Goal: Use online tool/utility: Use online tool/utility

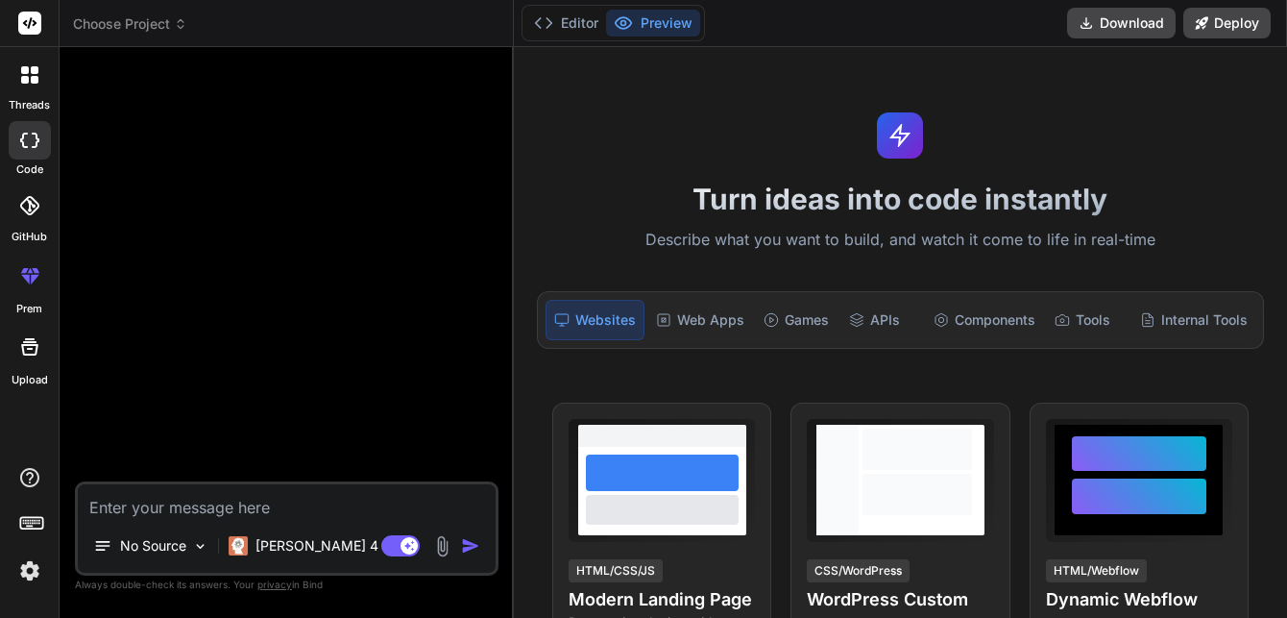
click at [190, 499] on textarea at bounding box center [287, 501] width 418 height 35
type textarea "c"
type textarea "x"
type textarea "cr"
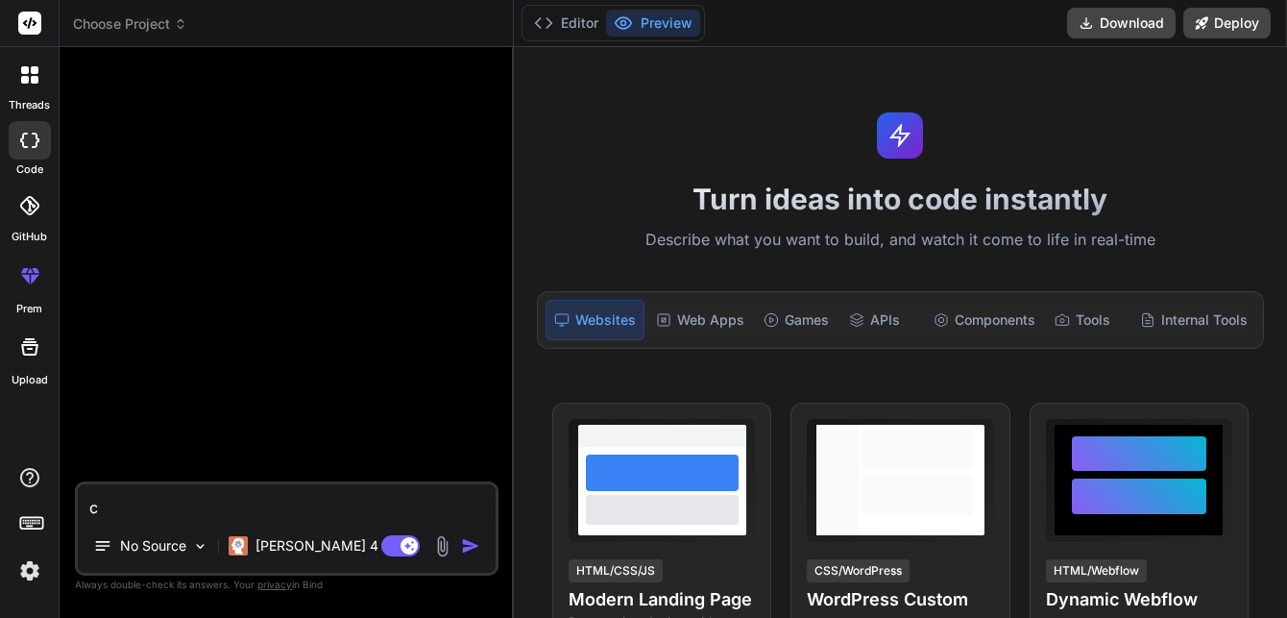
type textarea "x"
type textarea "cre"
type textarea "x"
type textarea "crea"
type textarea "x"
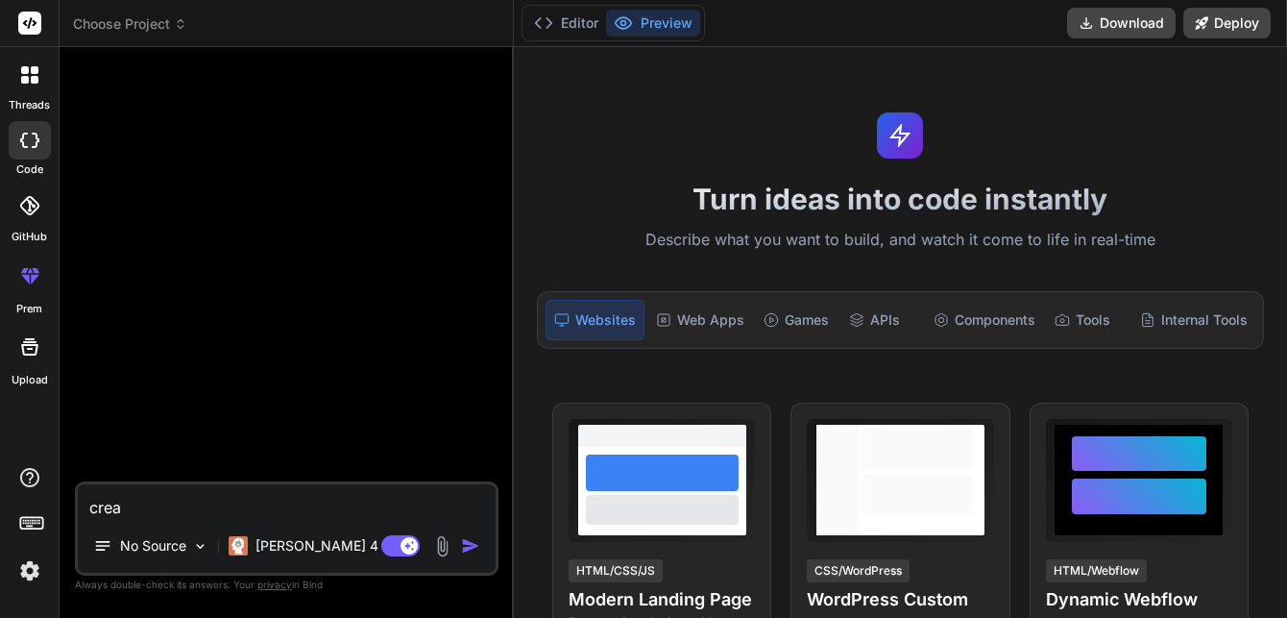
type textarea "creat"
type textarea "x"
type textarea "create"
type textarea "x"
type textarea "create"
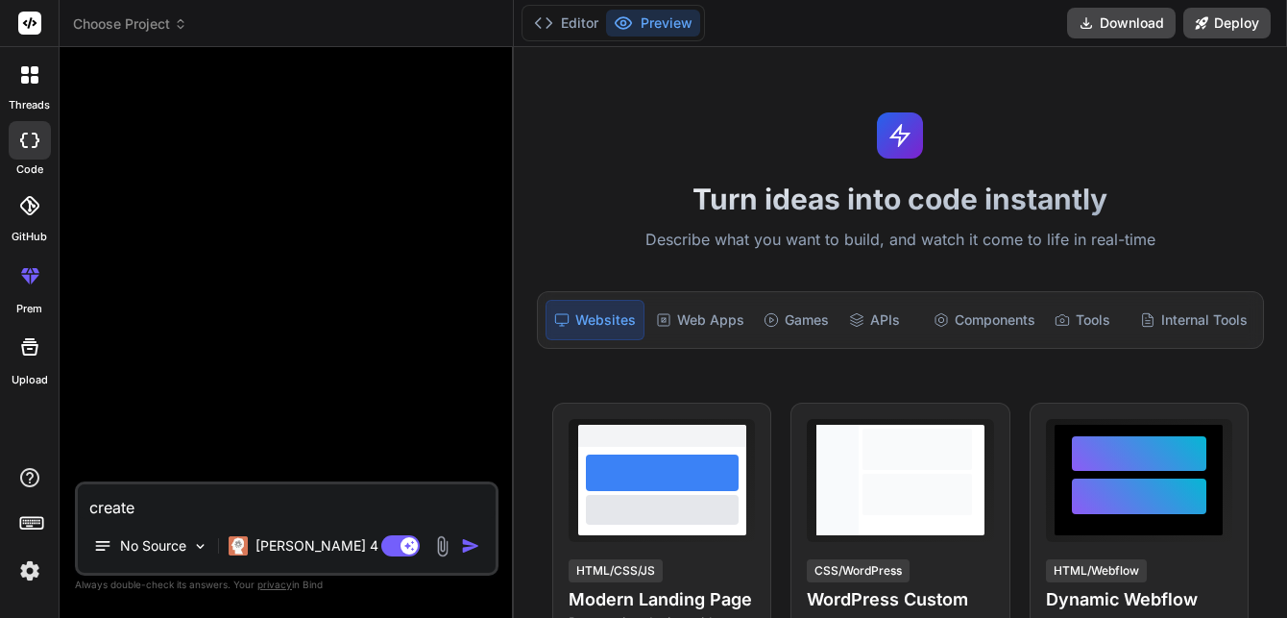
type textarea "x"
type textarea "create a"
type textarea "x"
type textarea "create a"
type textarea "x"
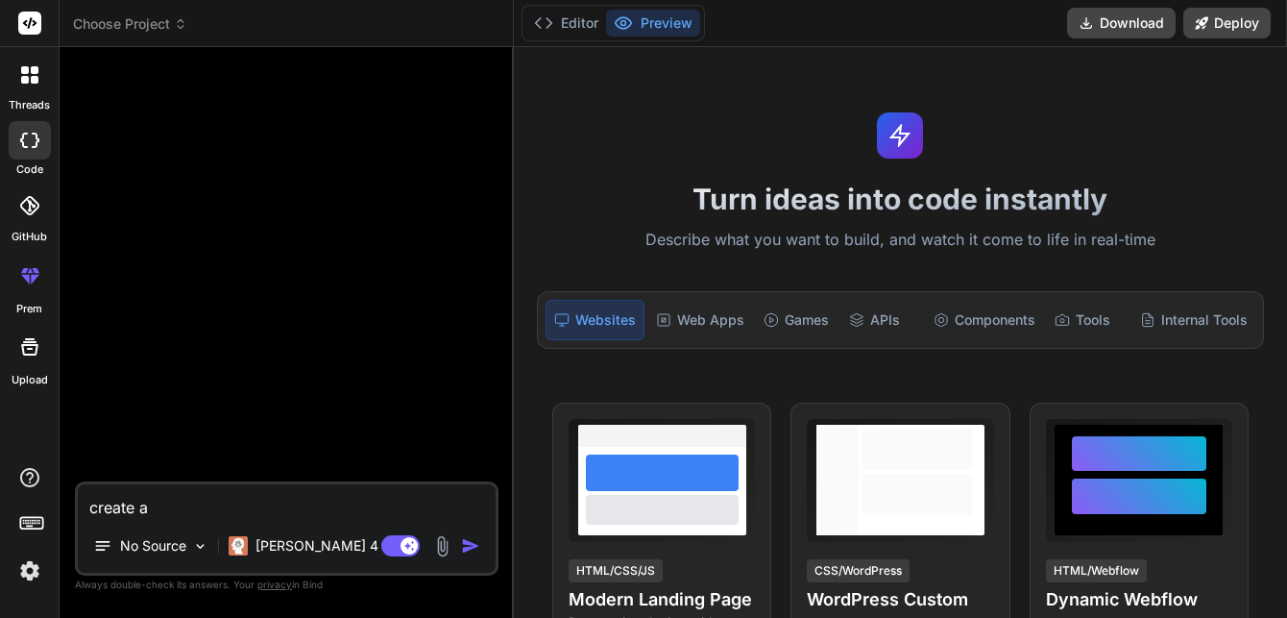
type textarea "create a w"
type textarea "x"
type textarea "create a wo"
type textarea "x"
type textarea "create a won"
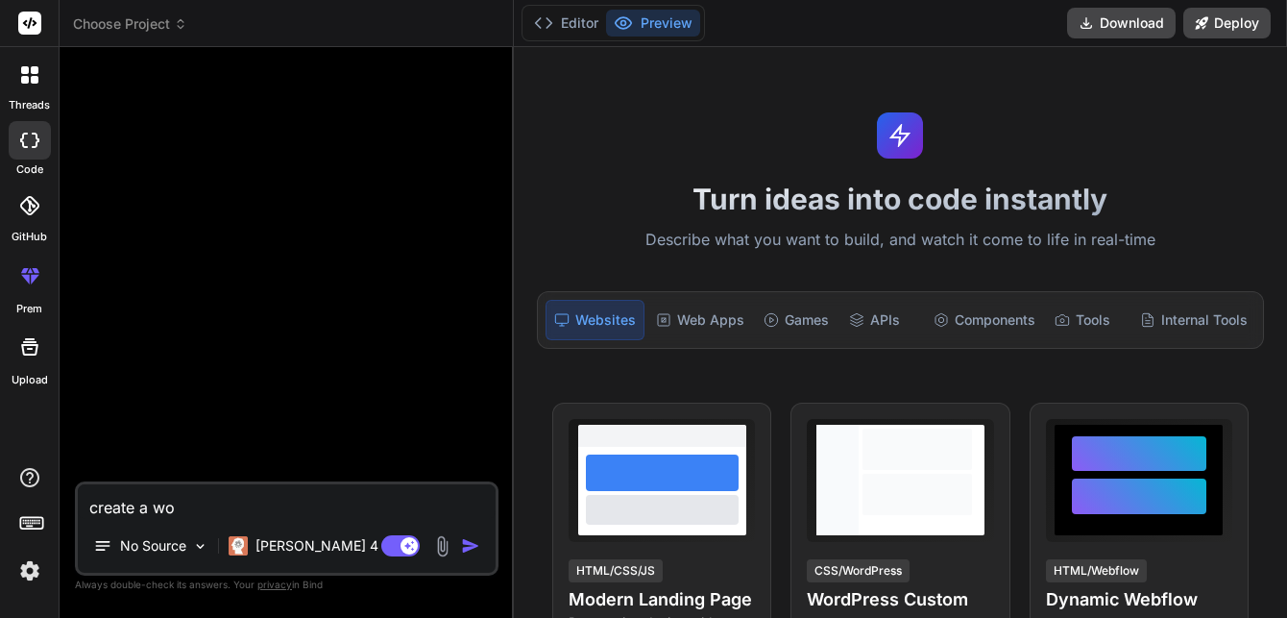
type textarea "x"
type textarea "create a wond"
type textarea "x"
type textarea "create a wonde"
type textarea "x"
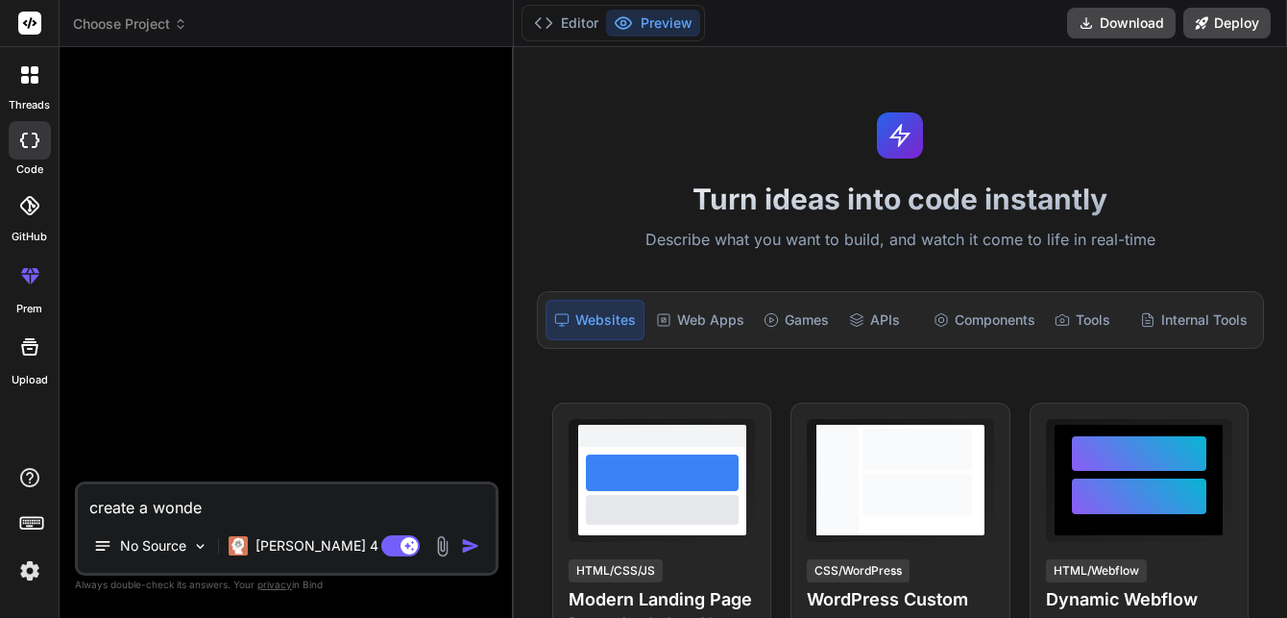
type textarea "create a wonder"
type textarea "x"
type textarea "create a wonder"
type textarea "x"
type textarea "create a wonder"
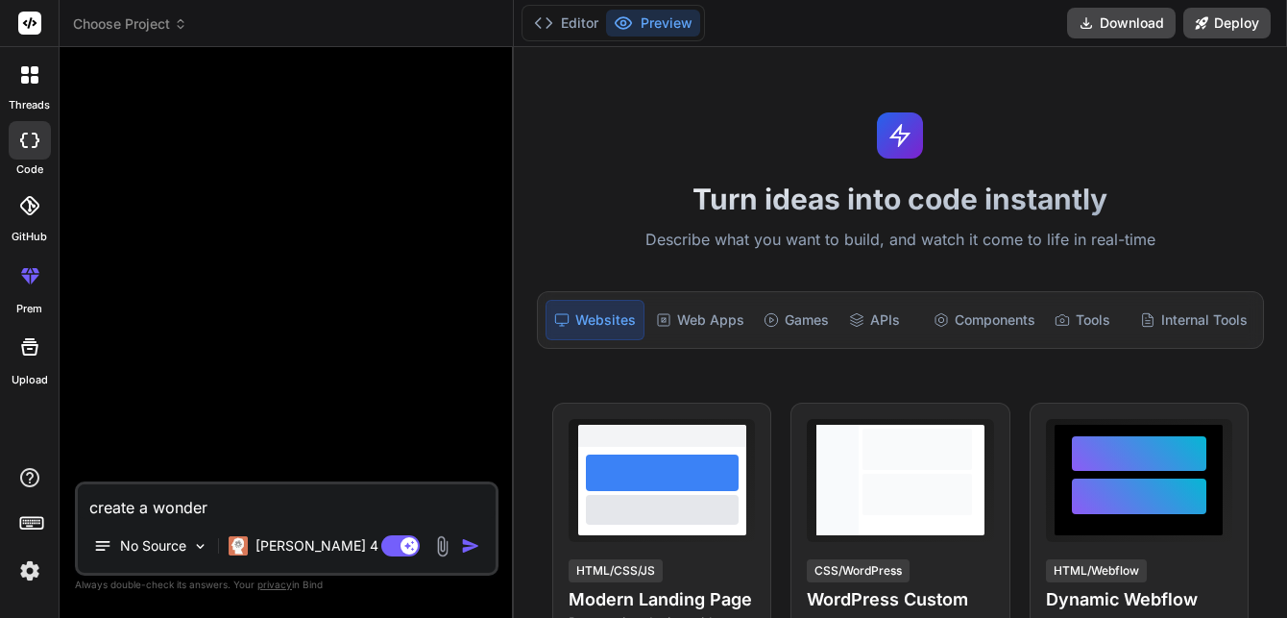
type textarea "x"
type textarea "create a wonderf"
type textarea "x"
type textarea "create a wonderfu"
type textarea "x"
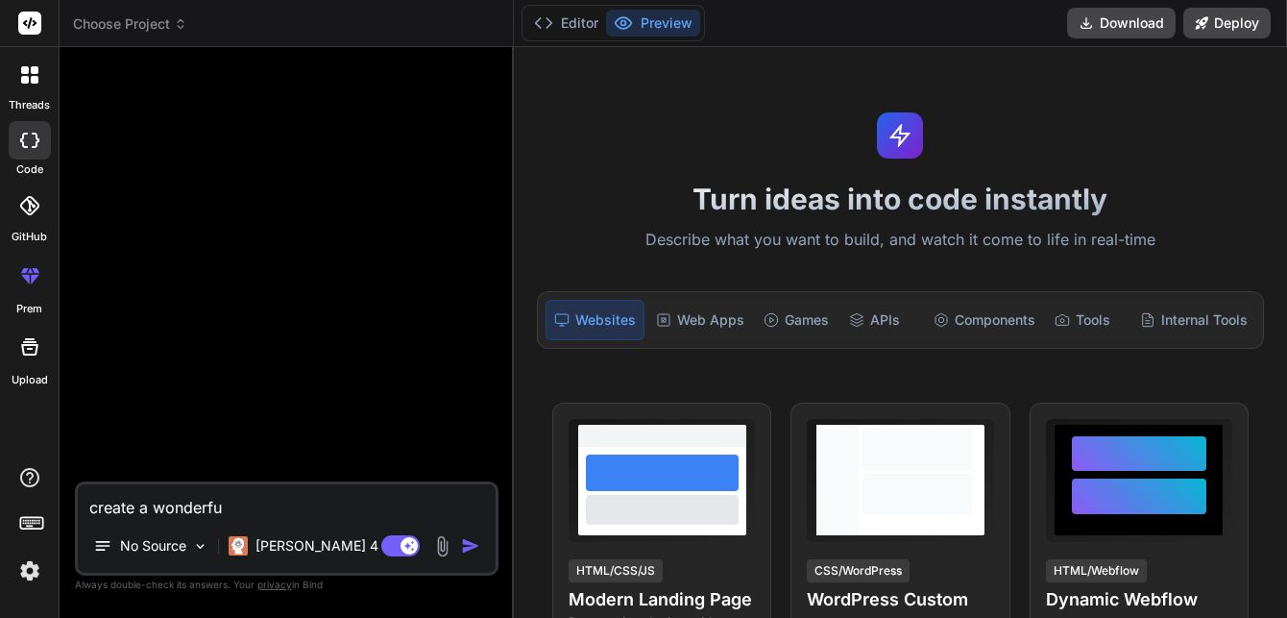
type textarea "create a wonderful"
type textarea "x"
type textarea "create a wonderful"
type textarea "x"
type textarea "create a wonderful w"
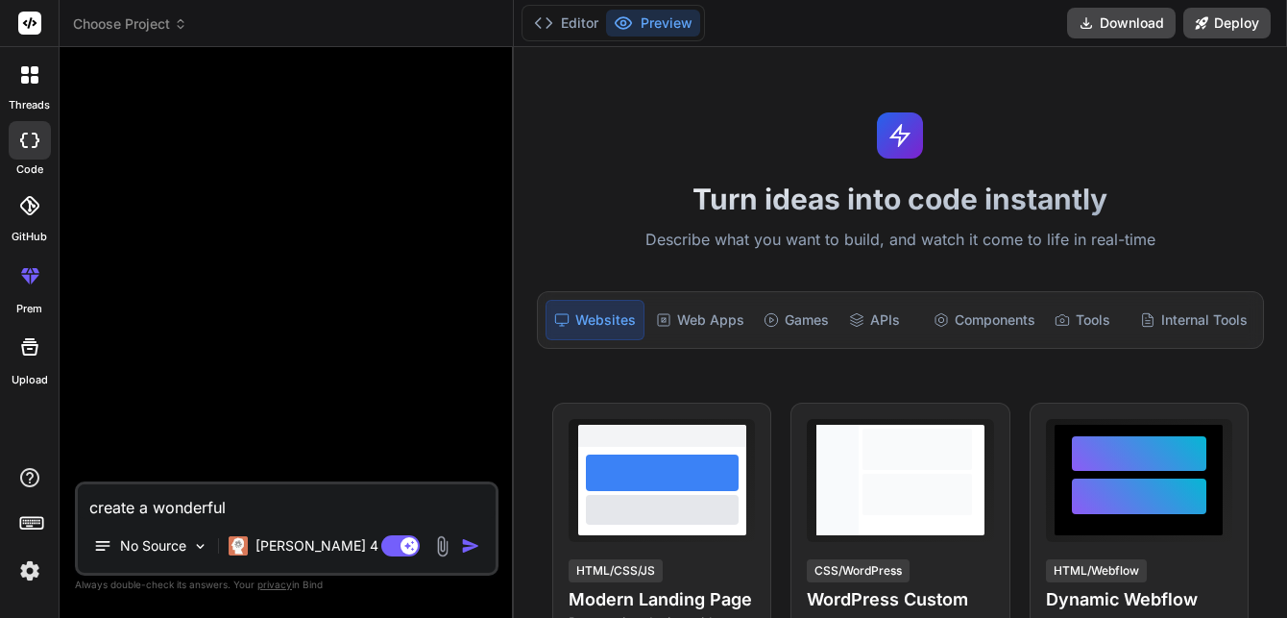
type textarea "x"
type textarea "create a wonderful we"
type textarea "x"
type textarea "create a wonderful web"
type textarea "x"
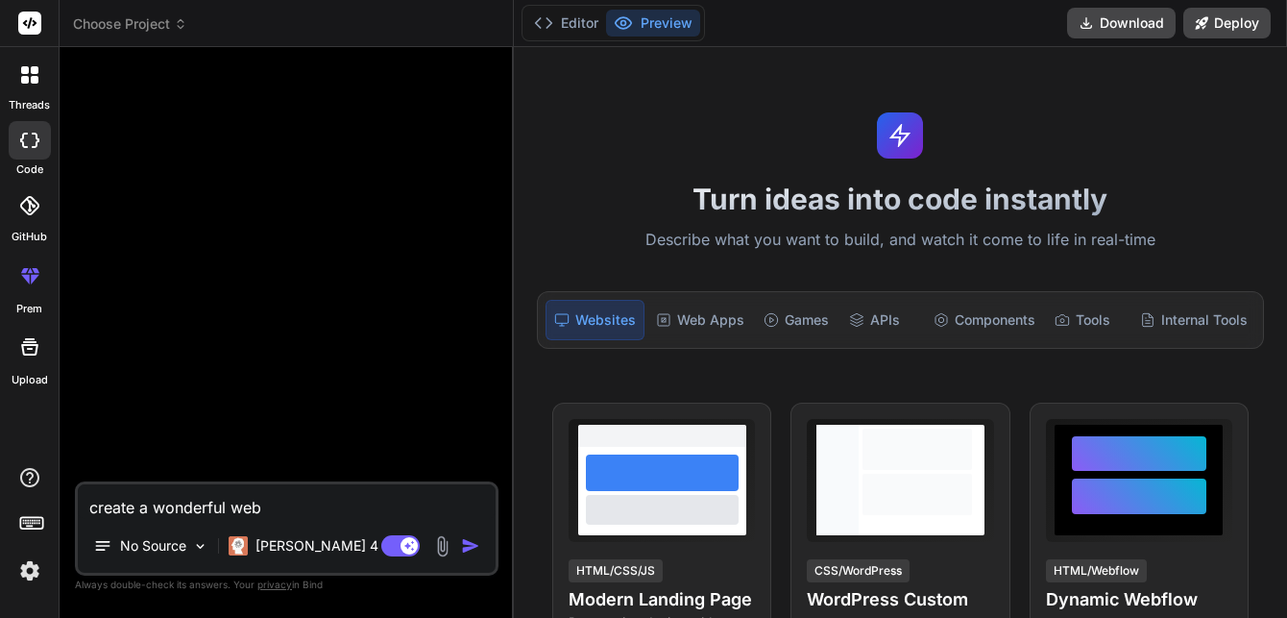
type textarea "create a wonderful webs"
type textarea "x"
type textarea "create a wonderful websi"
type textarea "x"
type textarea "create a wonderful websit"
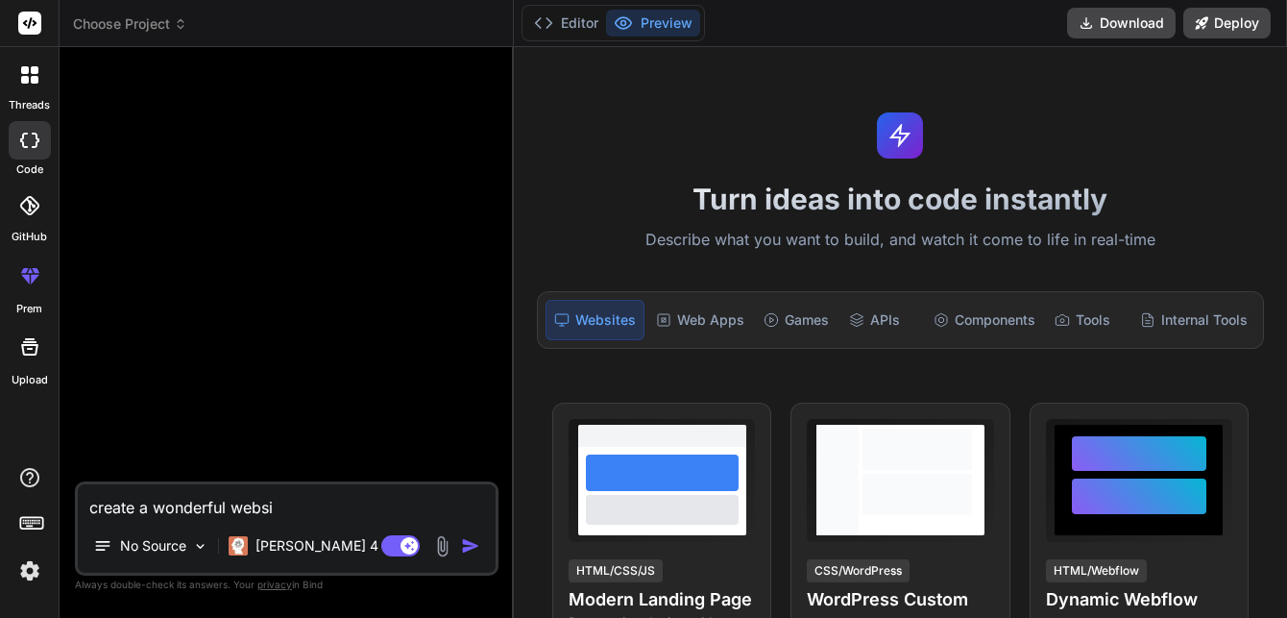
type textarea "x"
type textarea "create a wonderful website"
type textarea "x"
type textarea "create a wonderful website"
type textarea "x"
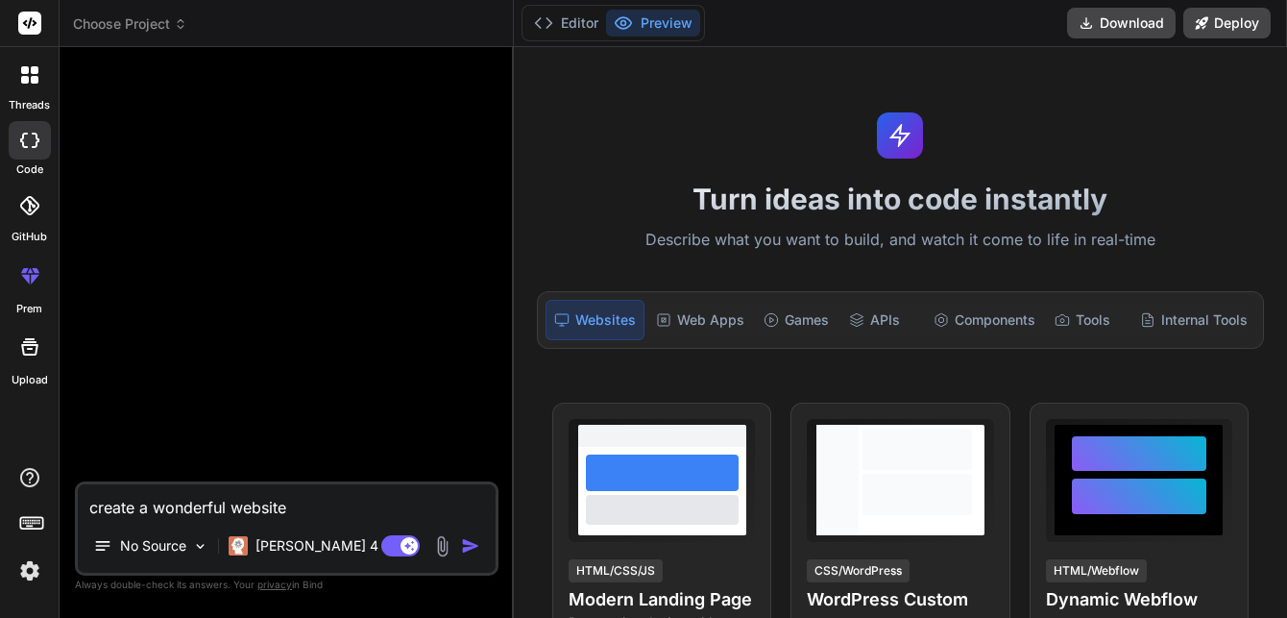
type textarea "create a wonderful website f"
type textarea "x"
type textarea "create a wonderful website fr"
type textarea "x"
type textarea "create a wonderful website fro"
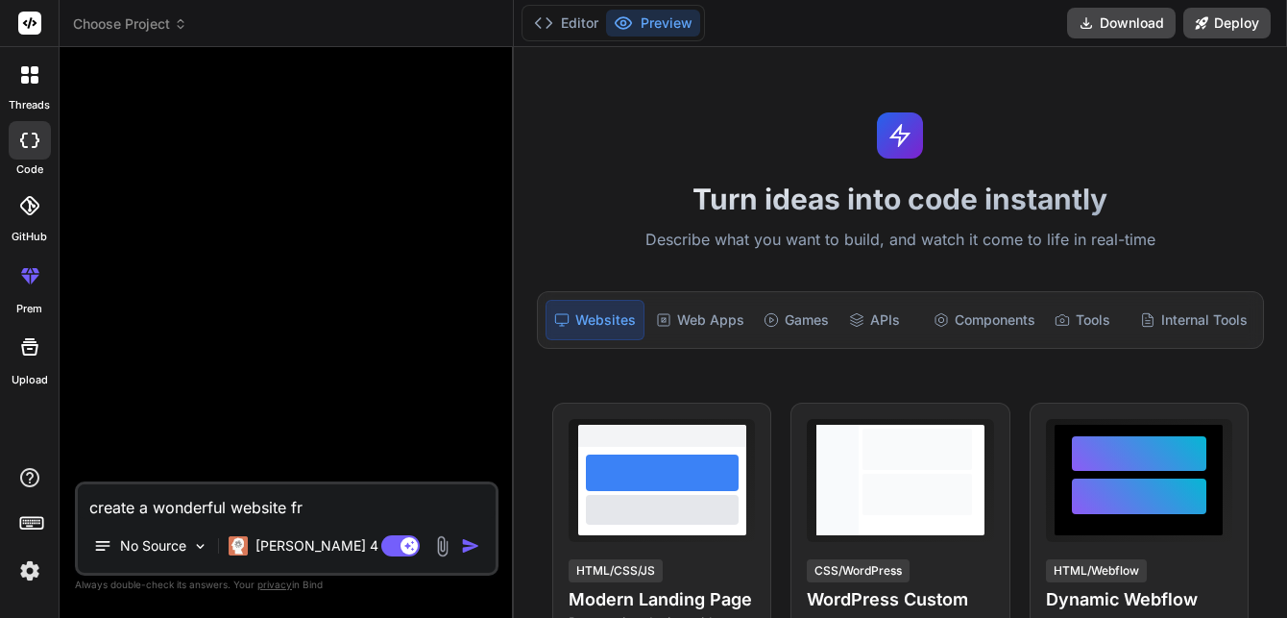
type textarea "x"
type textarea "create a wonderful website fro"
type textarea "x"
type textarea "create a wonderful website fro t"
type textarea "x"
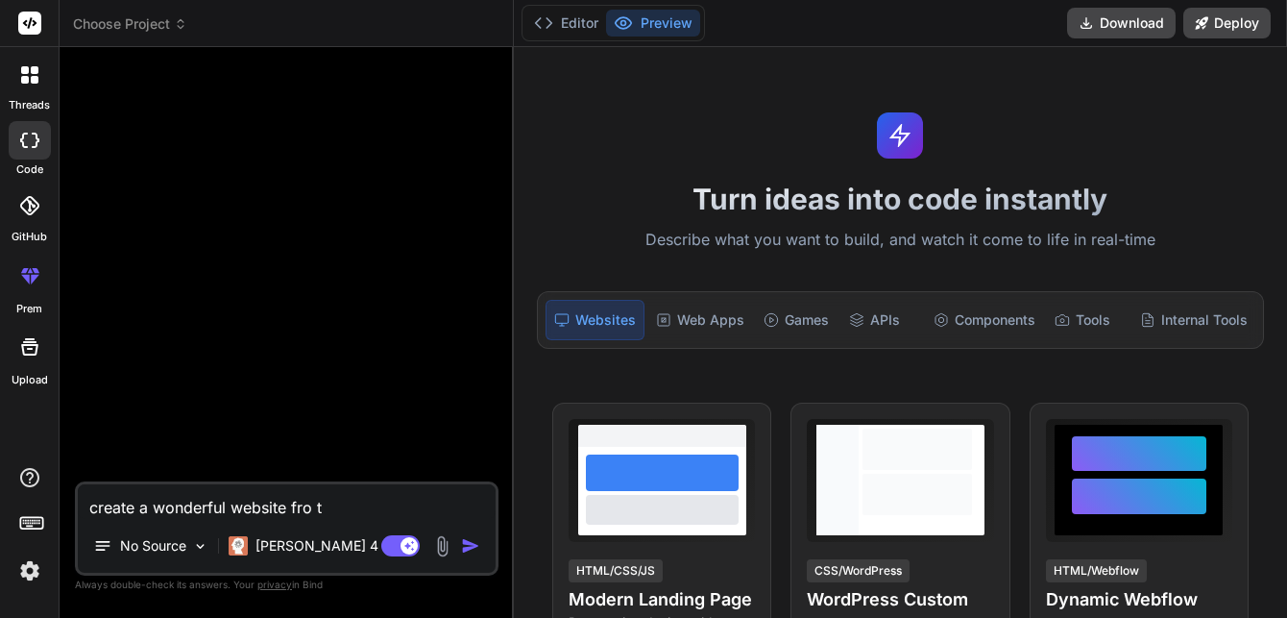
type textarea "create a wonderful website fro th"
type textarea "x"
type textarea "create a wonderful website fro the"
type textarea "x"
type textarea "create a wonderful website fro the"
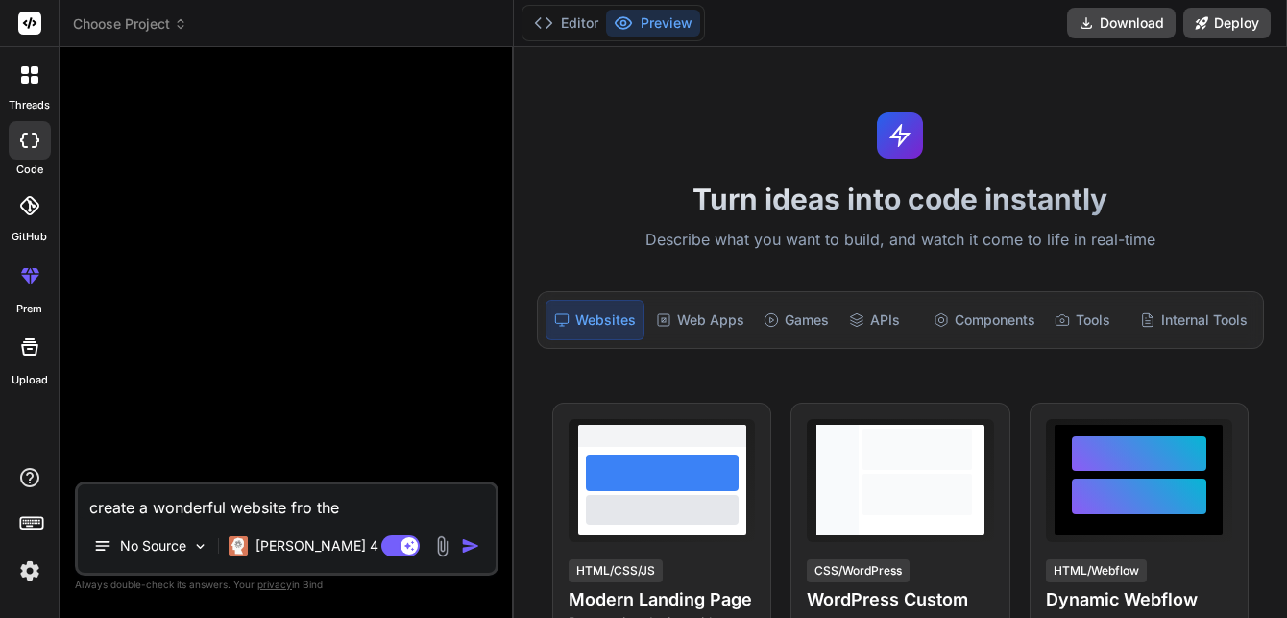
type textarea "x"
type textarea "create a wonderful website fro the d"
type textarea "x"
type textarea "create a wonderful website fro the de"
type textarea "x"
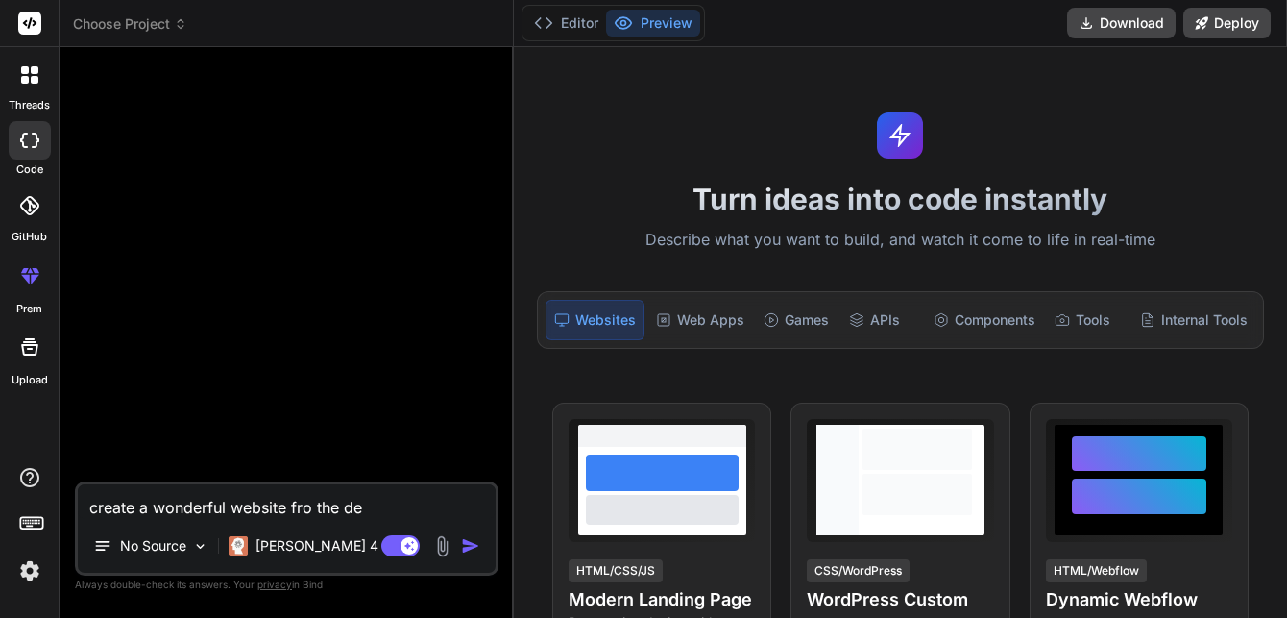
type textarea "create a wonderful website fro the det"
type textarea "x"
type textarea "create a wonderful website fro the deta"
type textarea "x"
type textarea "create a wonderful website fro the detai"
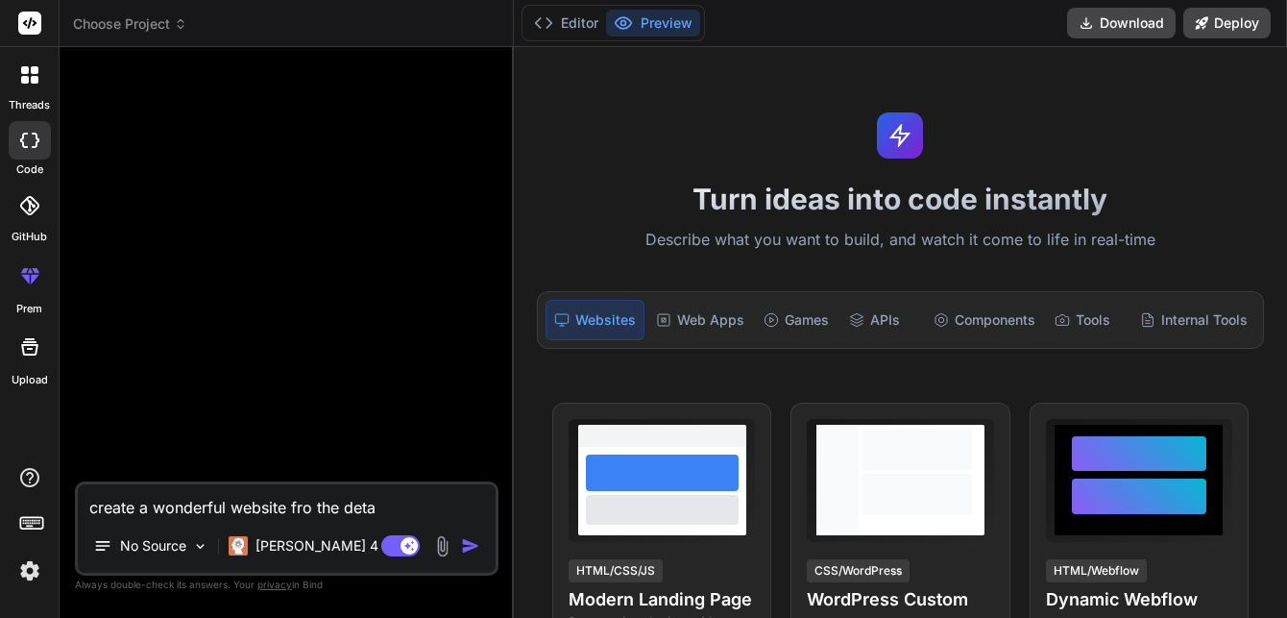
type textarea "x"
type textarea "create a wonderful website fro the detail"
type textarea "x"
type textarea "create a wonderful website fro the details"
type textarea "x"
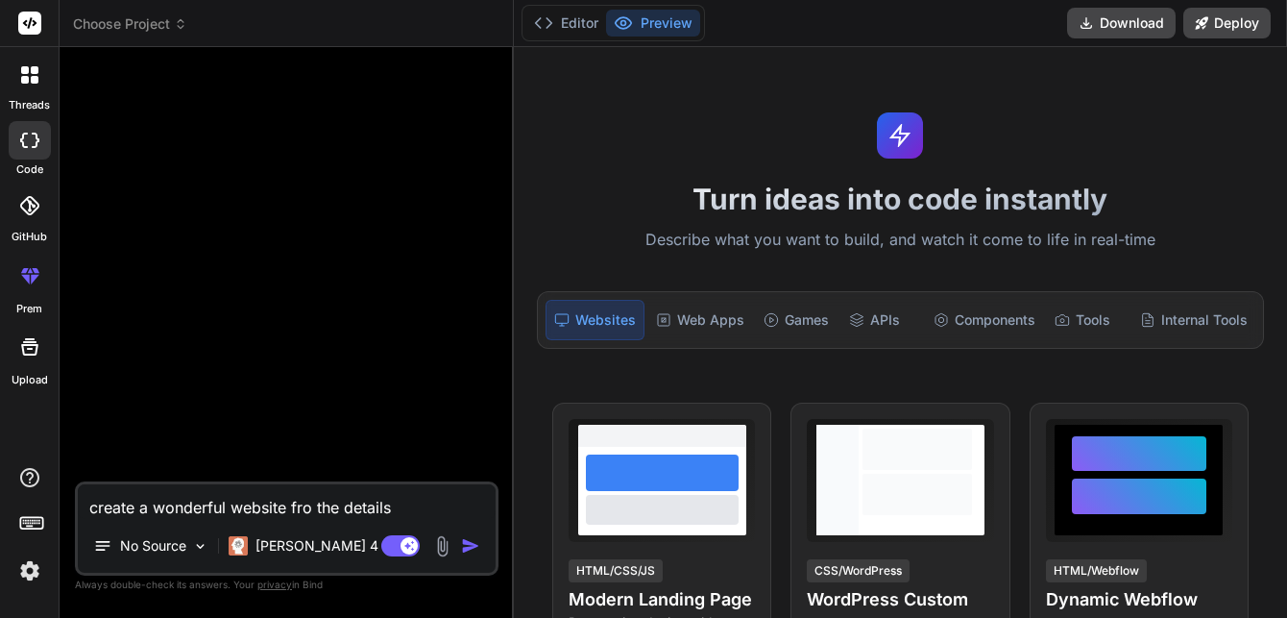
type textarea "create a wonderful website fro the details"
type textarea "x"
type textarea "create a wonderful website fro the details b"
type textarea "x"
type textarea "create a wonderful website fro the details be"
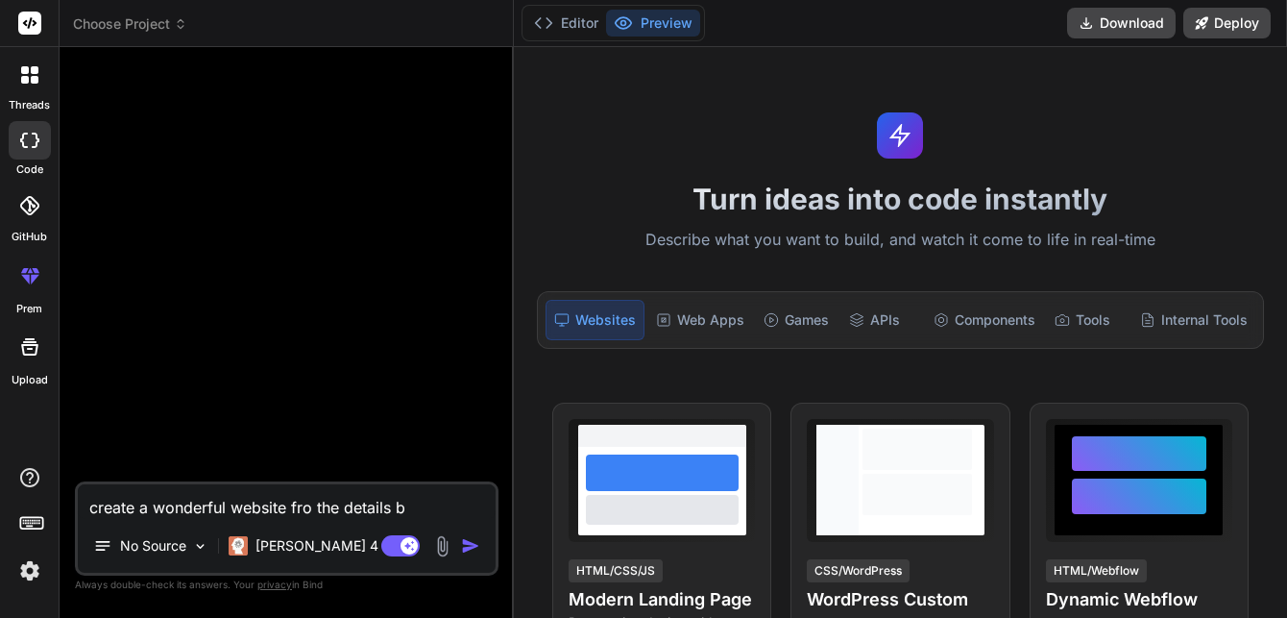
type textarea "x"
type textarea "create a wonderful website fro the details bel"
type textarea "x"
type textarea "create a wonderful website fro the details belo"
type textarea "x"
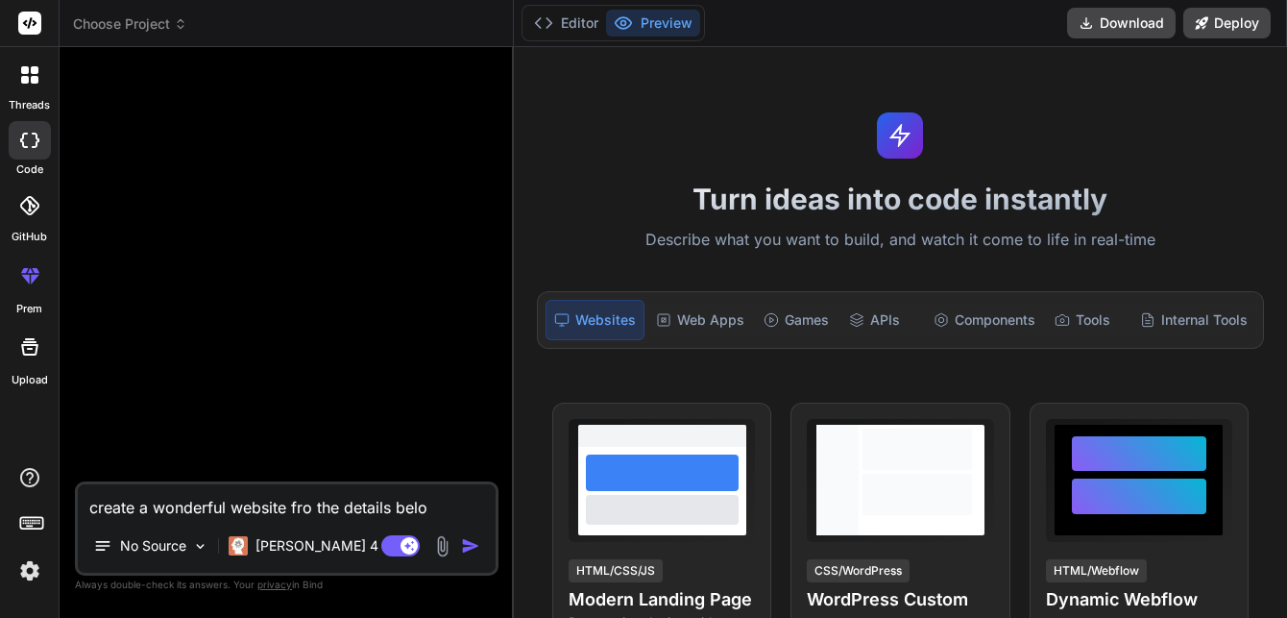
type textarea "create a wonderful website fro the details belo"
type textarea "x"
type textarea "create a wonderful website fro the details belo"
type textarea "x"
type textarea "create a wonderful website fro the details below"
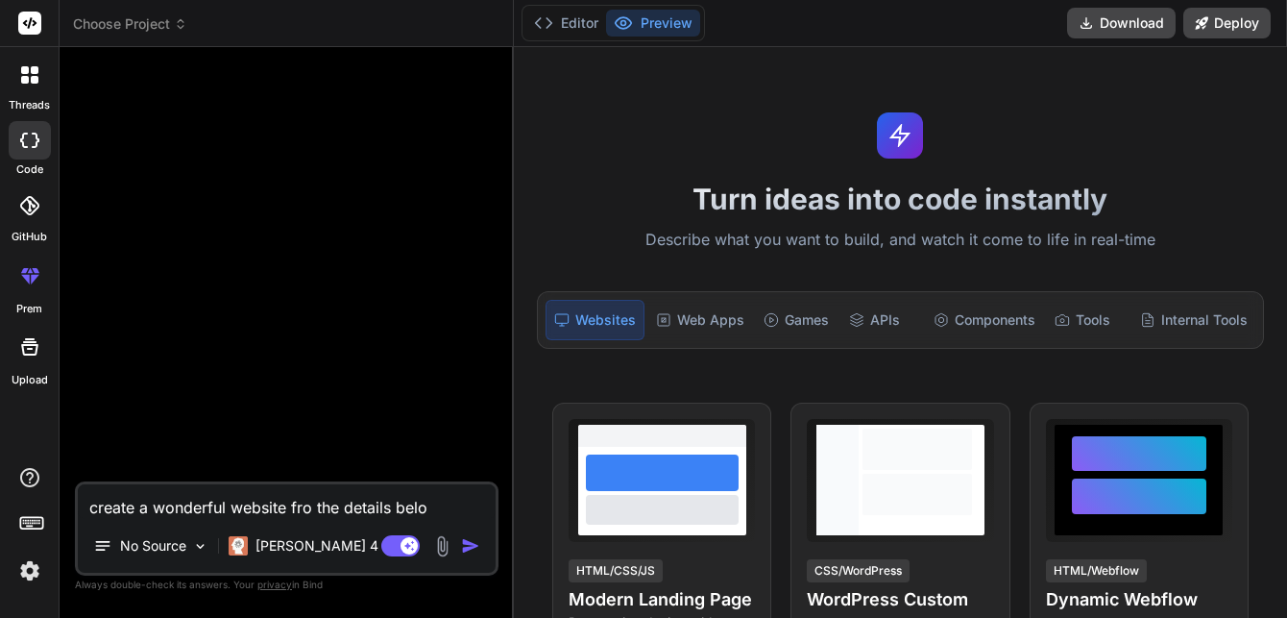
type textarea "x"
type textarea "create a wonderful website fro the details below"
type textarea "x"
type textarea "create a wonderful website fro the details below u"
type textarea "x"
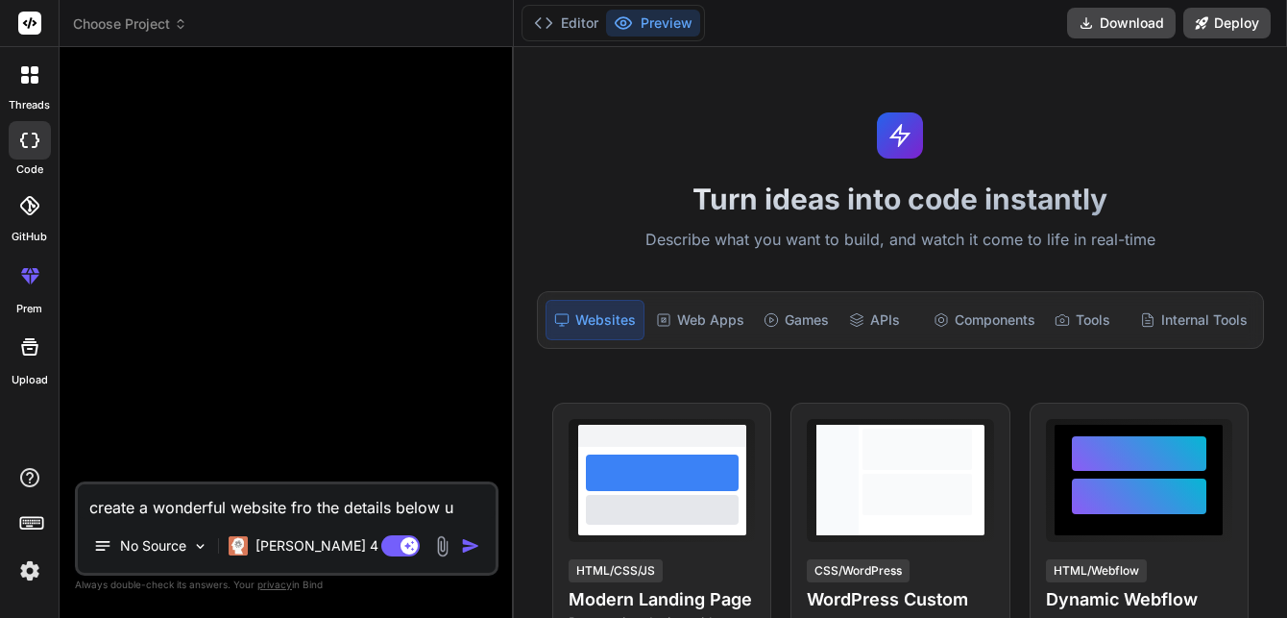
type textarea "create a wonderful website fro the details below us"
type textarea "x"
type textarea "create a wonderful website fro the details below use"
type textarea "x"
type textarea "create a wonderful website fro the details below use"
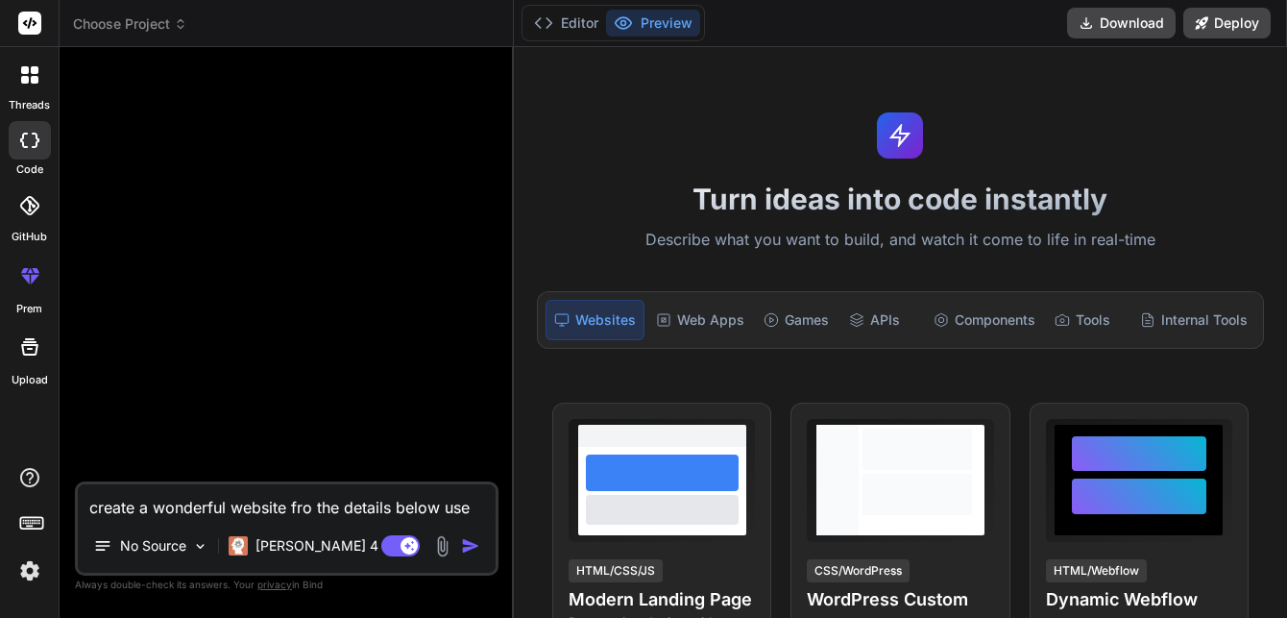
type textarea "x"
type textarea "create a wonderful website fro the details below use i"
type textarea "x"
type textarea "create a wonderful website fro the details below use it"
type textarea "x"
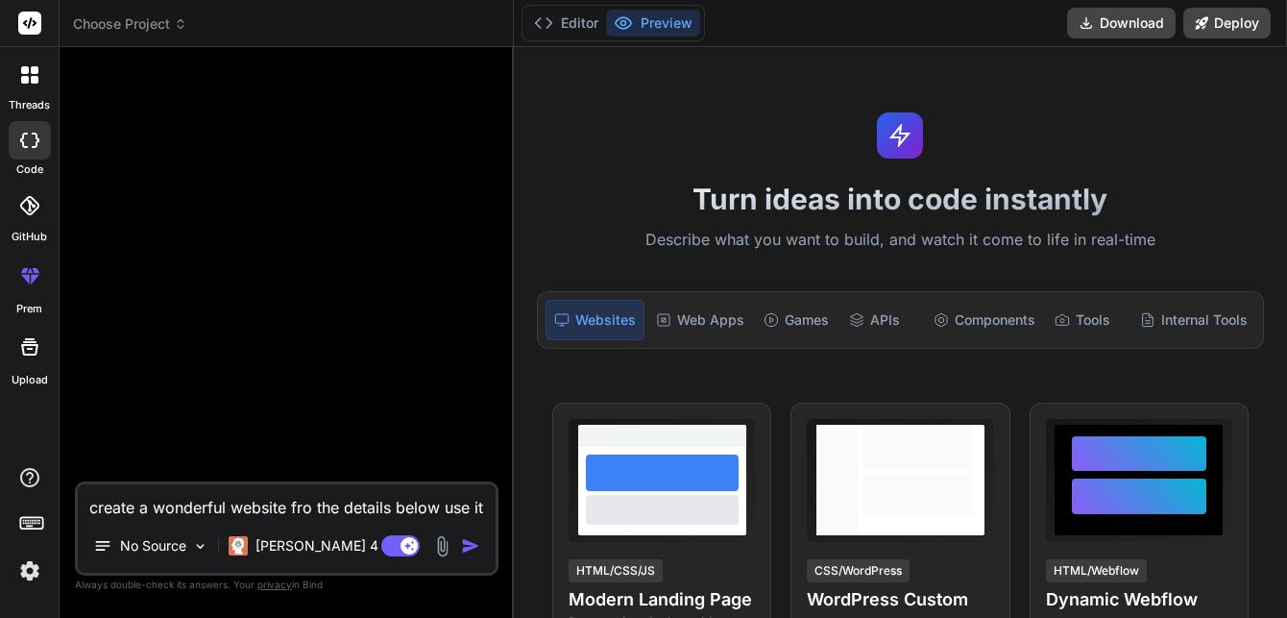
type textarea "create a wonderful website fro the details below use it"
type textarea "x"
type textarea "create a wonderful website fro the details below use it a"
type textarea "x"
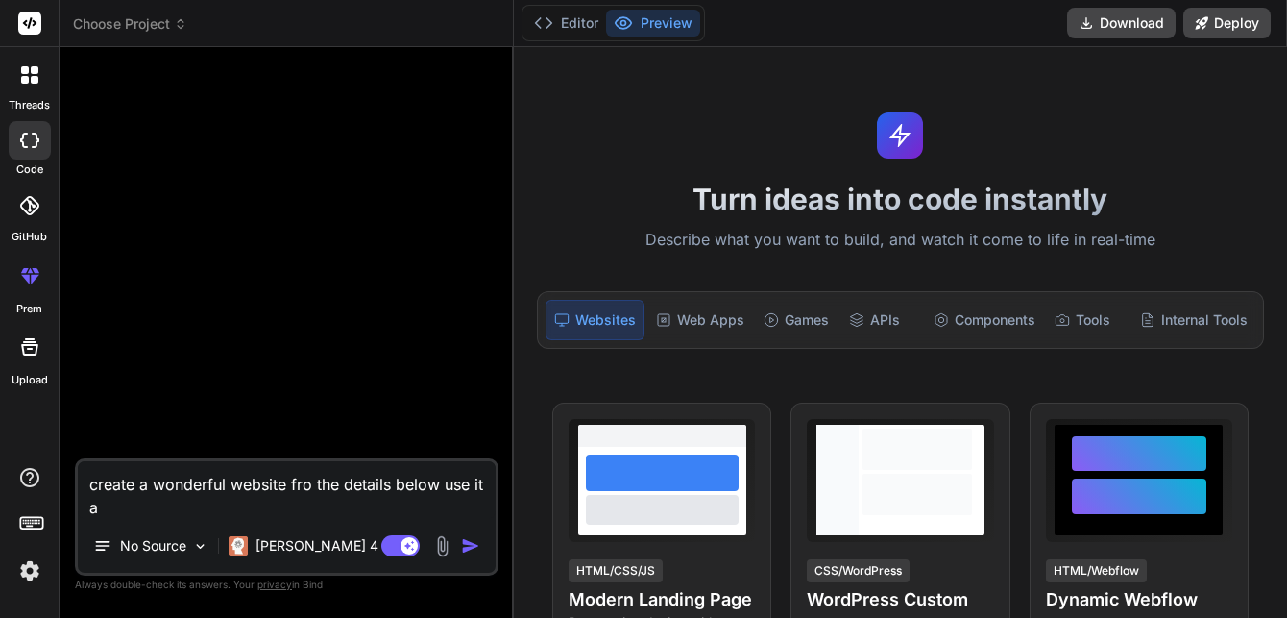
type textarea "create a wonderful website fro the details below use it al"
type textarea "x"
type textarea "create a wonderful website fro the details below use it all"
type textarea "x"
type textarea "create a wonderful website fro the details below use it all"
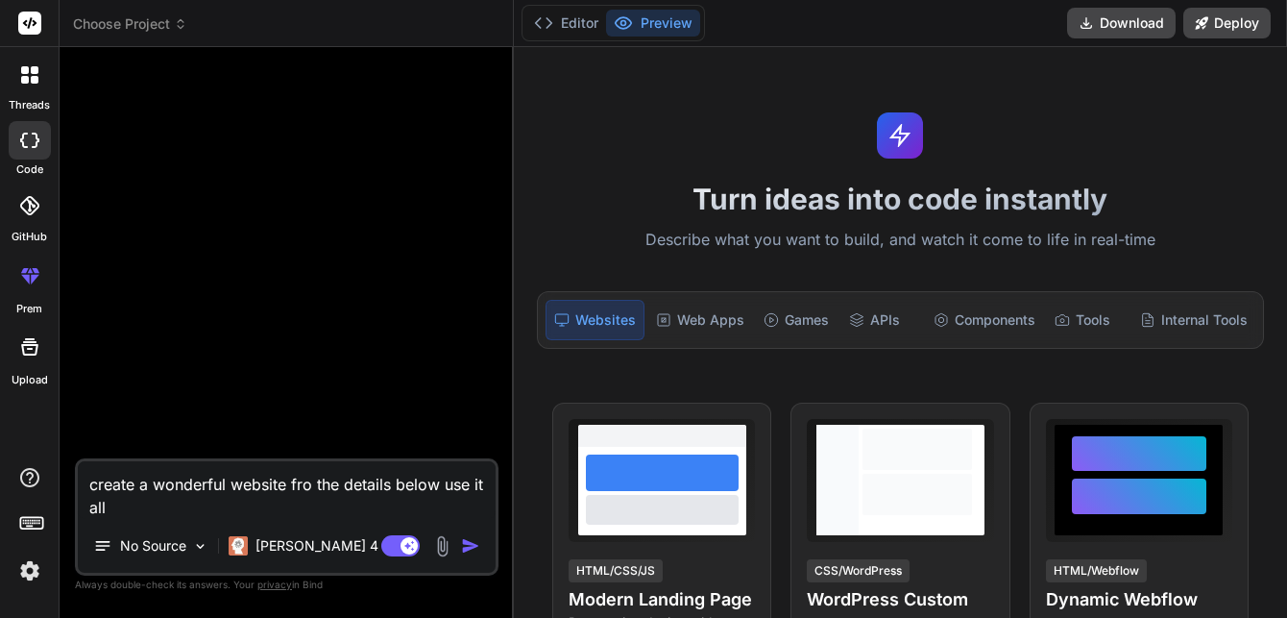
type textarea "x"
type textarea "create a wonderful website fro the details below use it all a"
type textarea "x"
type textarea "create a wonderful website fro the details below use it all an"
type textarea "x"
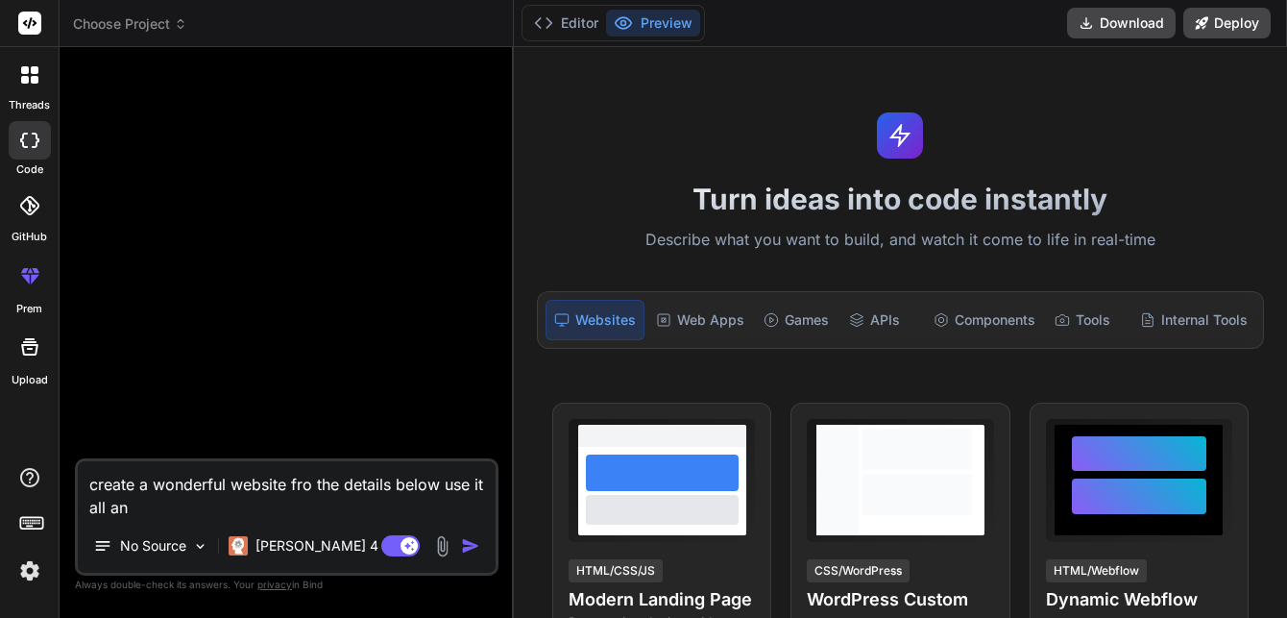
type textarea "create a wonderful website fro the details below use it all and"
type textarea "x"
type textarea "create a wonderful website fro the details below use it all and"
type textarea "x"
type textarea "create a wonderful website fro the details below use it all and w"
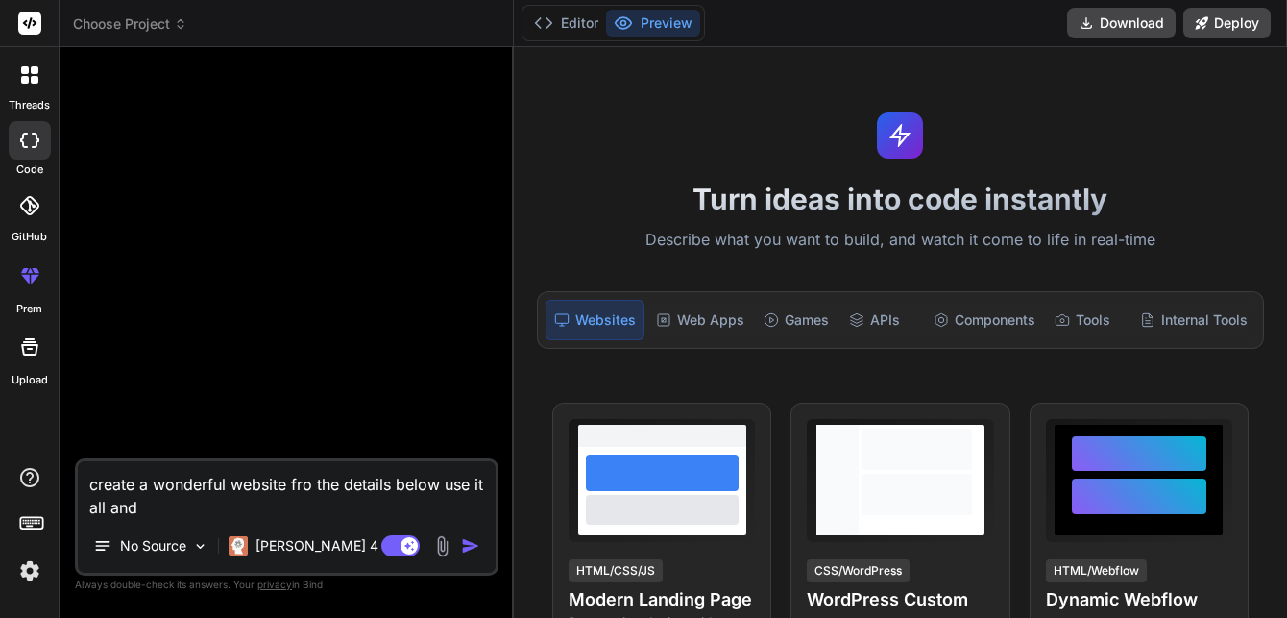
type textarea "x"
type textarea "create a wonderful website fro the details below use it all and we"
type textarea "x"
type textarea "create a wonderful website fro the details below use it all and wel"
type textarea "x"
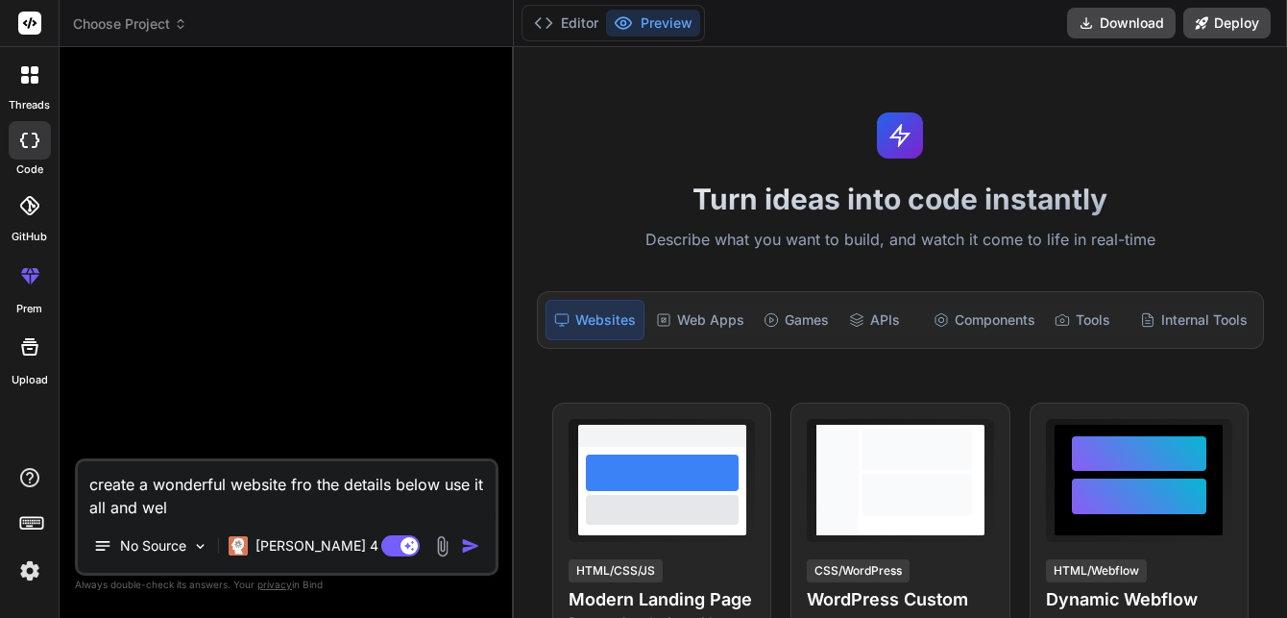
type textarea "create a wonderful website fro the details below use it all and well"
type textarea "x"
type textarea "create a wonderful website fro the details below use it all and well"
type textarea "x"
click at [309, 483] on textarea "create a wonderful website fro the details below use it all and well" at bounding box center [287, 490] width 418 height 58
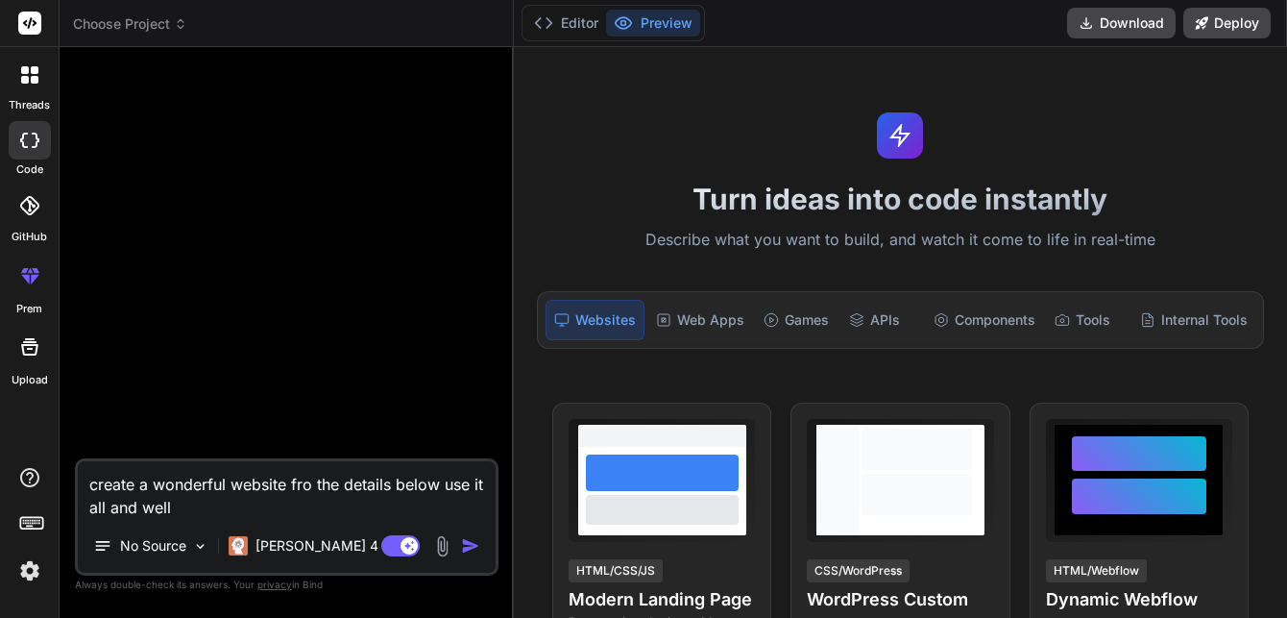
type textarea "create a wonderful website from the details below use it all and well"
type textarea "x"
click at [210, 506] on textarea "create a wonderful website from the details below use it all and well" at bounding box center [287, 490] width 418 height 58
type textarea "create a wonderful website from the details below use it all and well"
type textarea "x"
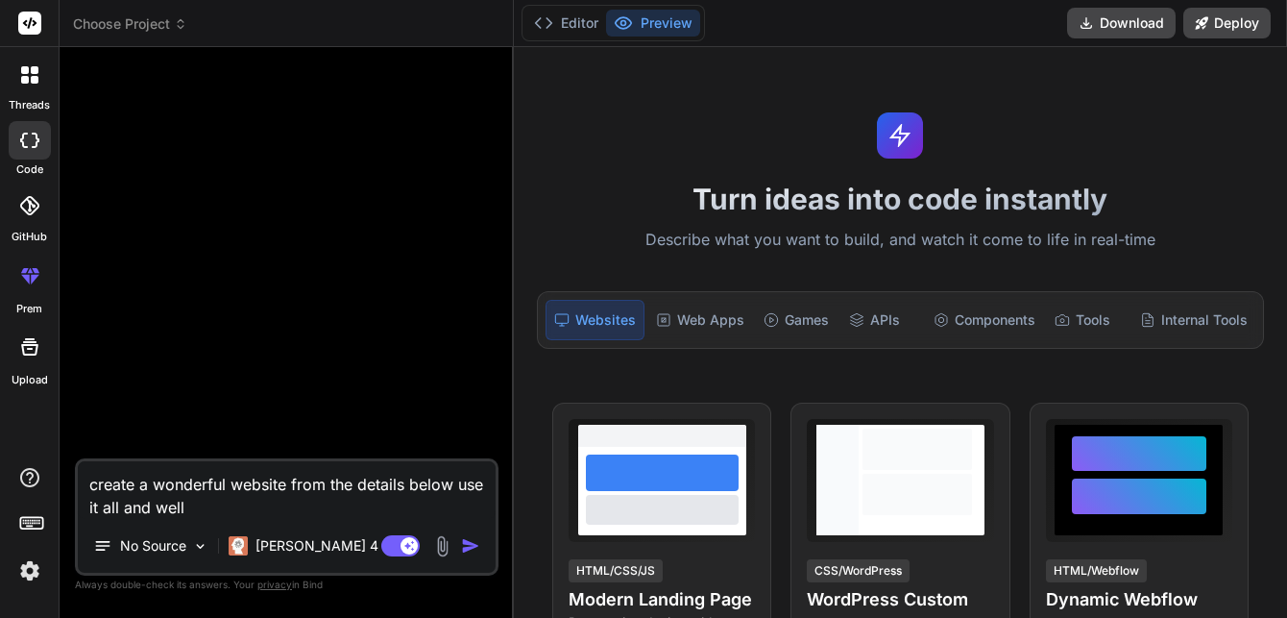
type textarea "create a wonderful website from the details below use it all and well"
type textarea "x"
type textarea "create a wonderful website from the details below use it all and well m"
type textarea "x"
type textarea "create a wonderful website from the details below use it all and well ma"
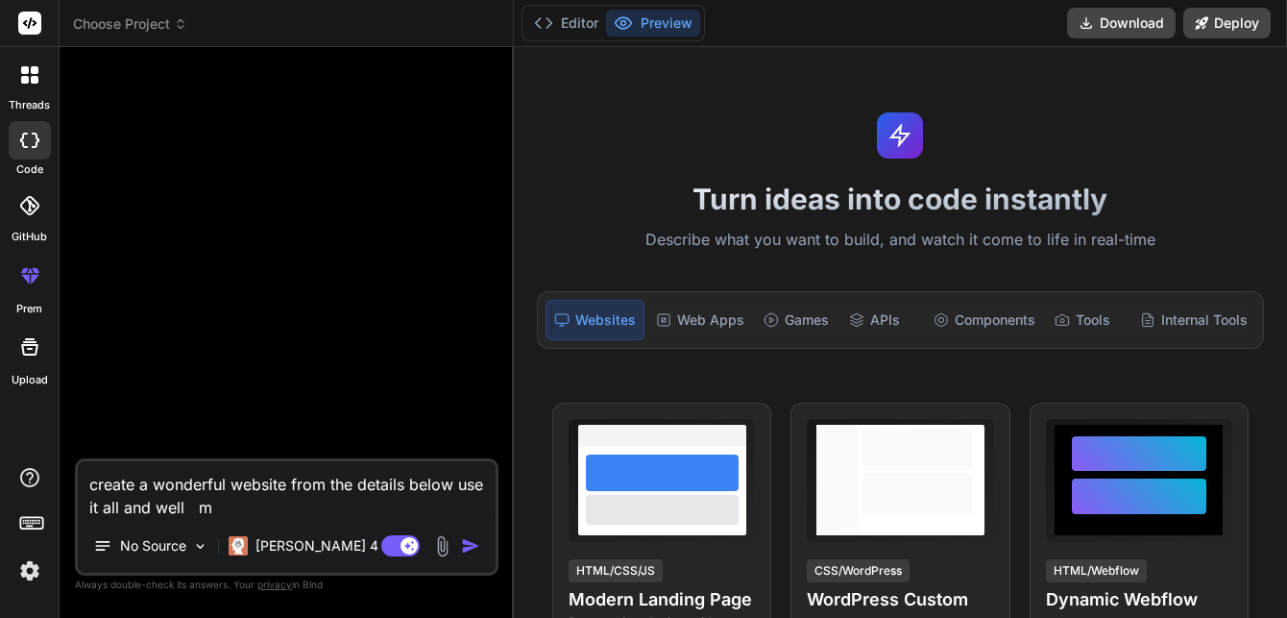
type textarea "x"
type textarea "create a wonderful website from the details below use it all and well mak"
type textarea "x"
type textarea "create a wonderful website from the details below use it all and well make"
type textarea "x"
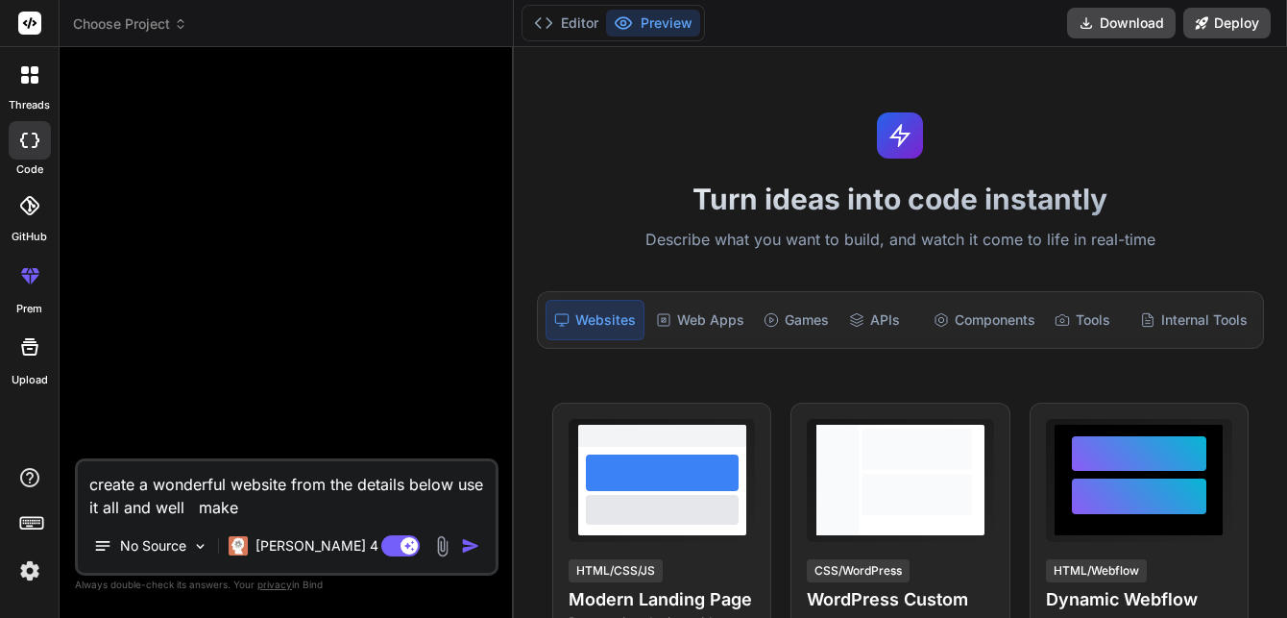
type textarea "create a wonderful website from the details below use it all and well make"
type textarea "x"
type textarea "create a wonderful website from the details below use it all and well make i"
type textarea "x"
type textarea "create a wonderful website from the details below use it all and well make it"
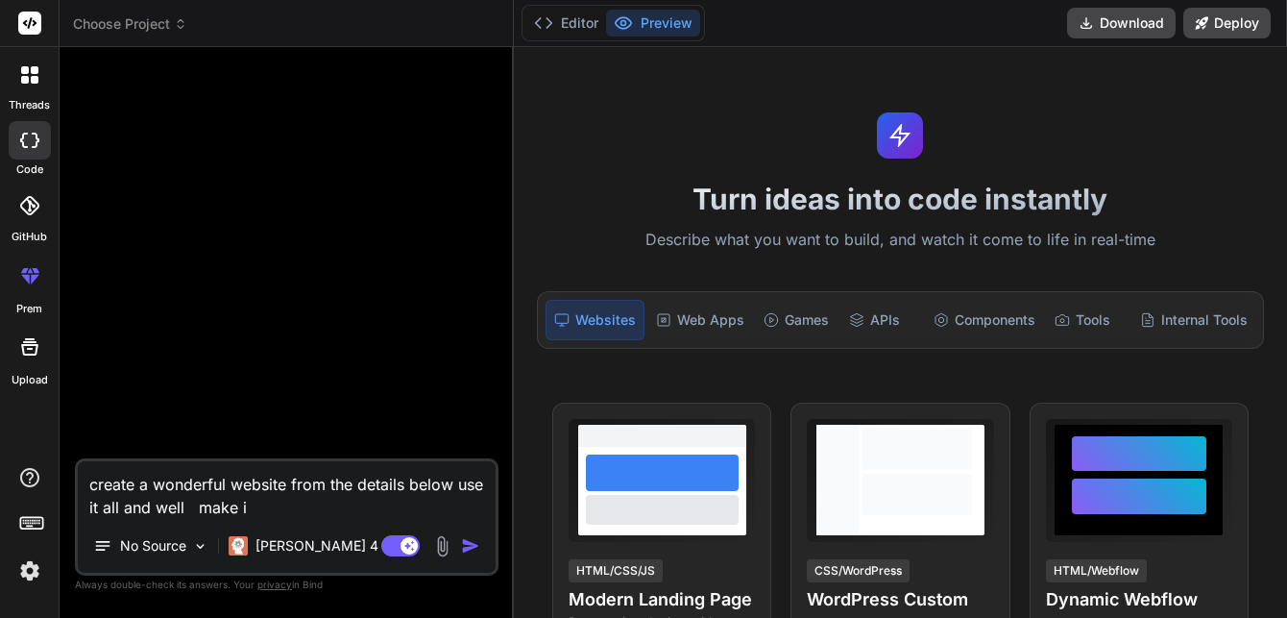
type textarea "x"
type textarea "create a wonderful website from the details below use it all and well make it"
type textarea "x"
type textarea "create a wonderful website from the details below use it all and well make it i"
type textarea "x"
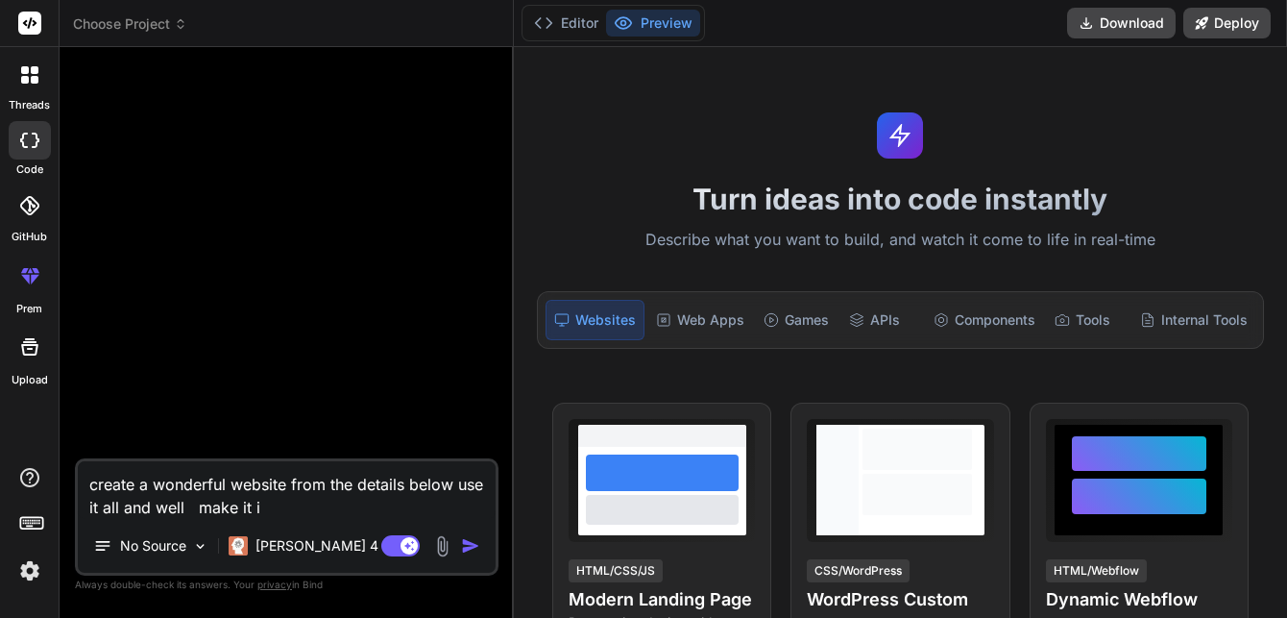
type textarea "create a wonderful website from the details below use it all and well make it in"
type textarea "x"
type textarea "create a wonderful website from the details below use it all and well make it i…"
type textarea "x"
type textarea "create a wonderful website from the details below use it all and well make it i…"
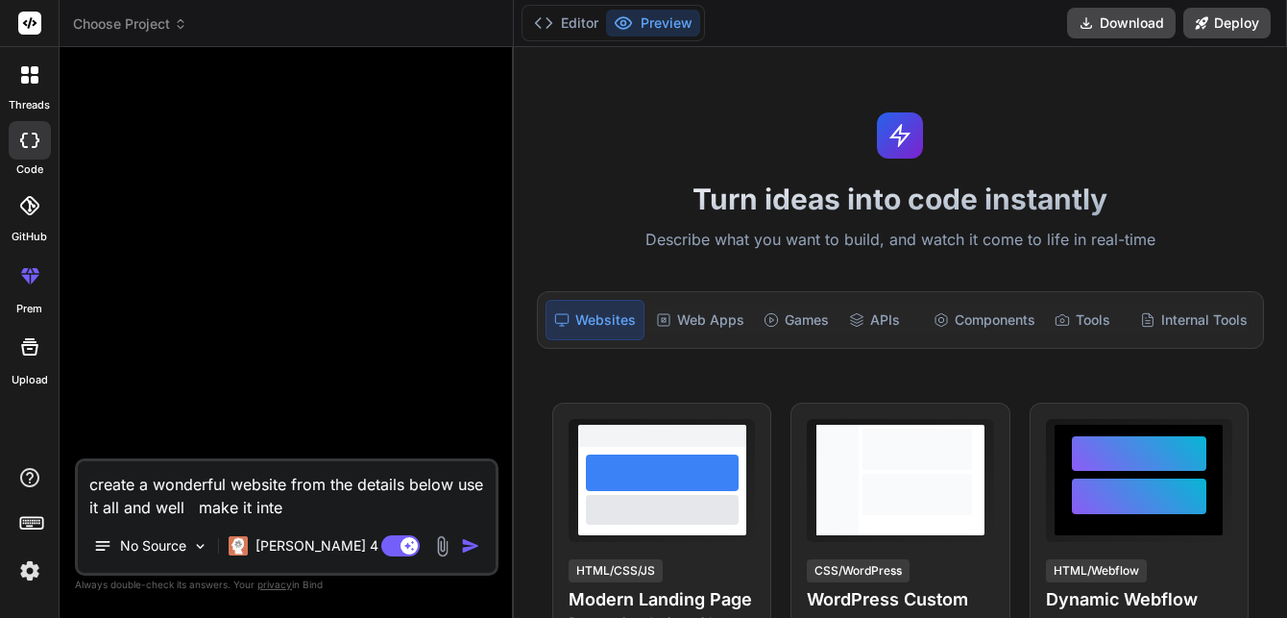
type textarea "x"
type textarea "create a wonderful website from the details below use it all and well make it i…"
type textarea "x"
type textarea "create a wonderful website from the details below use it all and well make it i…"
type textarea "x"
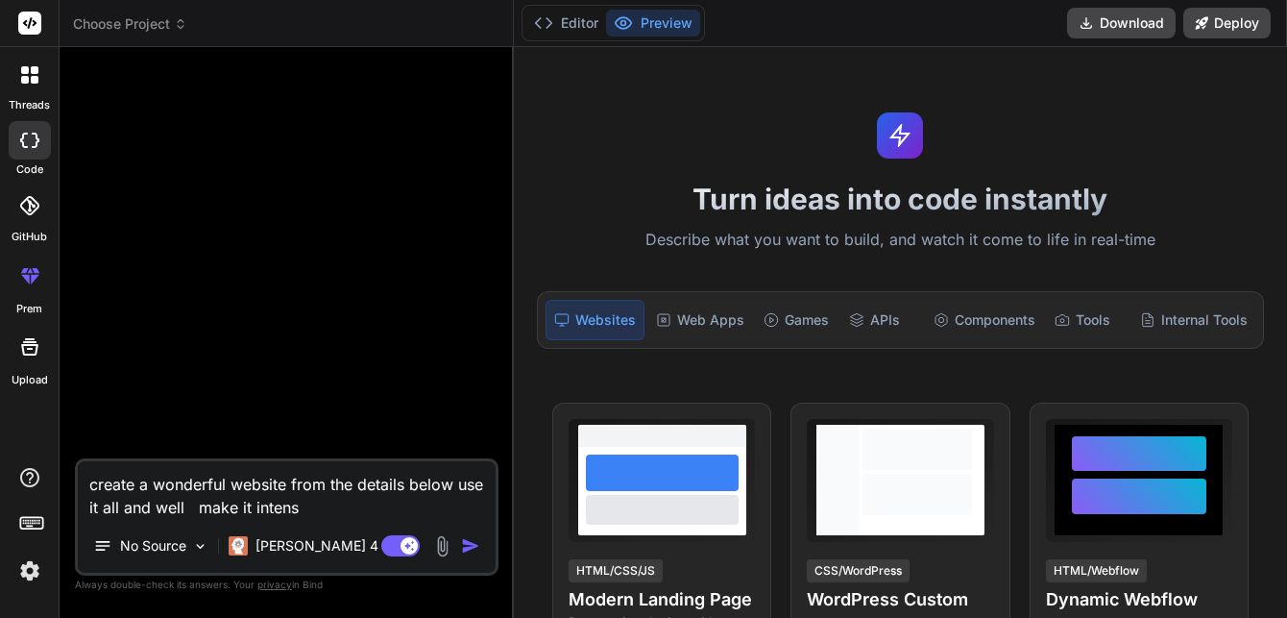
type textarea "create a wonderful website from the details below use it all and well make it i…"
type textarea "x"
type textarea "create a wonderful website from the details below use it all and well make it i…"
type textarea "x"
type textarea "create a wonderful website from the details below use it all and well make it i…"
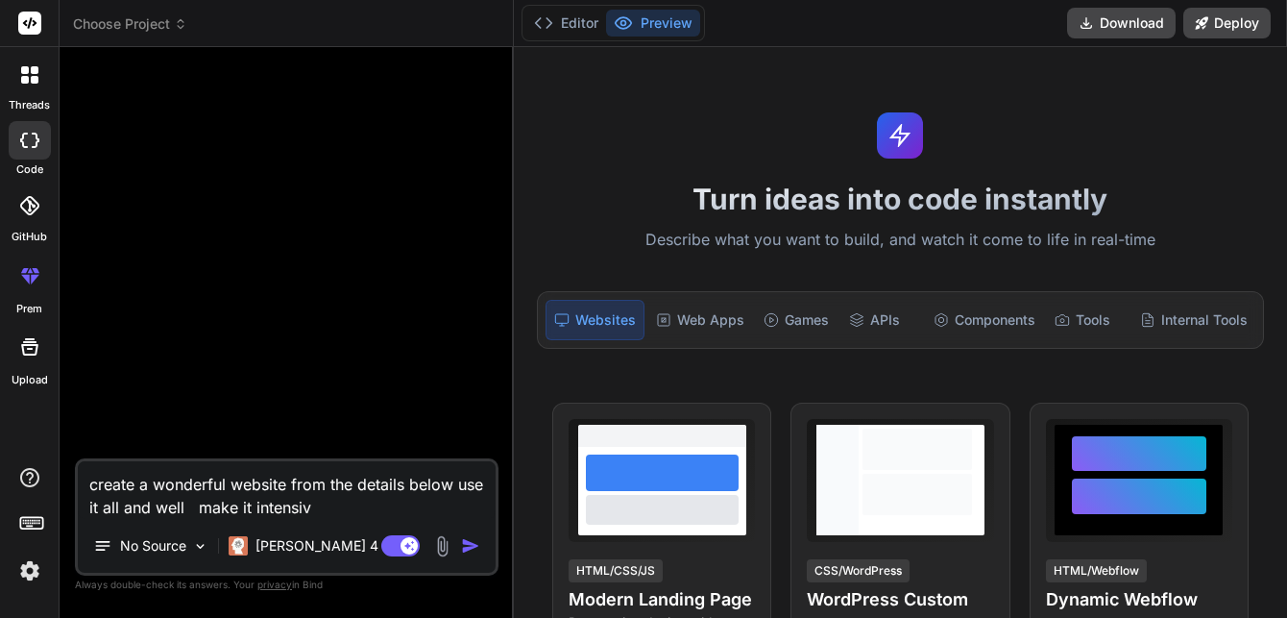
type textarea "x"
type textarea "create a wonderful website from the details below use it all and well make it i…"
type textarea "x"
type textarea "create a wonderful website from the details below use it all and well make it i…"
type textarea "x"
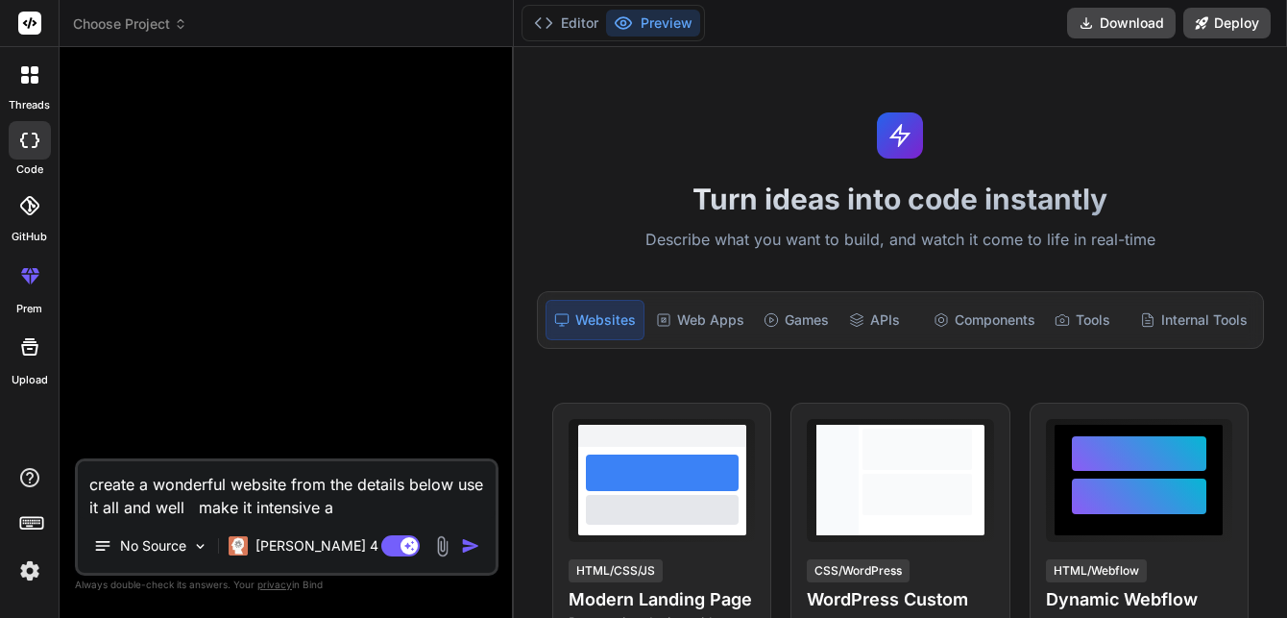
type textarea "create a wonderful website from the details below use it all and well make it i…"
type textarea "x"
type textarea "create a wonderful website from the details below use it all and well make it i…"
type textarea "x"
type textarea "create a wonderful website from the details below use it all and well make it i…"
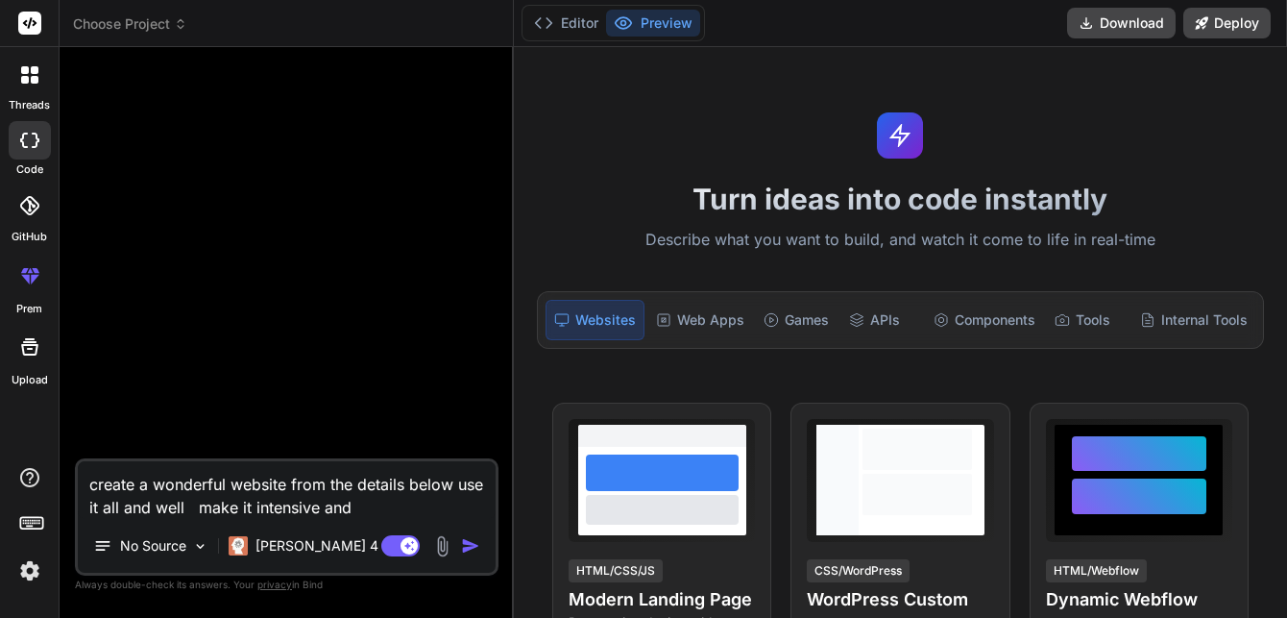
type textarea "x"
type textarea "create a wonderful website from the details below use it all and well make it i…"
type textarea "x"
type textarea "create a wonderful website from the details below use it all and well make it i…"
type textarea "x"
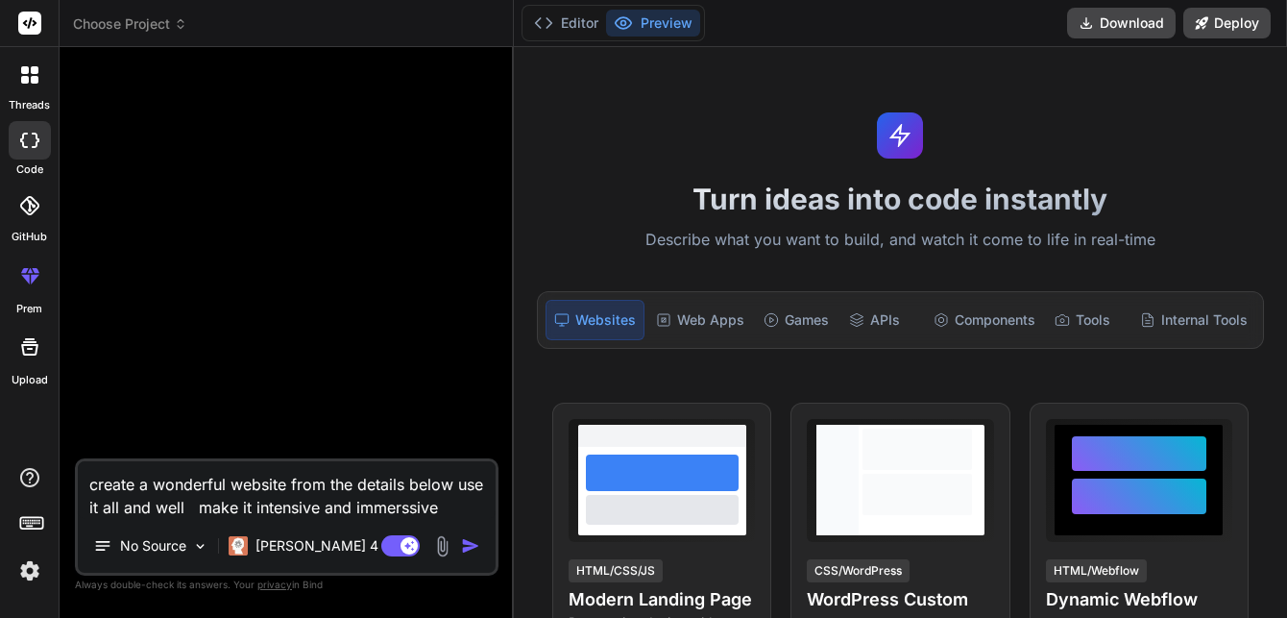
click at [371, 505] on textarea "create a wonderful website from the details below use it all and well make it i…" at bounding box center [287, 490] width 418 height 58
click at [392, 507] on textarea "create a wonderful website from the details below use it all and well make it i…" at bounding box center [287, 490] width 418 height 58
click at [355, 505] on textarea "create a wonderful website from the details below use it all and well make it i…" at bounding box center [287, 490] width 418 height 58
click at [451, 506] on textarea "create a wonderful website from the details below use it all and well make it i…" at bounding box center [287, 490] width 418 height 58
click at [321, 510] on textarea "create a wonderful website from the details below use it all and well make it i…" at bounding box center [287, 490] width 418 height 58
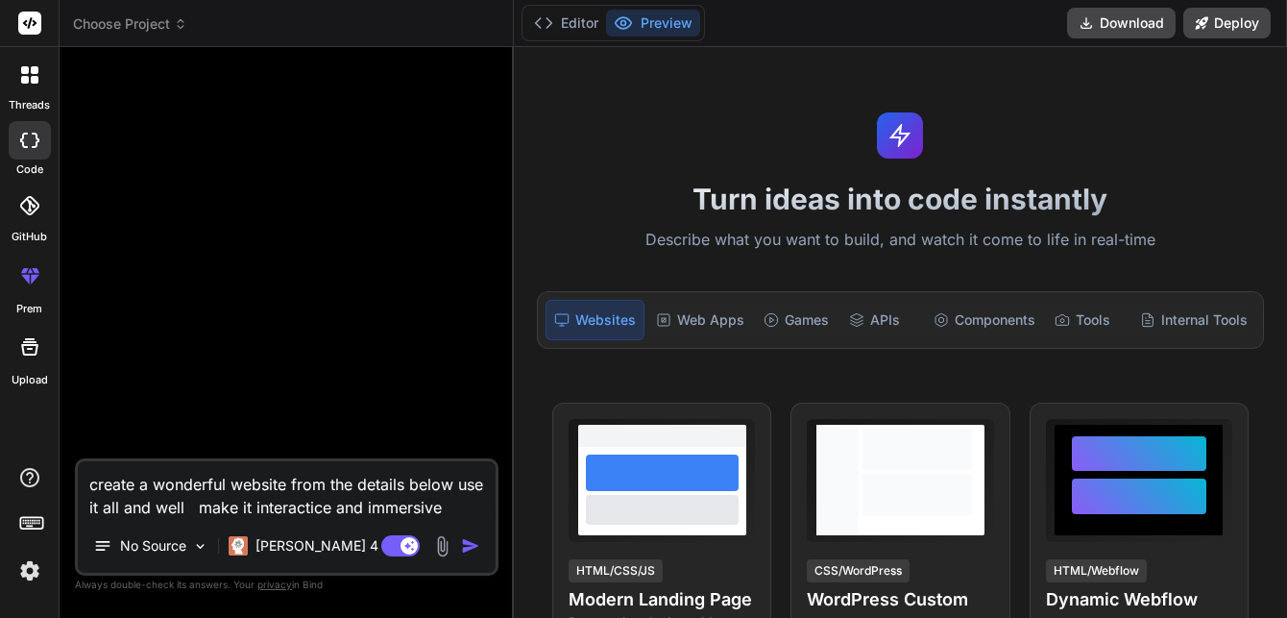
click at [321, 505] on textarea "create a wonderful website from the details below use it all and well make it i…" at bounding box center [287, 490] width 418 height 58
click at [456, 502] on textarea "create a wonderful website from the details below use it all and well make it i…" at bounding box center [287, 490] width 418 height 58
click at [454, 503] on textarea "create a wonderful website from the details below use it all and well make it i…" at bounding box center [287, 490] width 418 height 58
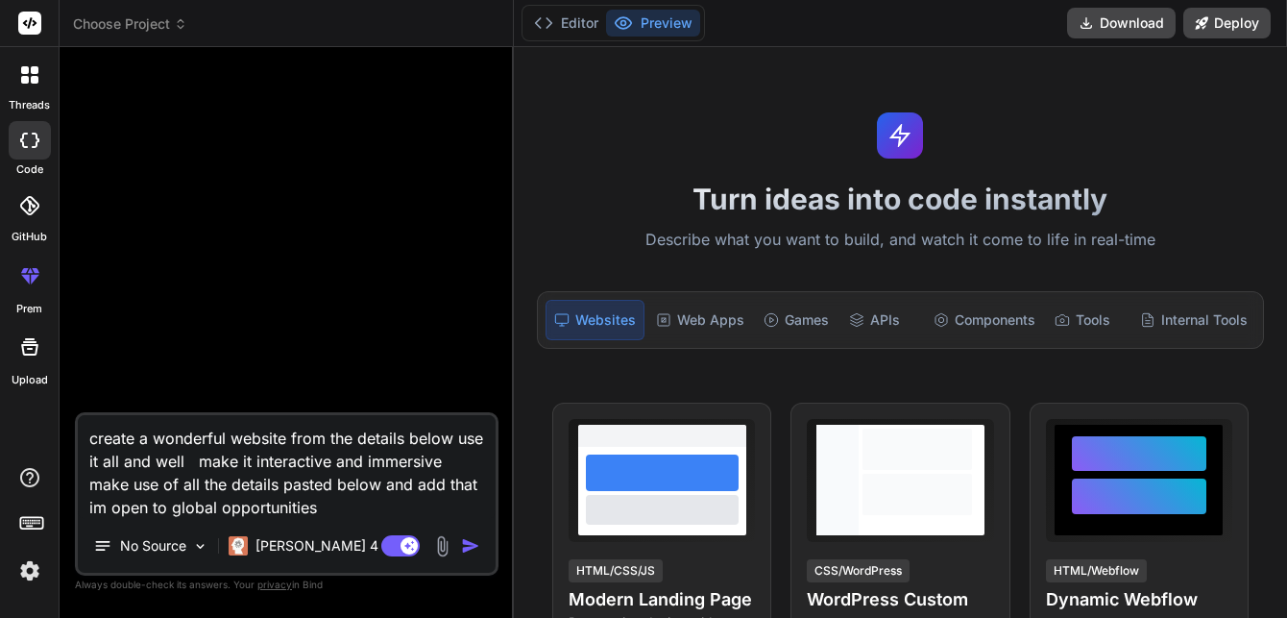
paste textarea "Loremip Dolorsit Amet & CO Adipisci | Elitsedd Eiusmodte Incidid@utlab.etd | +5…"
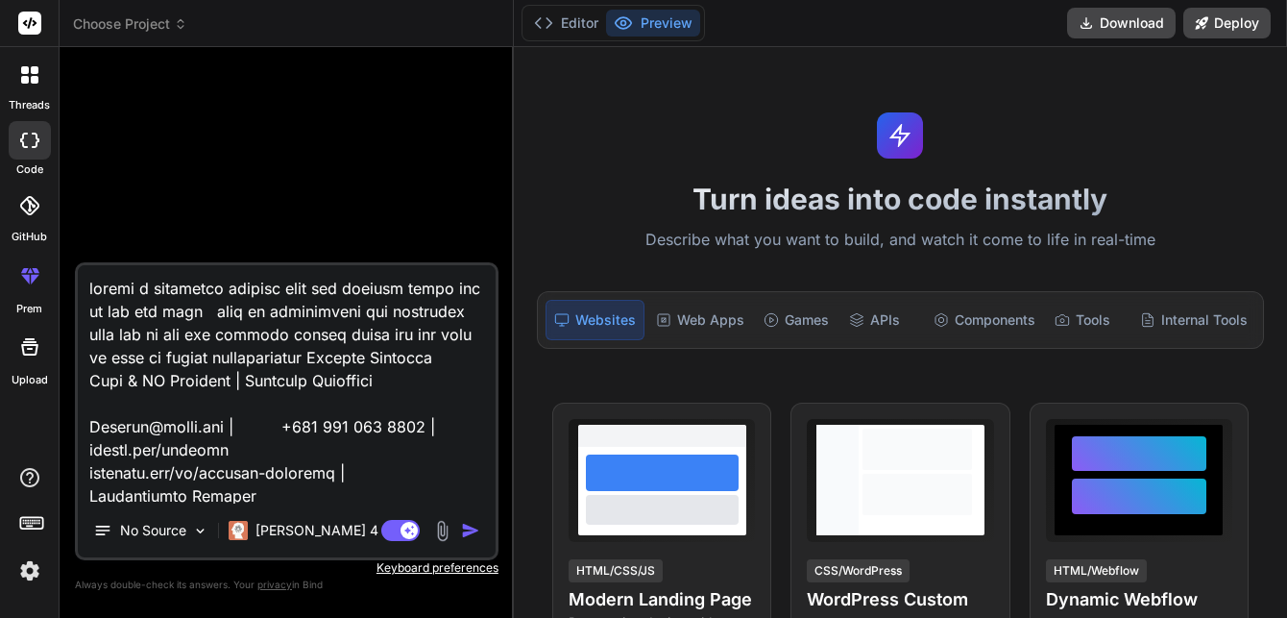
scroll to position [4059, 0]
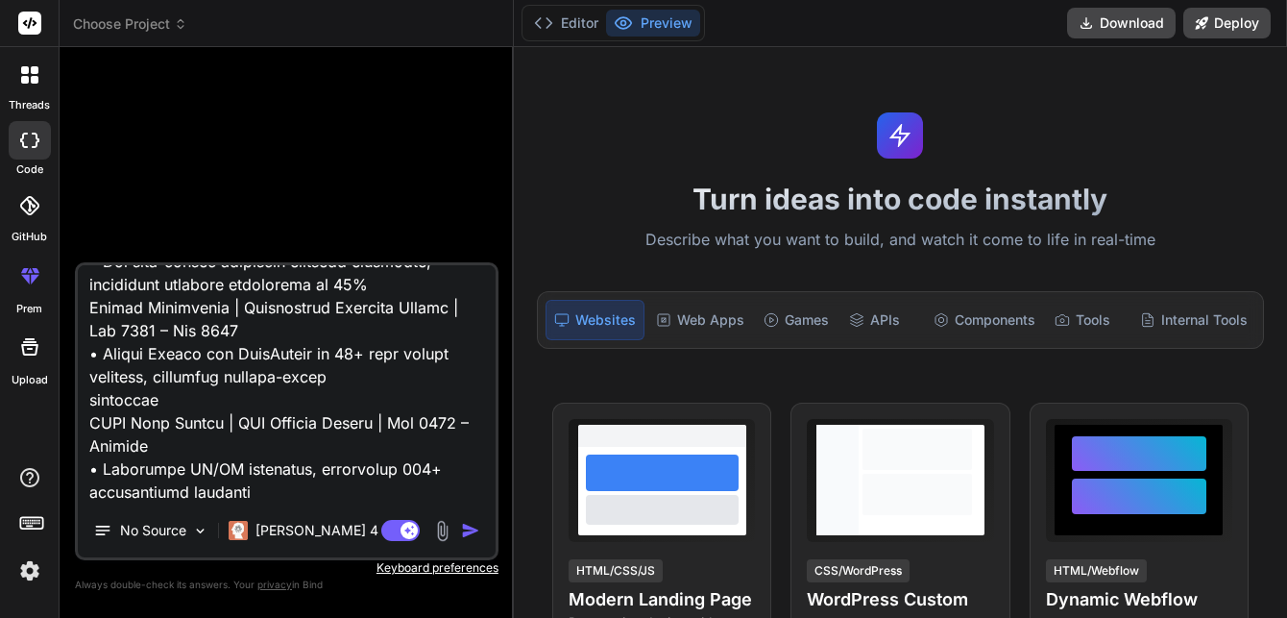
click at [471, 526] on img "button" at bounding box center [470, 530] width 19 height 19
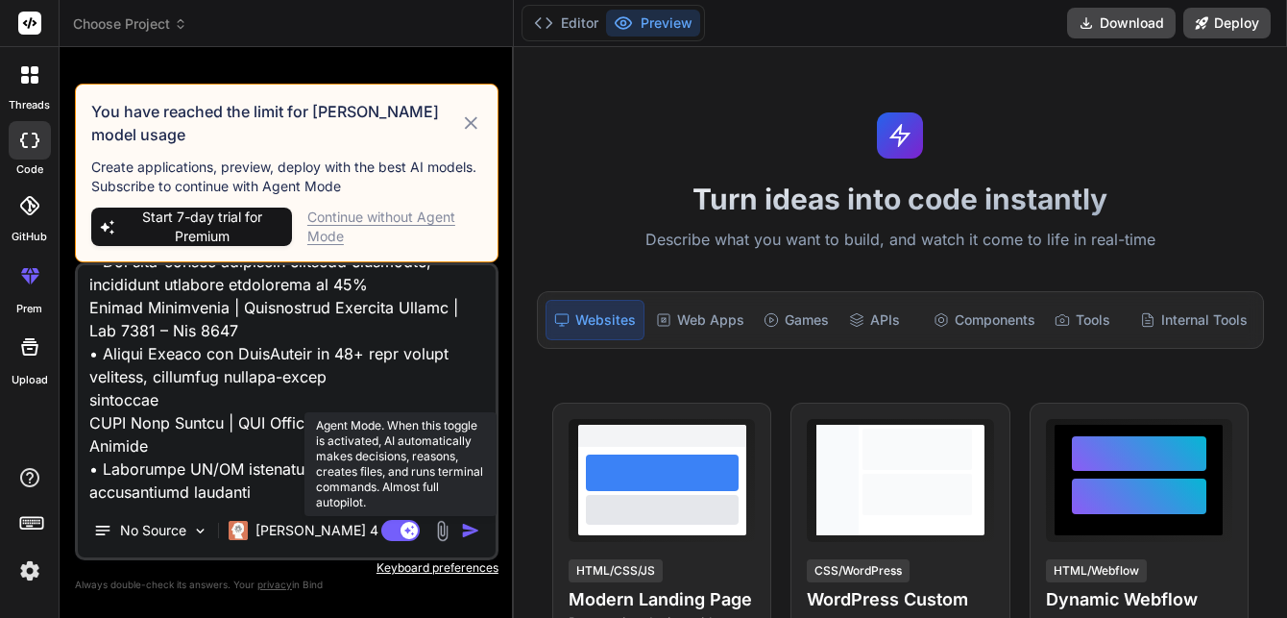
click at [381, 531] on rect at bounding box center [400, 530] width 38 height 21
click at [397, 531] on rect at bounding box center [391, 530] width 17 height 17
click at [397, 531] on rect at bounding box center [400, 530] width 38 height 21
click at [397, 531] on rect at bounding box center [391, 530] width 17 height 17
click at [393, 524] on rect at bounding box center [400, 530] width 38 height 21
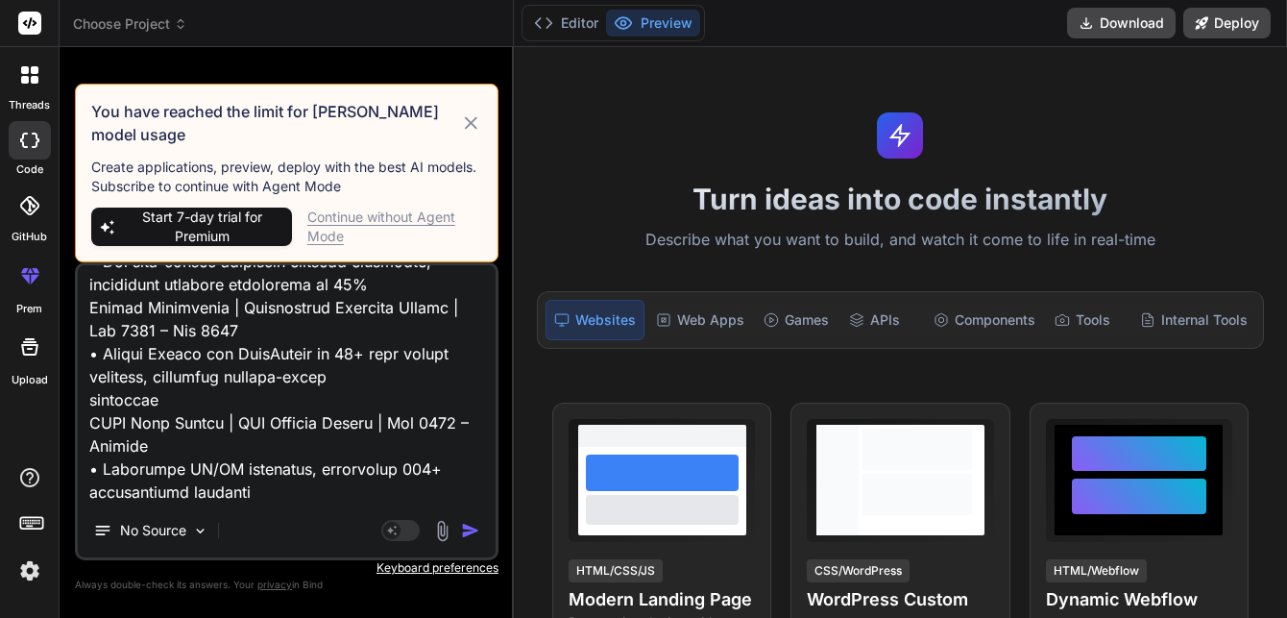
click at [468, 534] on img "button" at bounding box center [470, 530] width 19 height 19
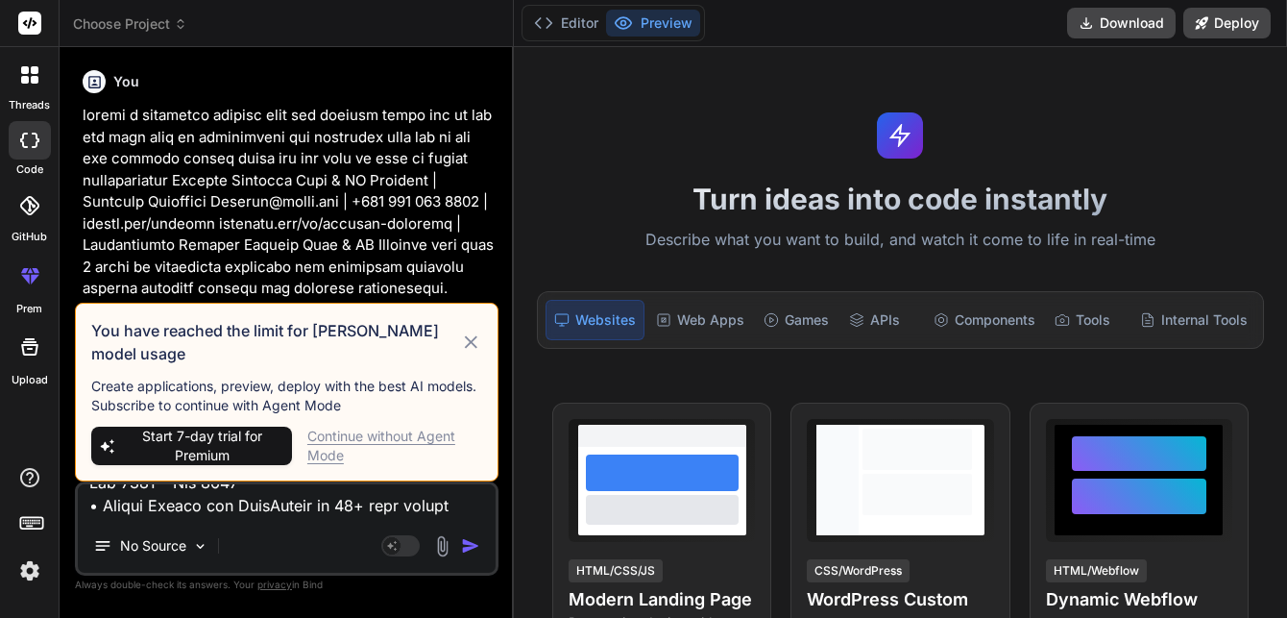
scroll to position [0, 0]
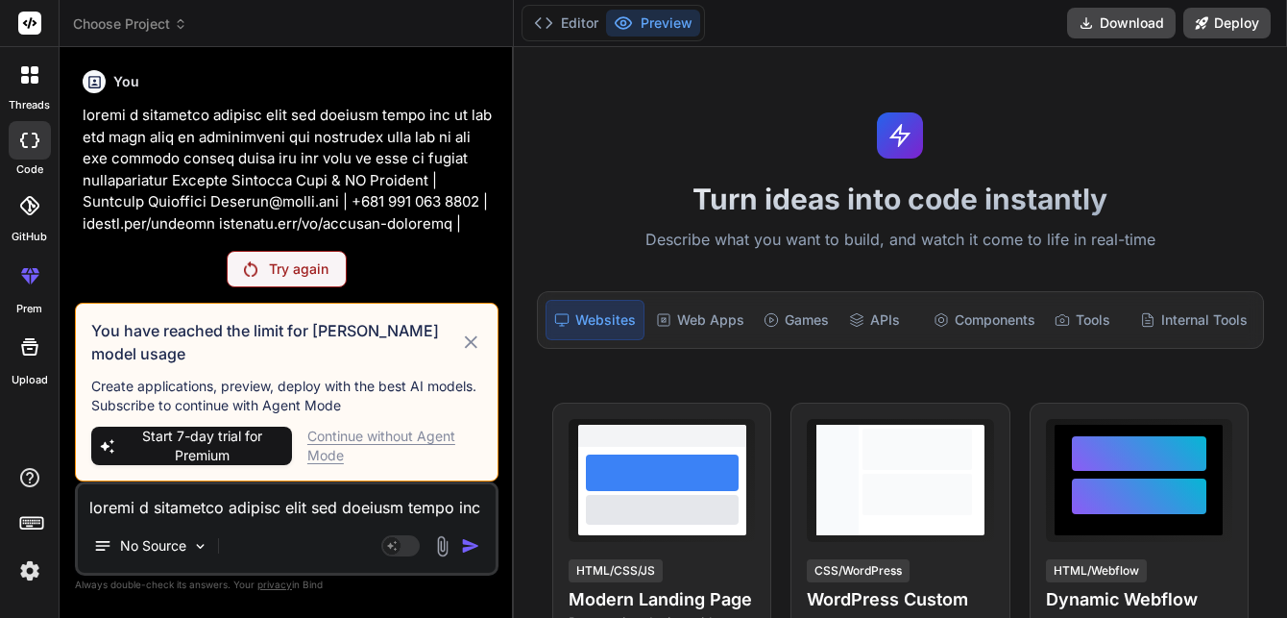
click at [256, 274] on img at bounding box center [250, 268] width 13 height 15
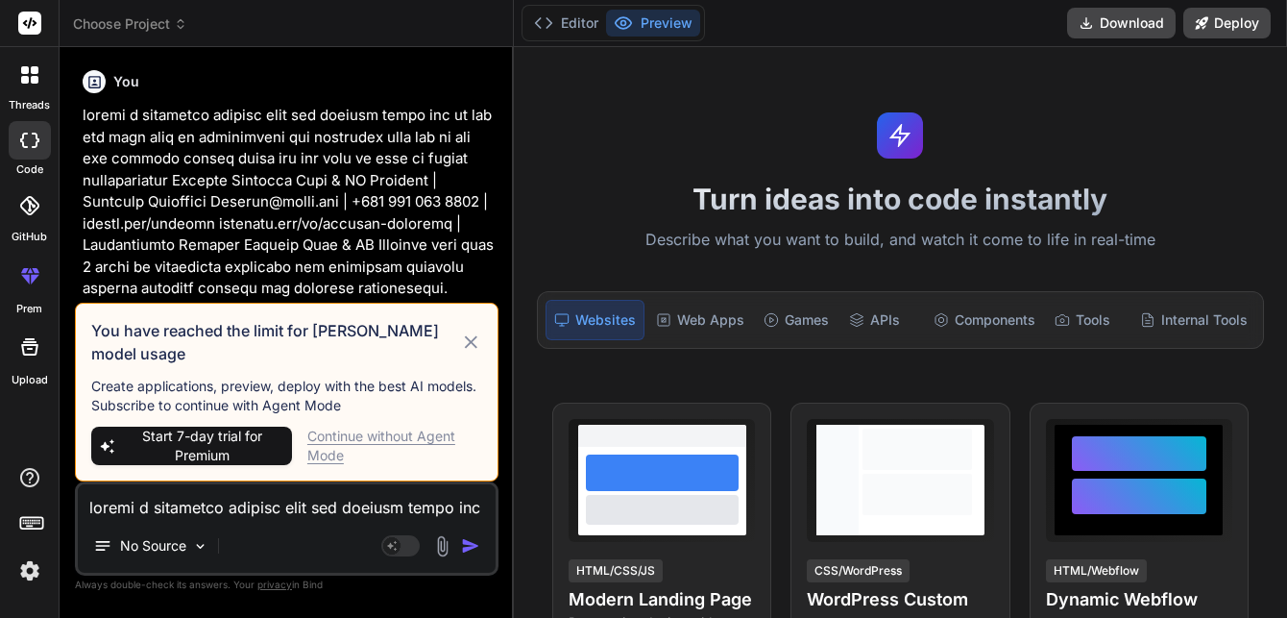
click at [471, 346] on icon at bounding box center [471, 341] width 22 height 23
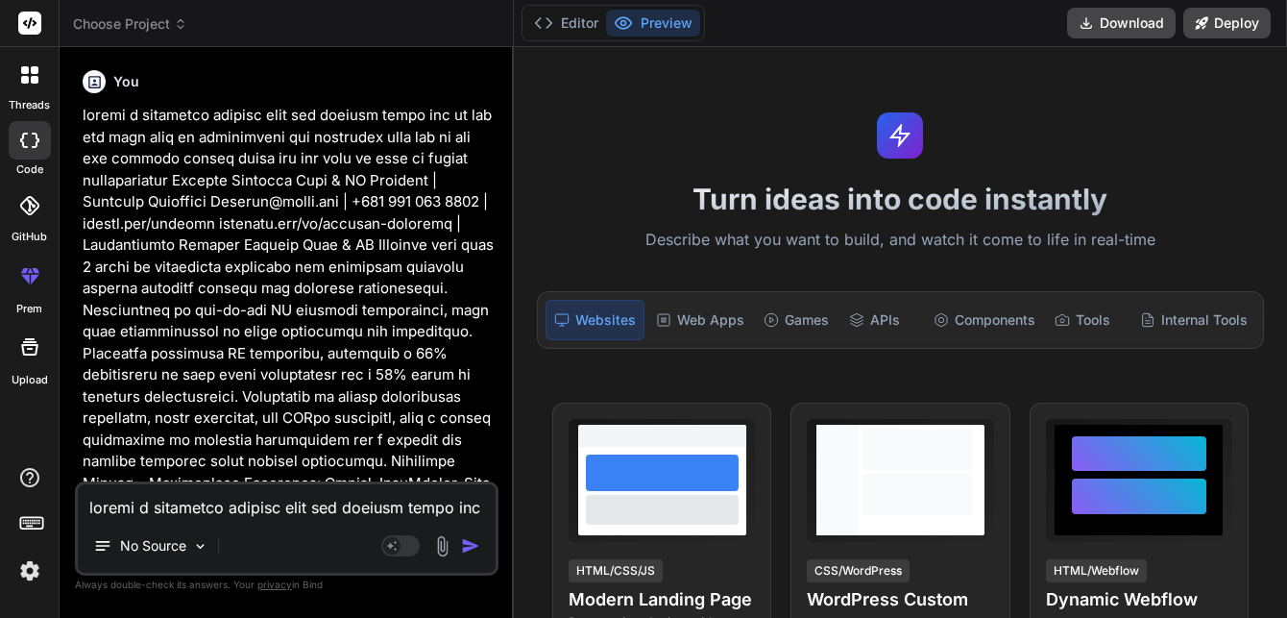
drag, startPoint x: 79, startPoint y: 113, endPoint x: 260, endPoint y: 165, distance: 188.8
click at [80, 111] on div "You Bind AI ‌ ‌ ‌ ‌" at bounding box center [289, 271] width 420 height 419
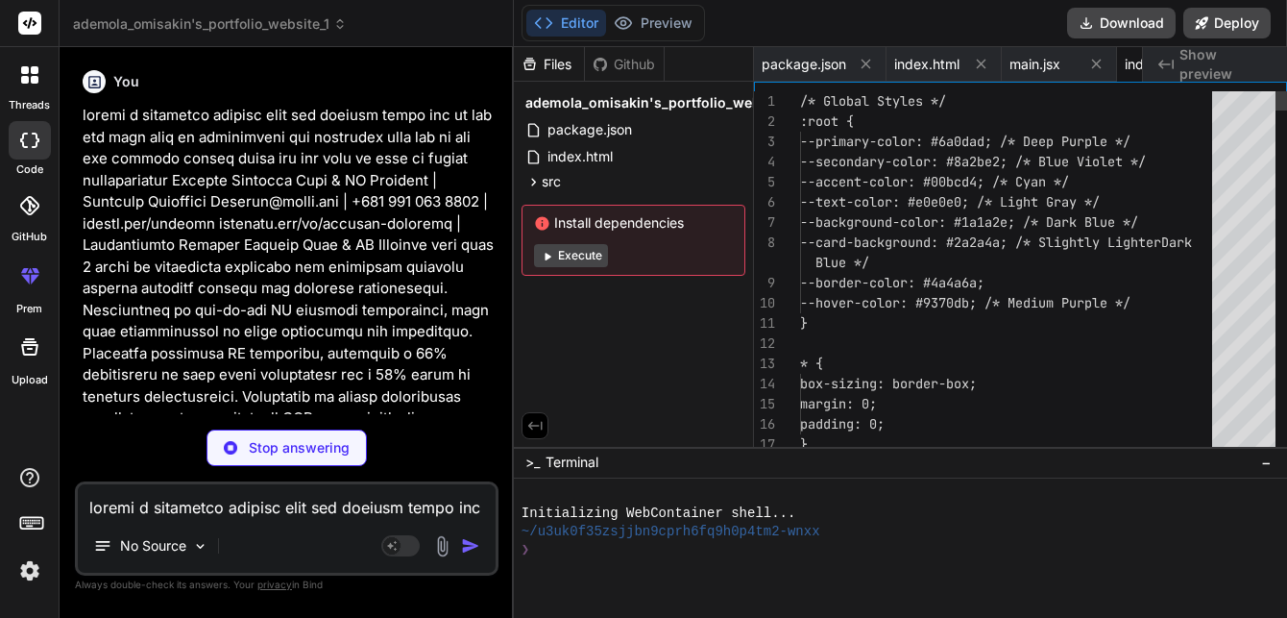
scroll to position [0, 90]
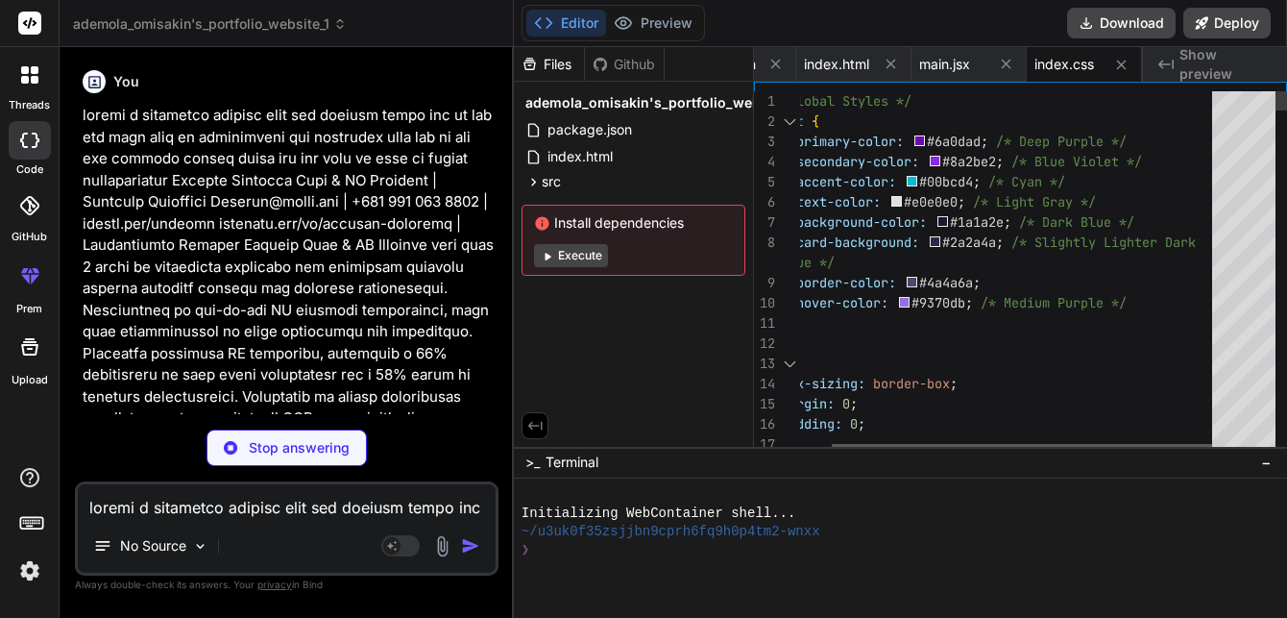
click at [1176, 444] on div at bounding box center [1022, 450] width 380 height 12
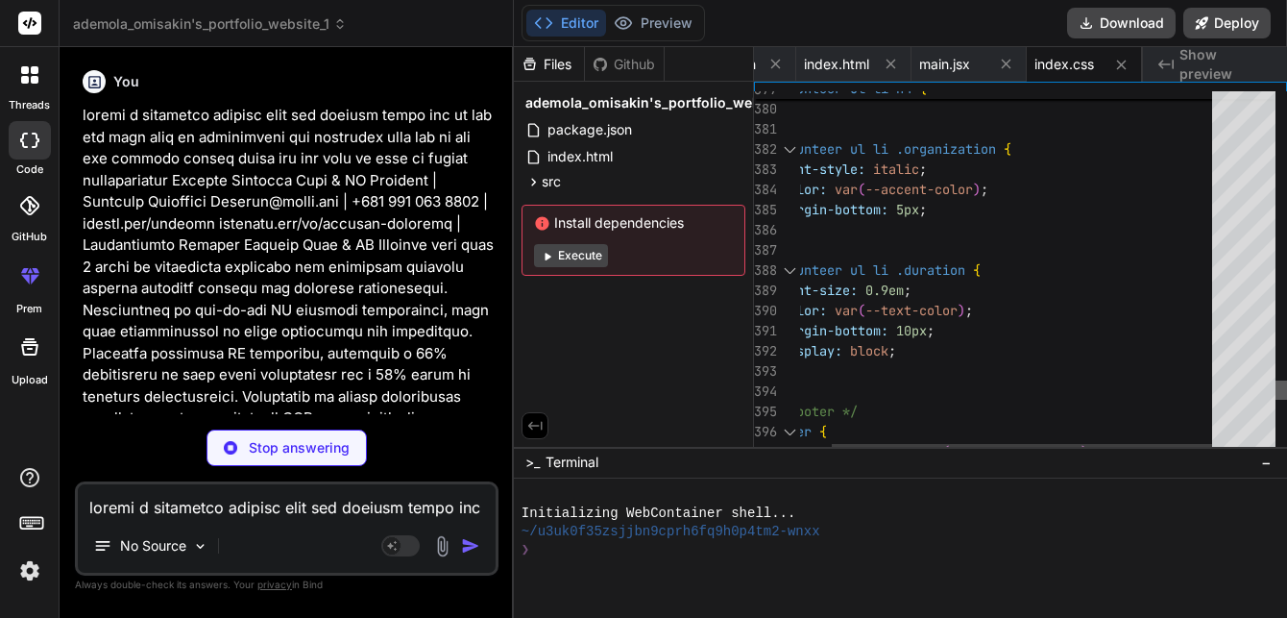
scroll to position [0, 206]
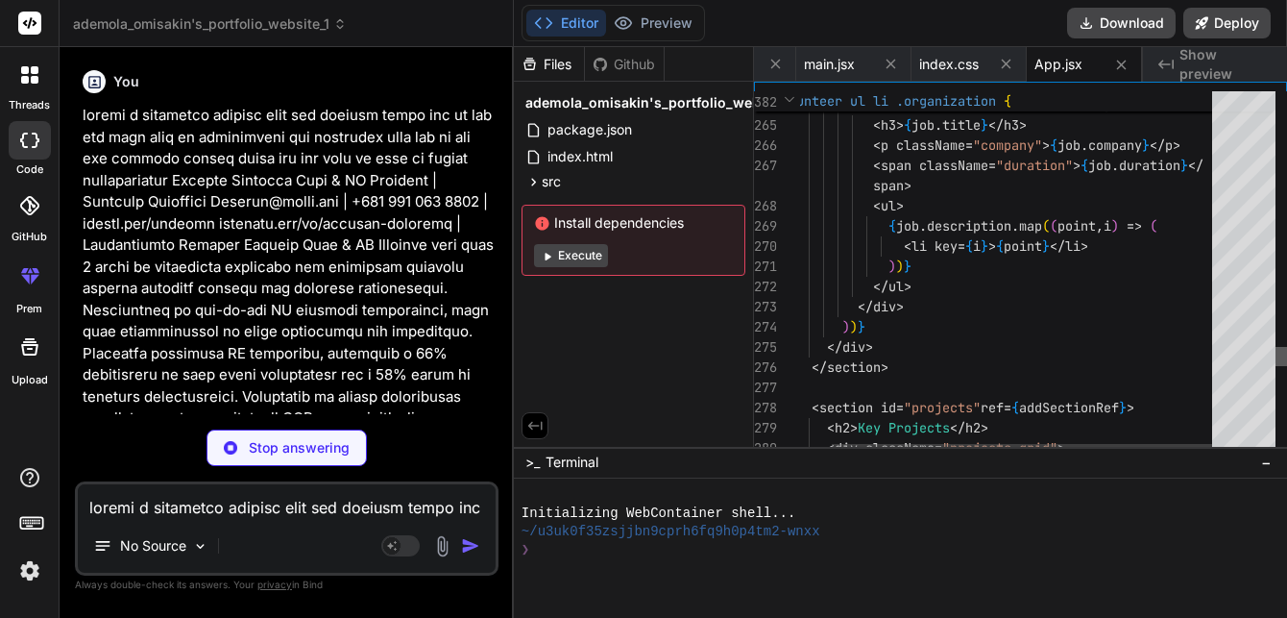
click at [1276, 366] on div at bounding box center [1282, 356] width 12 height 19
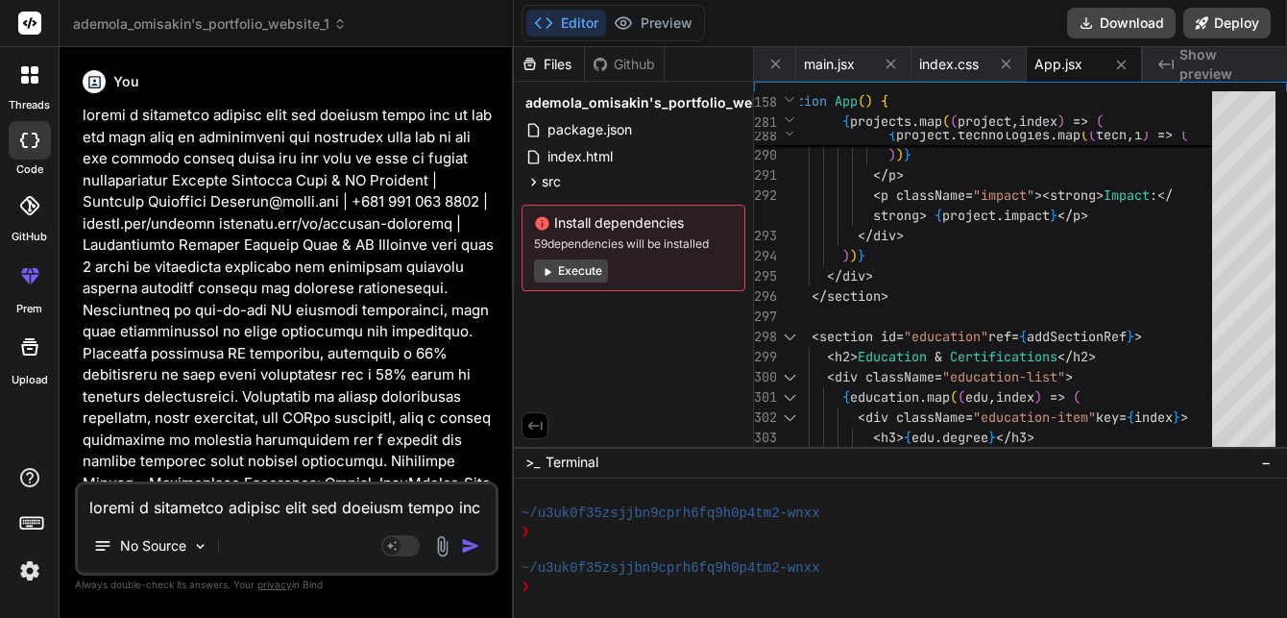
scroll to position [438, 0]
click at [564, 273] on button "Execute" at bounding box center [571, 270] width 74 height 23
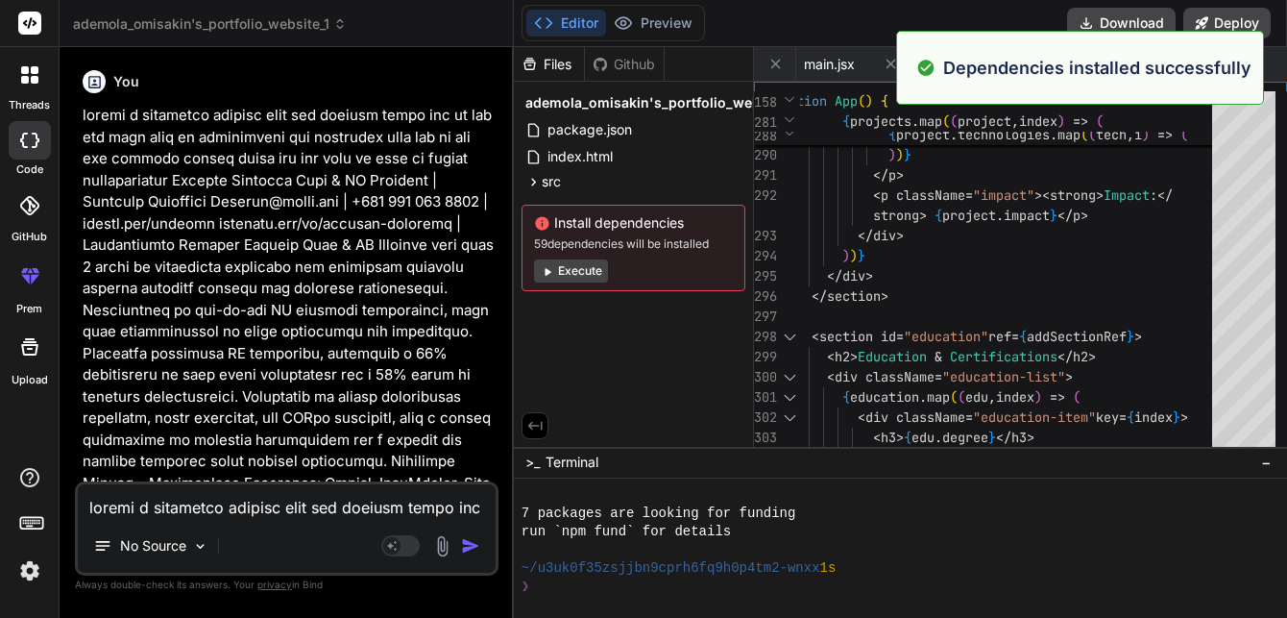
scroll to position [712, 0]
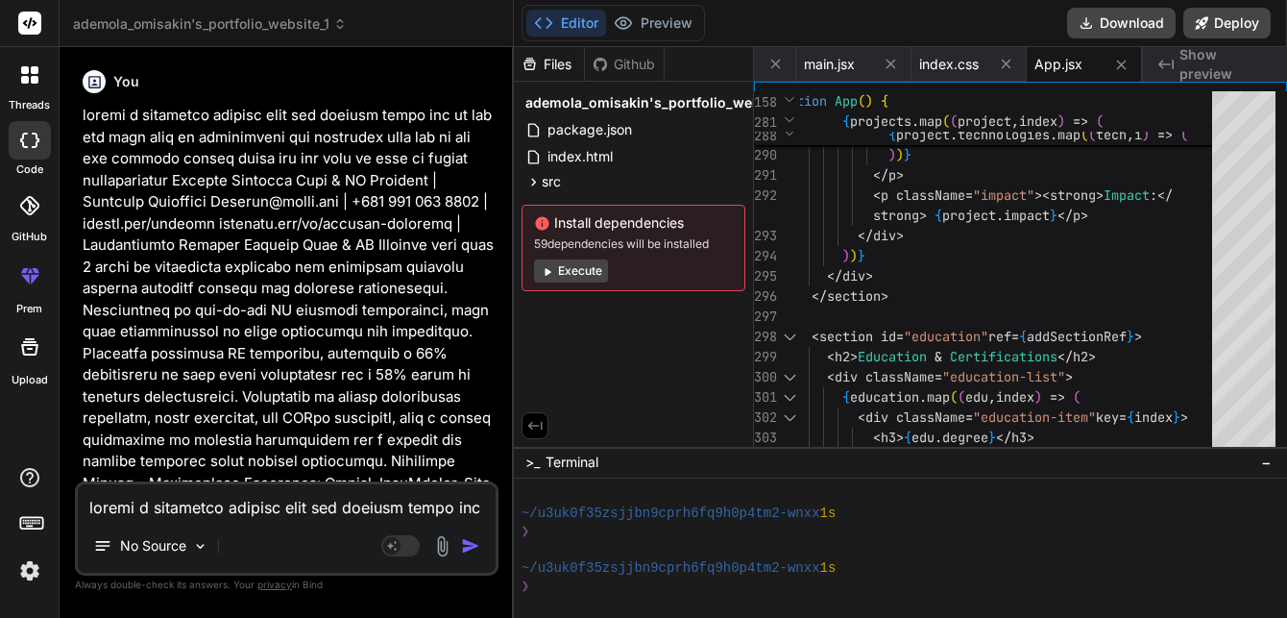
click at [251, 515] on textarea at bounding box center [287, 501] width 418 height 35
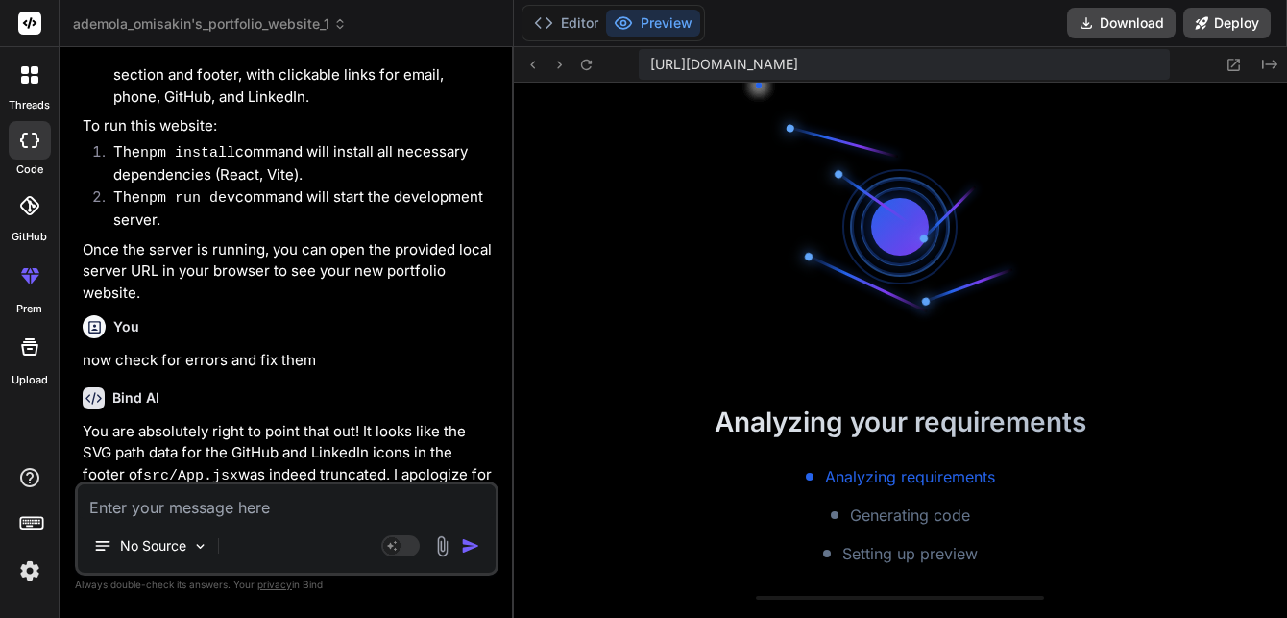
scroll to position [986, 0]
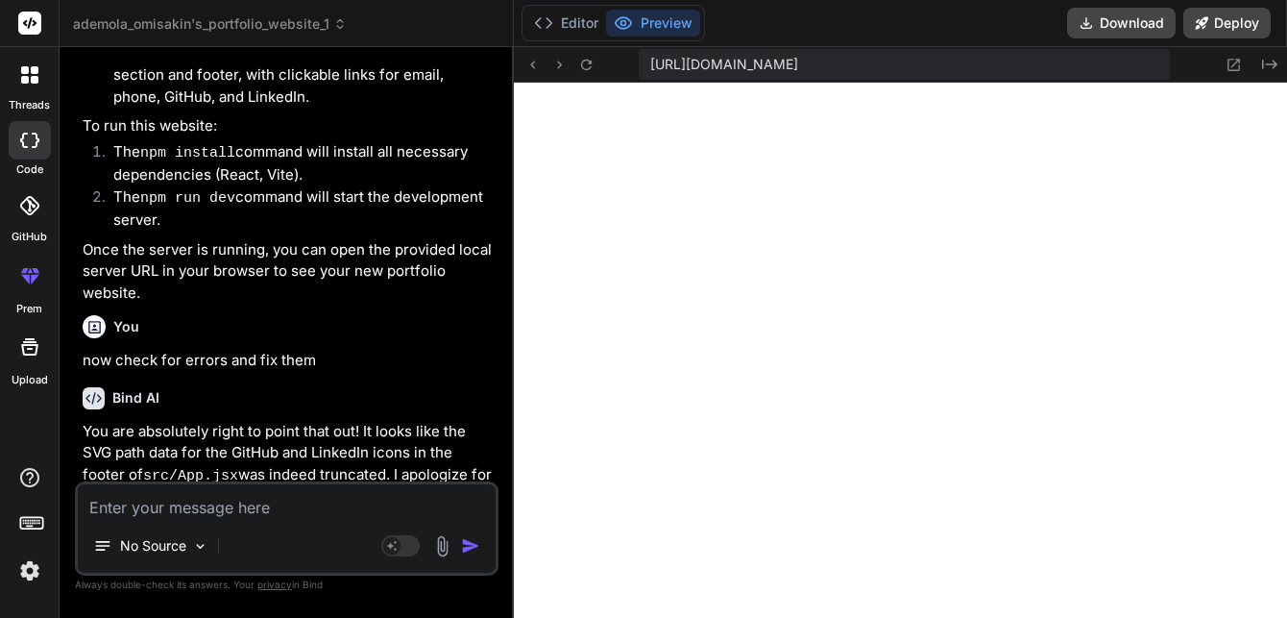
click at [116, 516] on textarea at bounding box center [287, 501] width 418 height 35
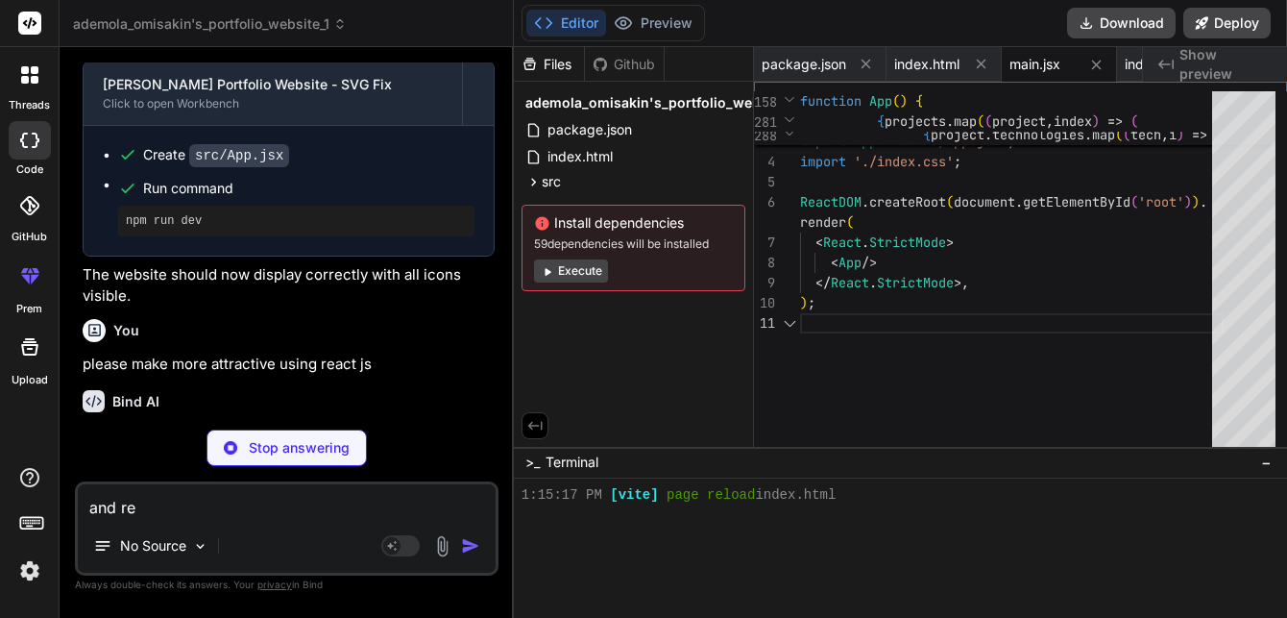
scroll to position [1095, 0]
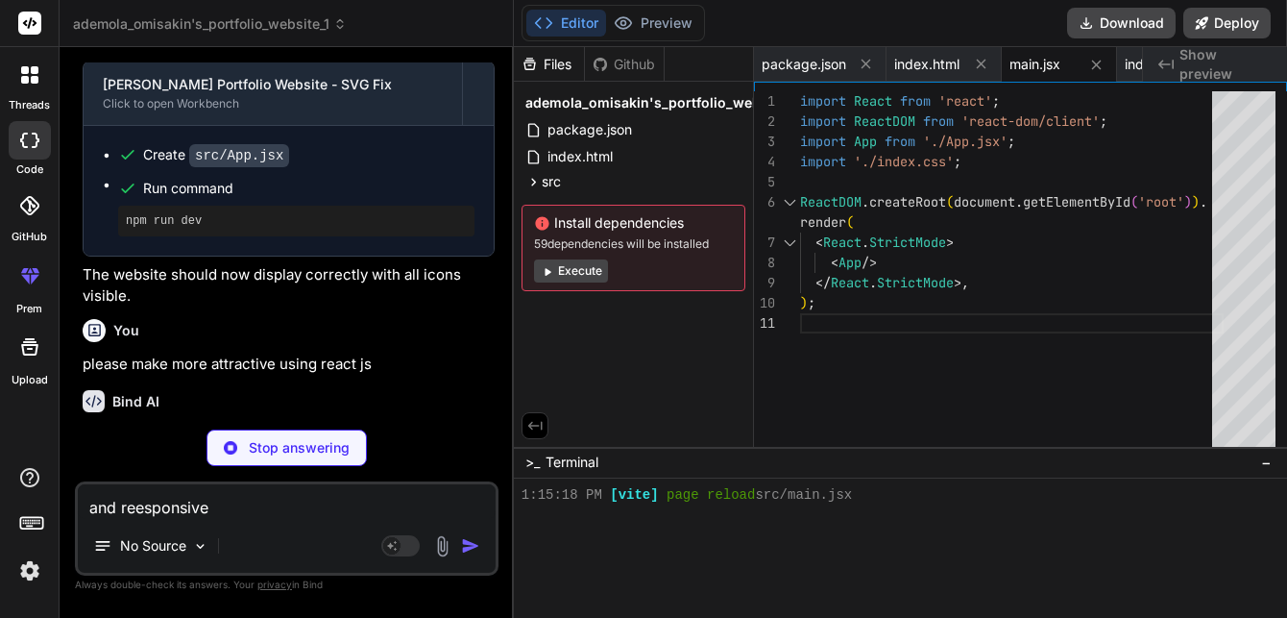
click at [141, 510] on textarea "and reesponsive" at bounding box center [287, 501] width 418 height 35
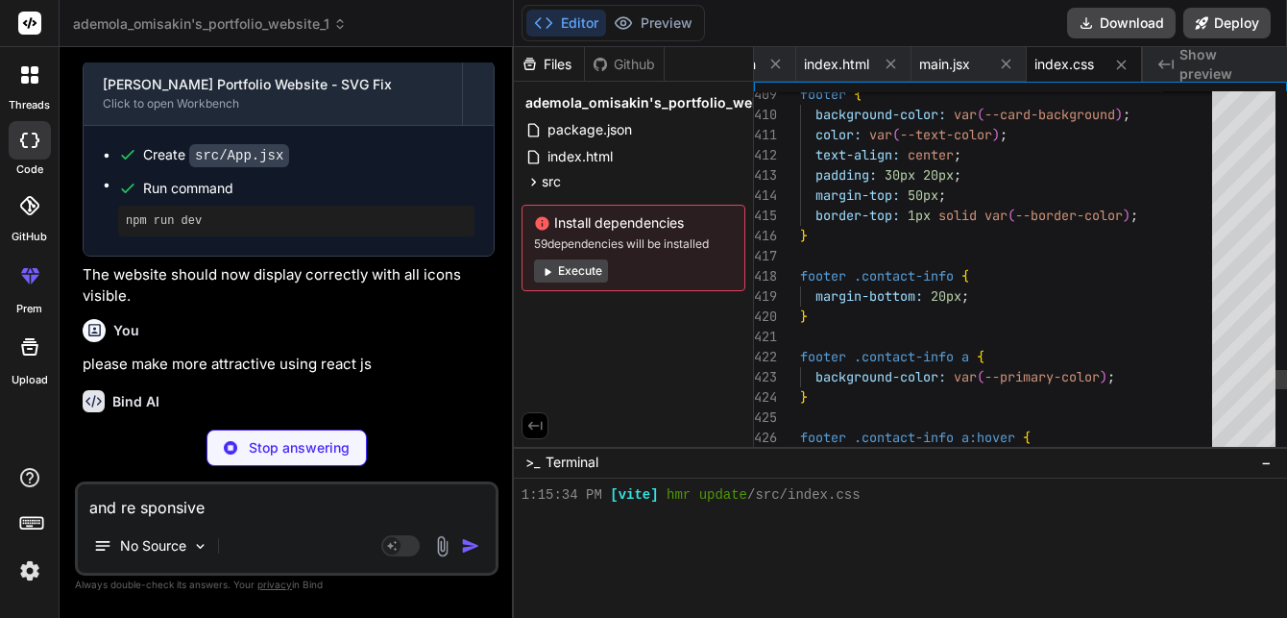
scroll to position [1132, 0]
click at [210, 504] on textarea "and responsive" at bounding box center [287, 501] width 418 height 35
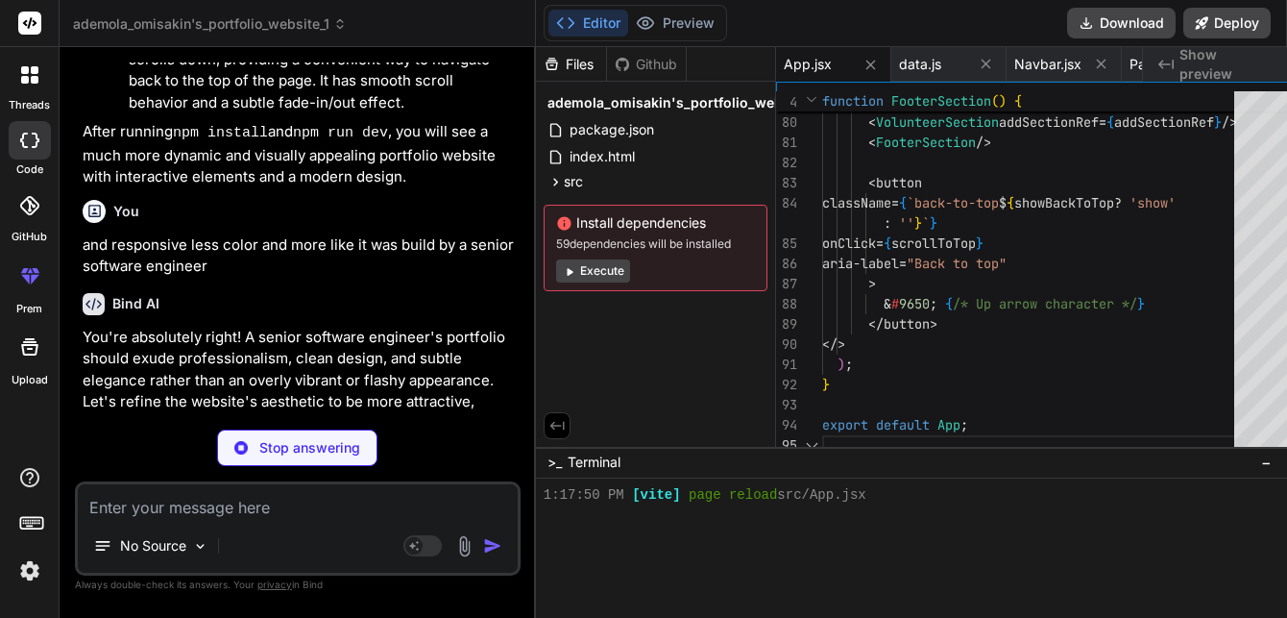
scroll to position [0, 0]
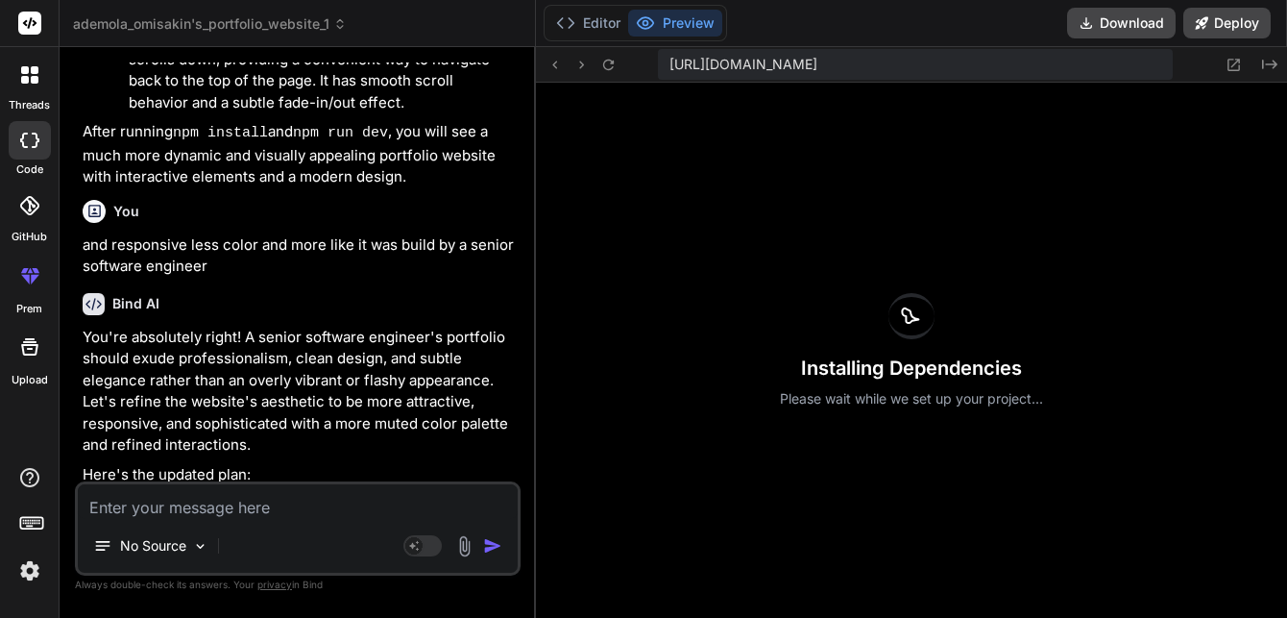
click at [320, 420] on p "You're absolutely right! A senior software engineer's portfolio should exude pr…" at bounding box center [300, 392] width 434 height 130
click at [320, 417] on p "You're absolutely right! A senior software engineer's portfolio should exude pr…" at bounding box center [300, 392] width 434 height 130
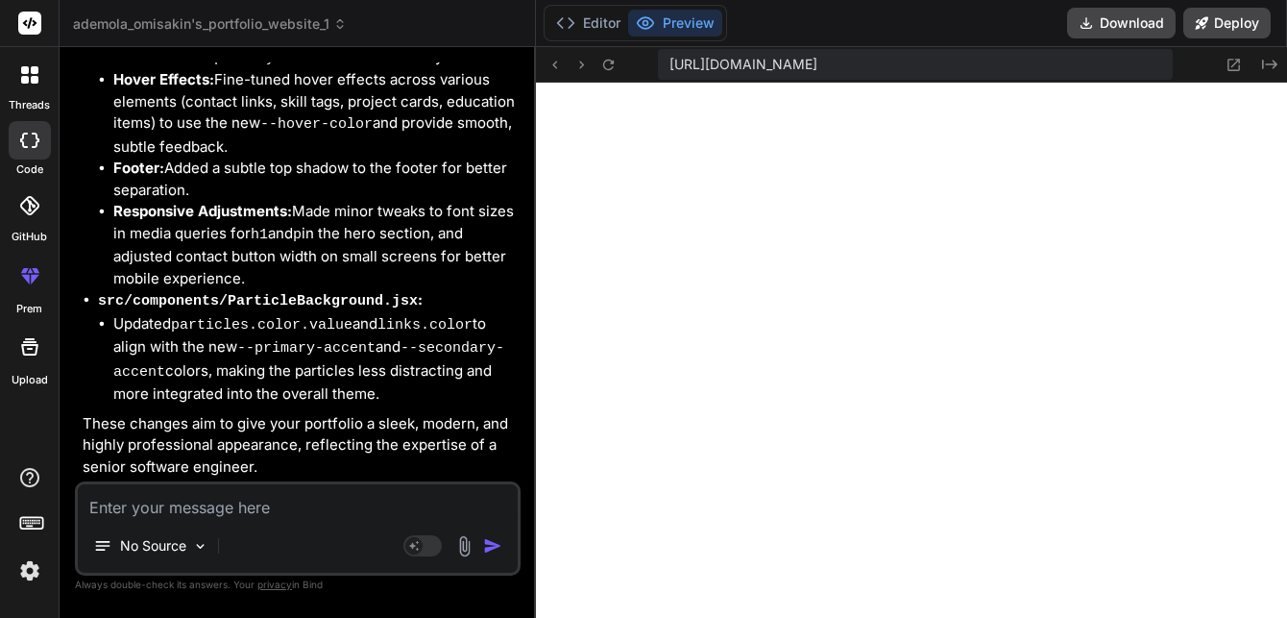
scroll to position [8158, 0]
click at [173, 497] on textarea at bounding box center [298, 501] width 440 height 35
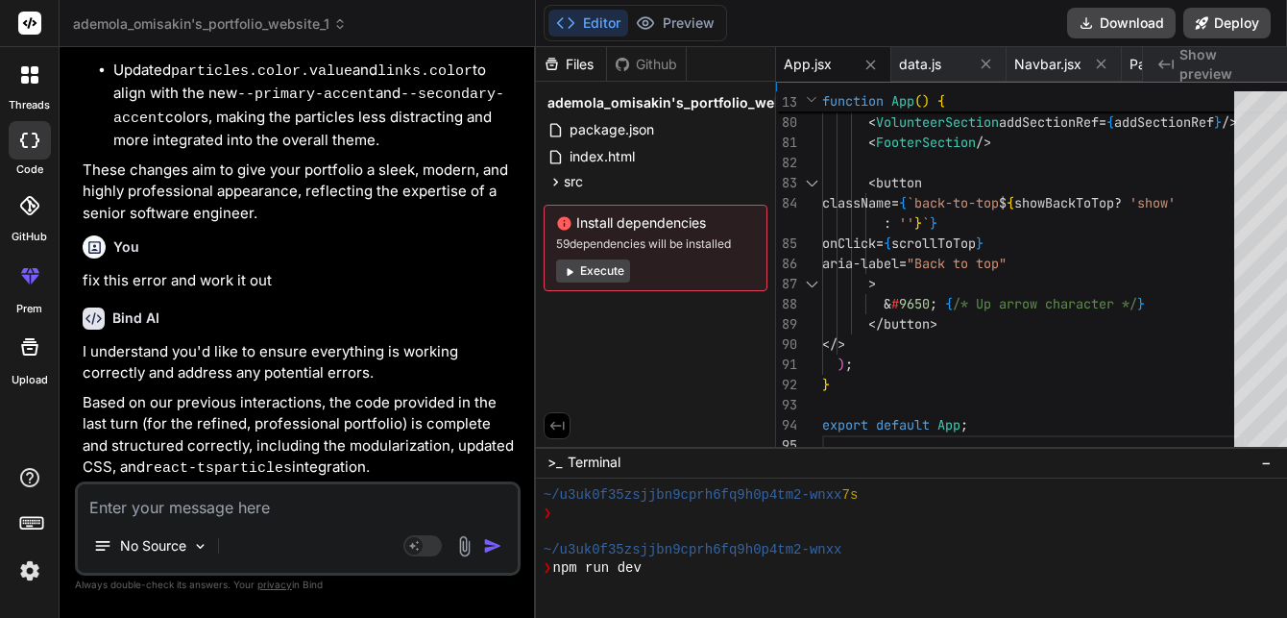
scroll to position [8559, 0]
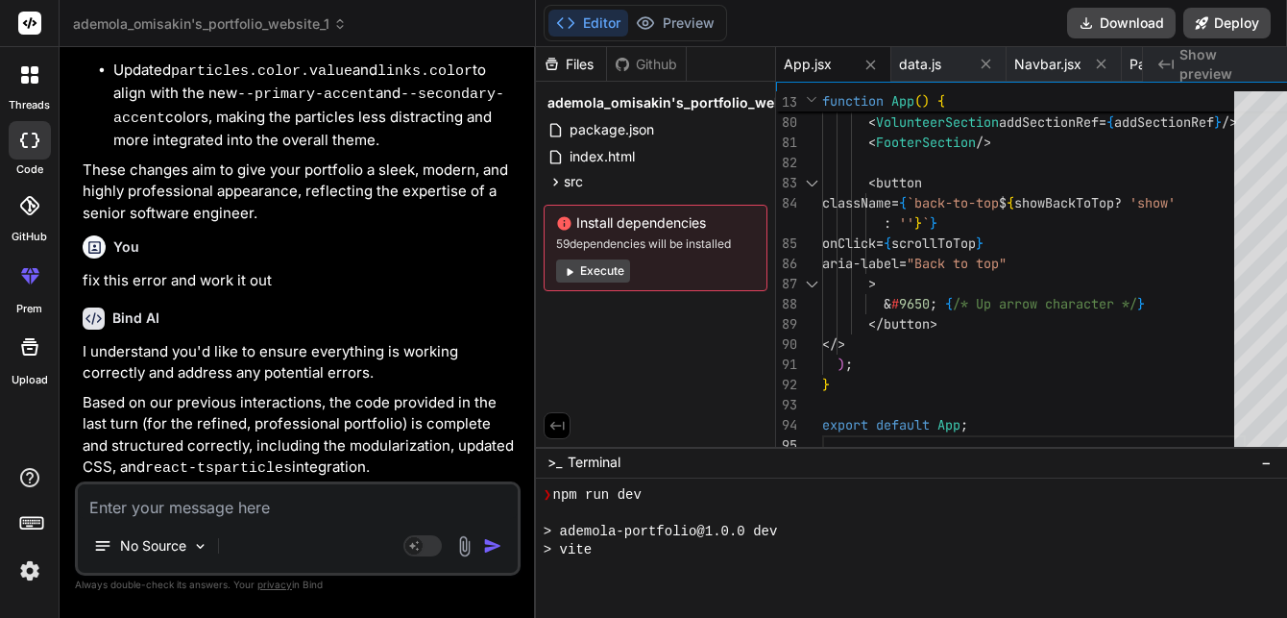
click at [305, 446] on p "Based on our previous interactions, the code provided in the last turn (for the…" at bounding box center [300, 436] width 434 height 88
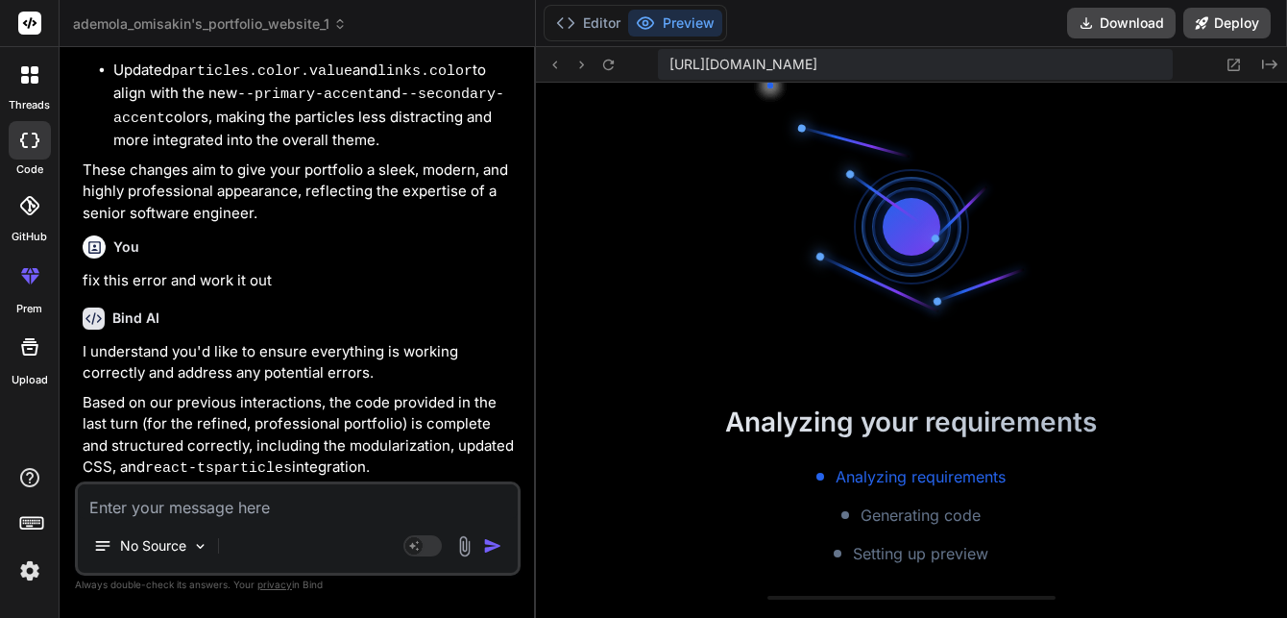
scroll to position [8669, 0]
click at [333, 384] on p "I understand you'd like to ensure everything is working correctly and address a…" at bounding box center [300, 362] width 434 height 43
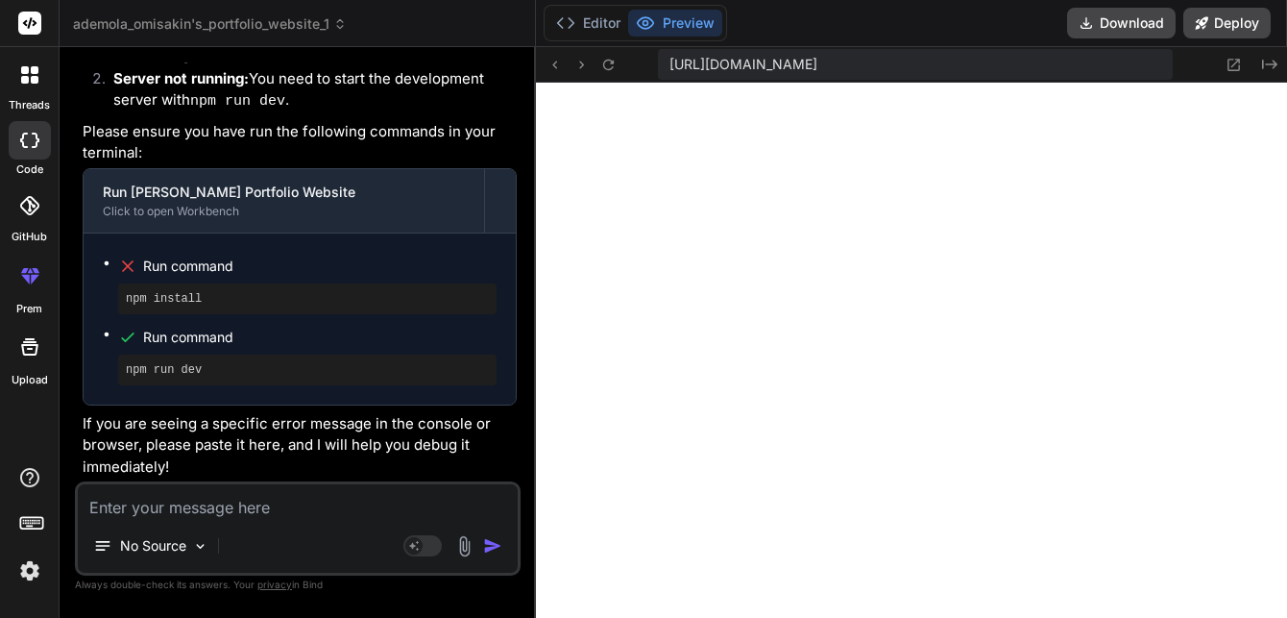
scroll to position [9443, 0]
click at [220, 506] on textarea at bounding box center [298, 501] width 440 height 35
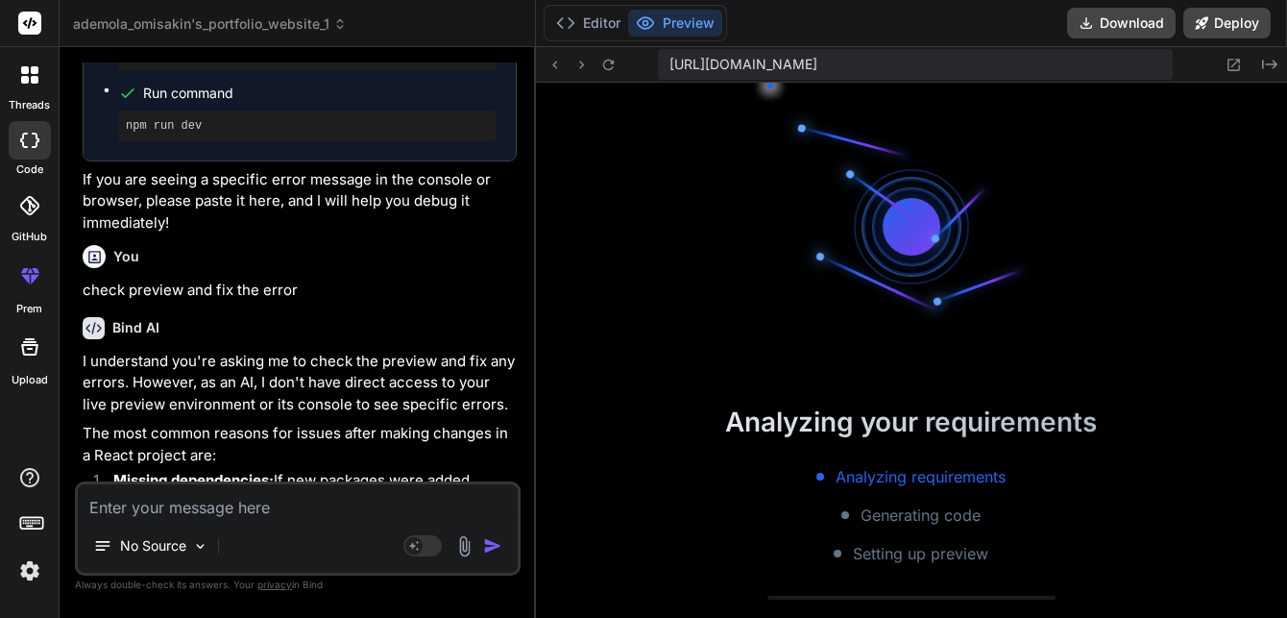
scroll to position [10111, 0]
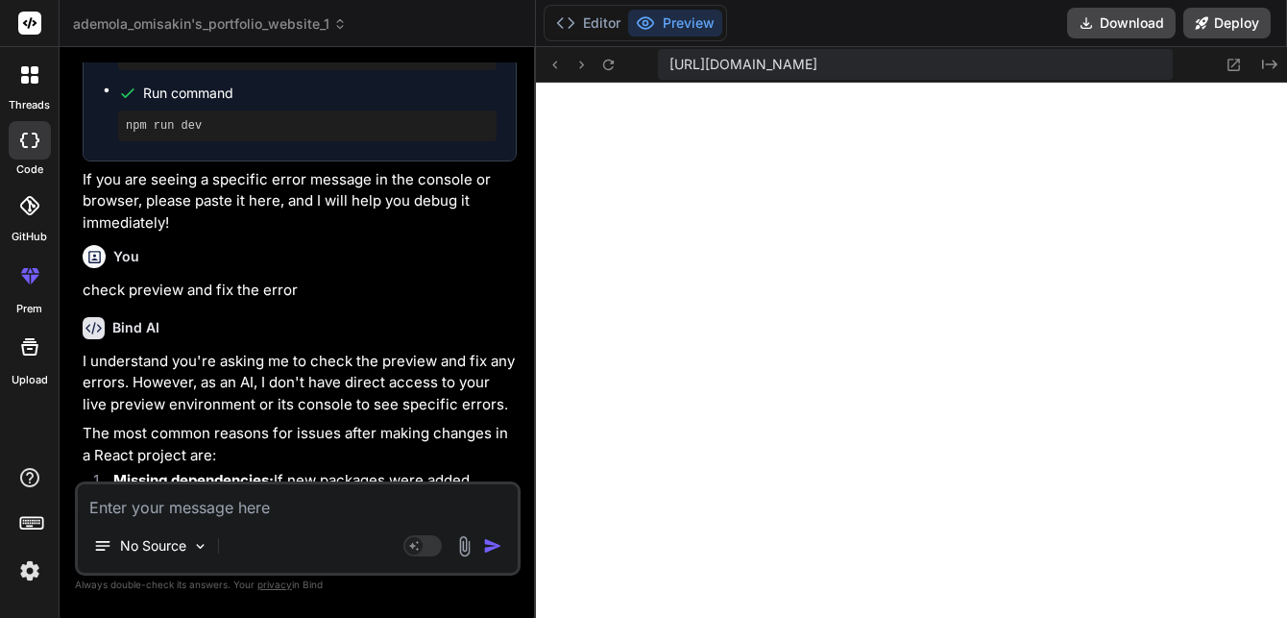
click at [218, 498] on textarea at bounding box center [298, 501] width 440 height 35
paste textarea "[plugin:vite:import-analysis] Failed to resolve import "react-tsparticles" from…"
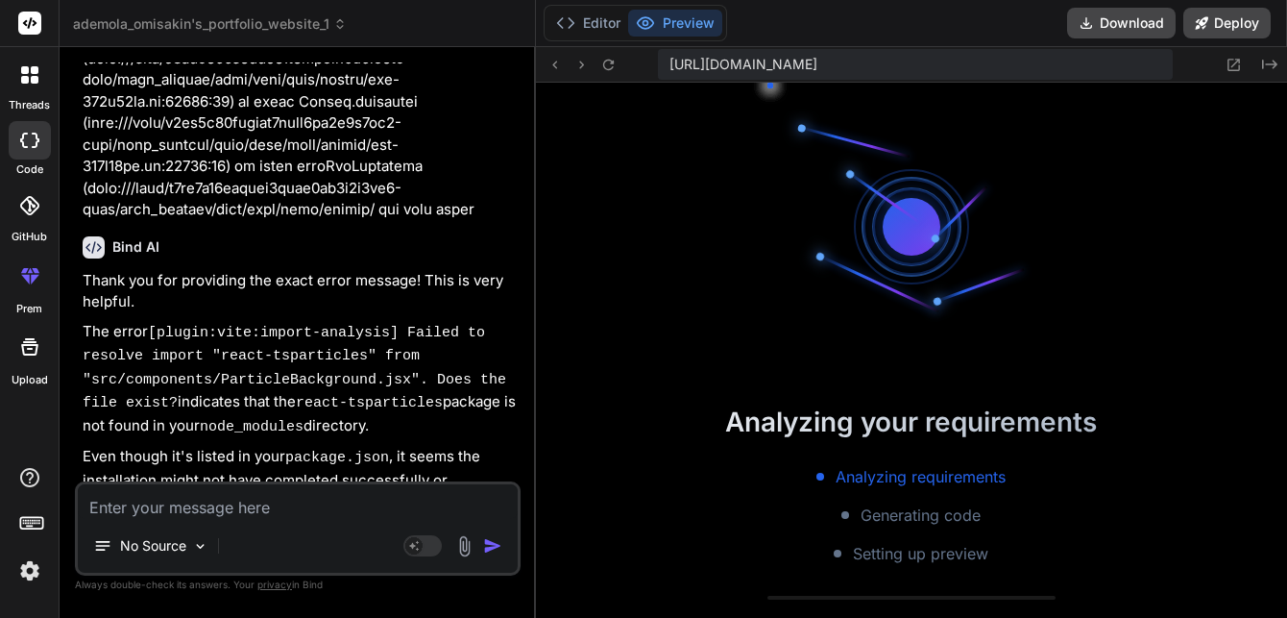
scroll to position [11078, 0]
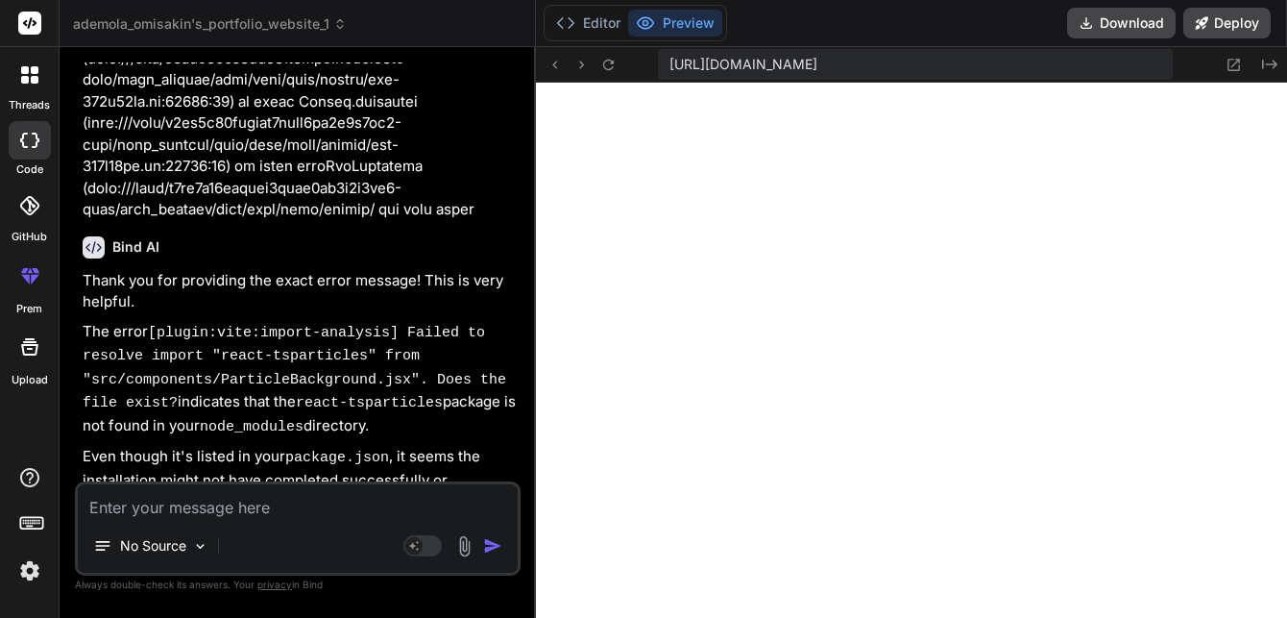
click at [208, 518] on textarea at bounding box center [298, 501] width 440 height 35
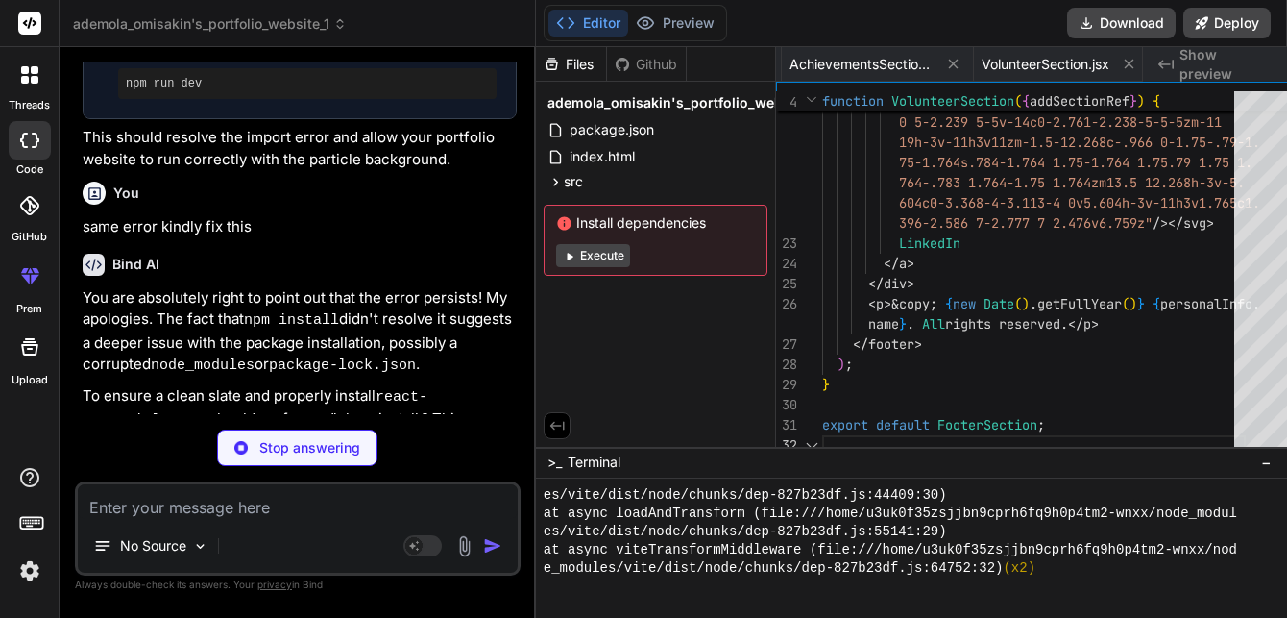
scroll to position [0, 2149]
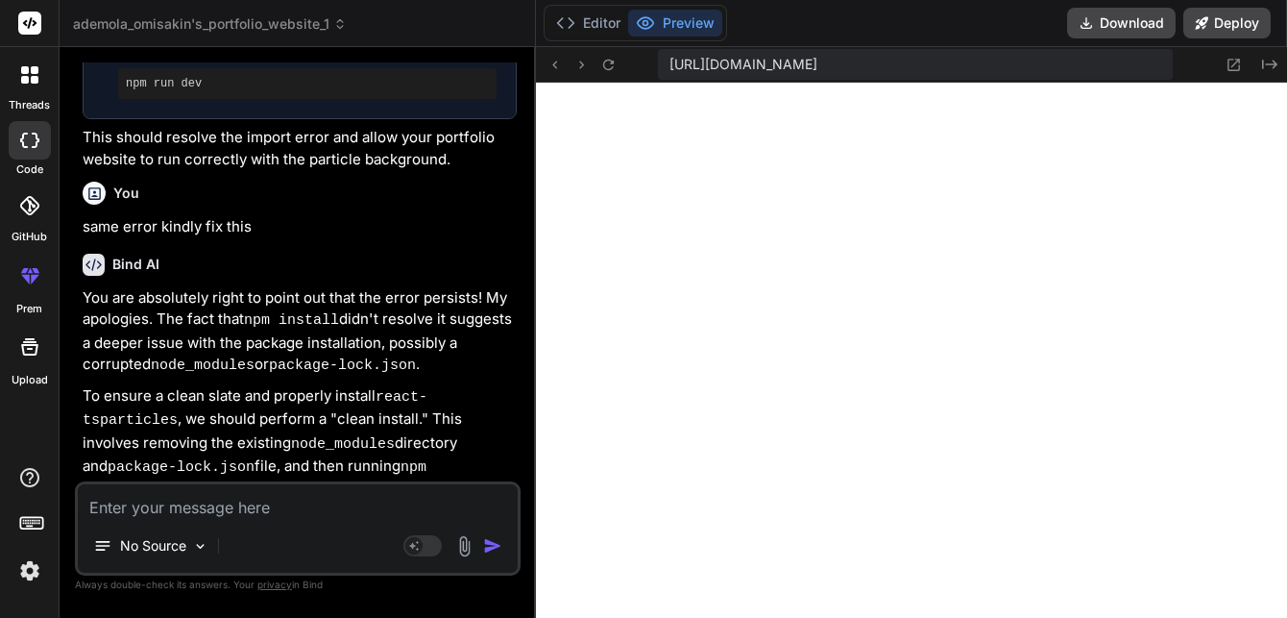
click at [183, 377] on p "You are absolutely right to point out that the error persists! My apologies. Th…" at bounding box center [300, 332] width 434 height 90
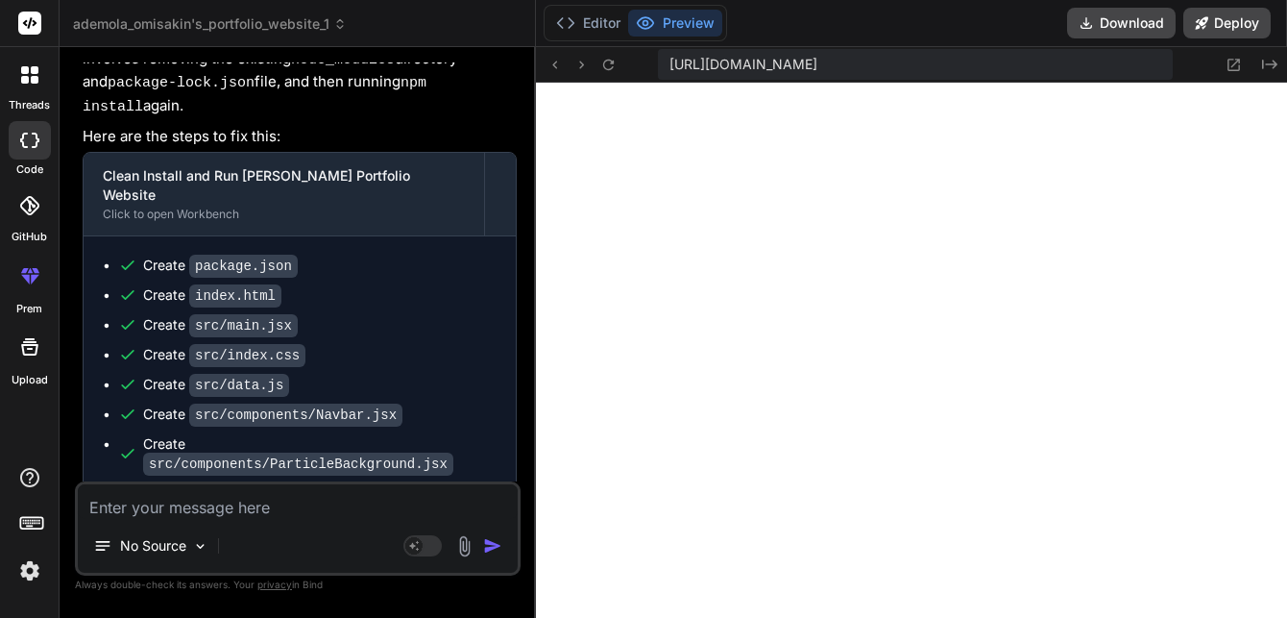
click at [191, 498] on textarea at bounding box center [298, 501] width 440 height 35
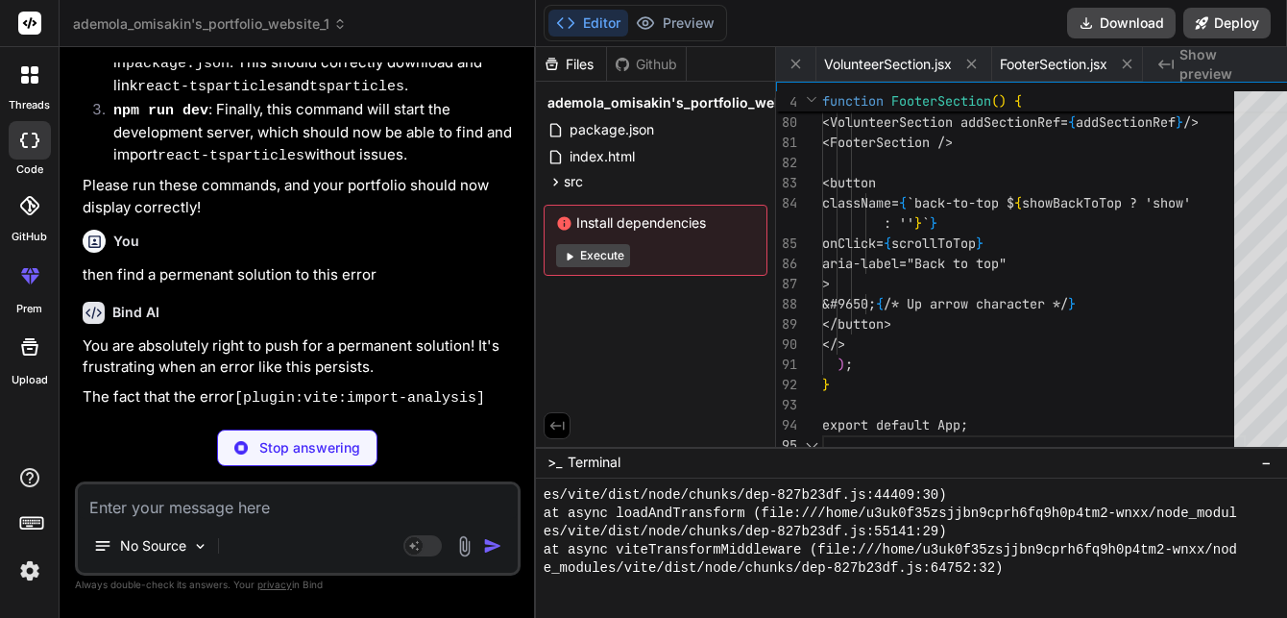
scroll to position [0, 478]
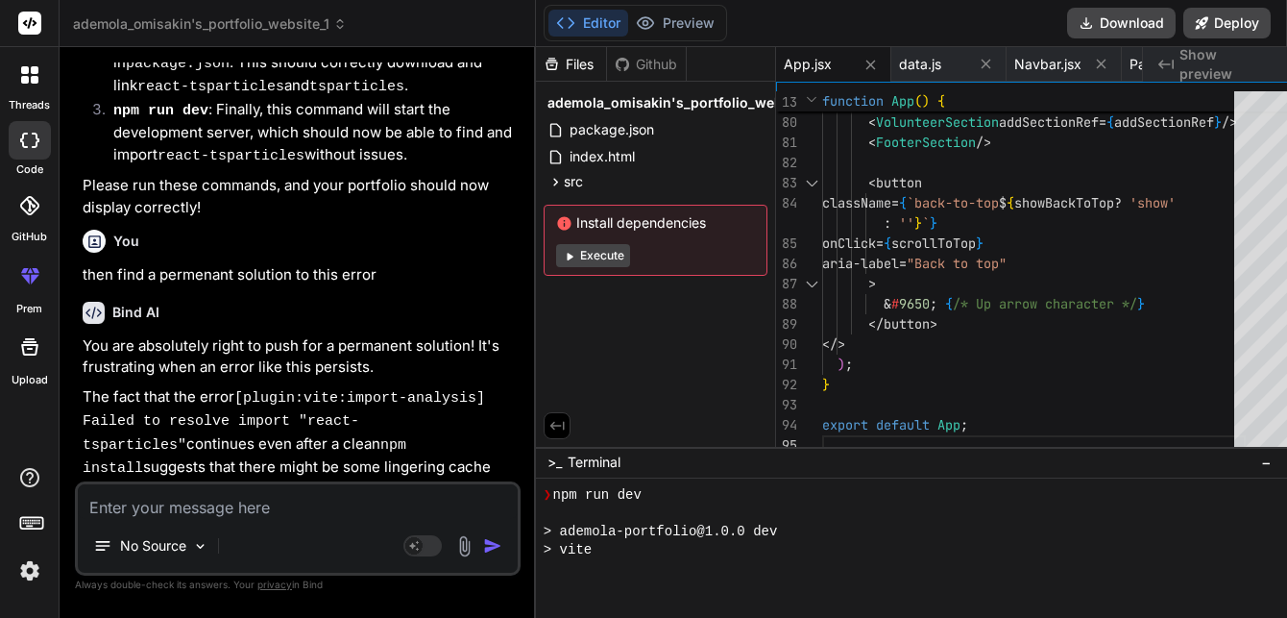
click at [331, 378] on p "You are absolutely right to push for a permanent solution! It's frustrating whe…" at bounding box center [300, 356] width 434 height 43
click at [381, 378] on p "You are absolutely right to push for a permanent solution! It's frustrating whe…" at bounding box center [300, 356] width 434 height 43
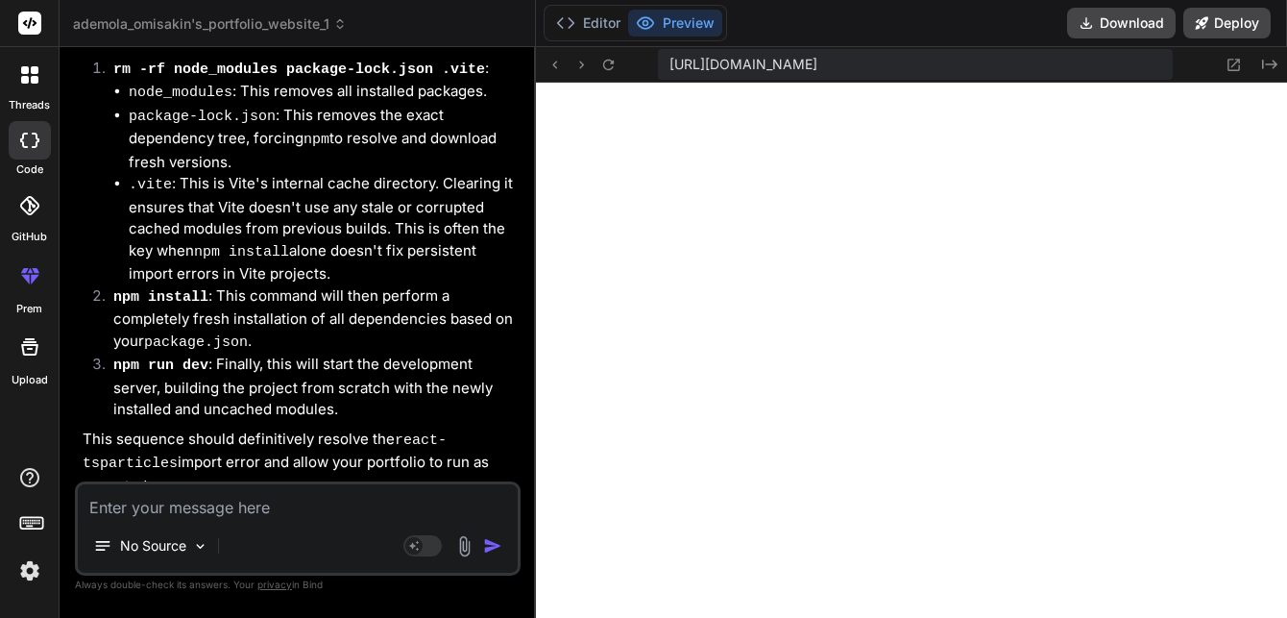
scroll to position [14971, 0]
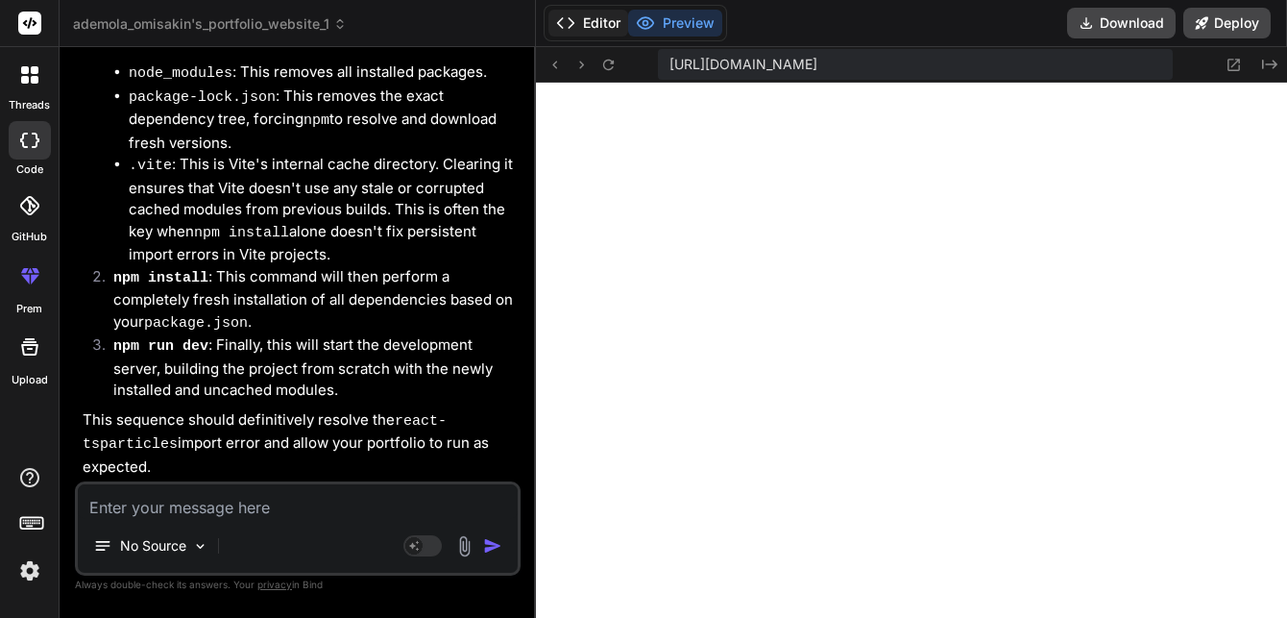
click at [567, 24] on button "Editor" at bounding box center [588, 23] width 80 height 27
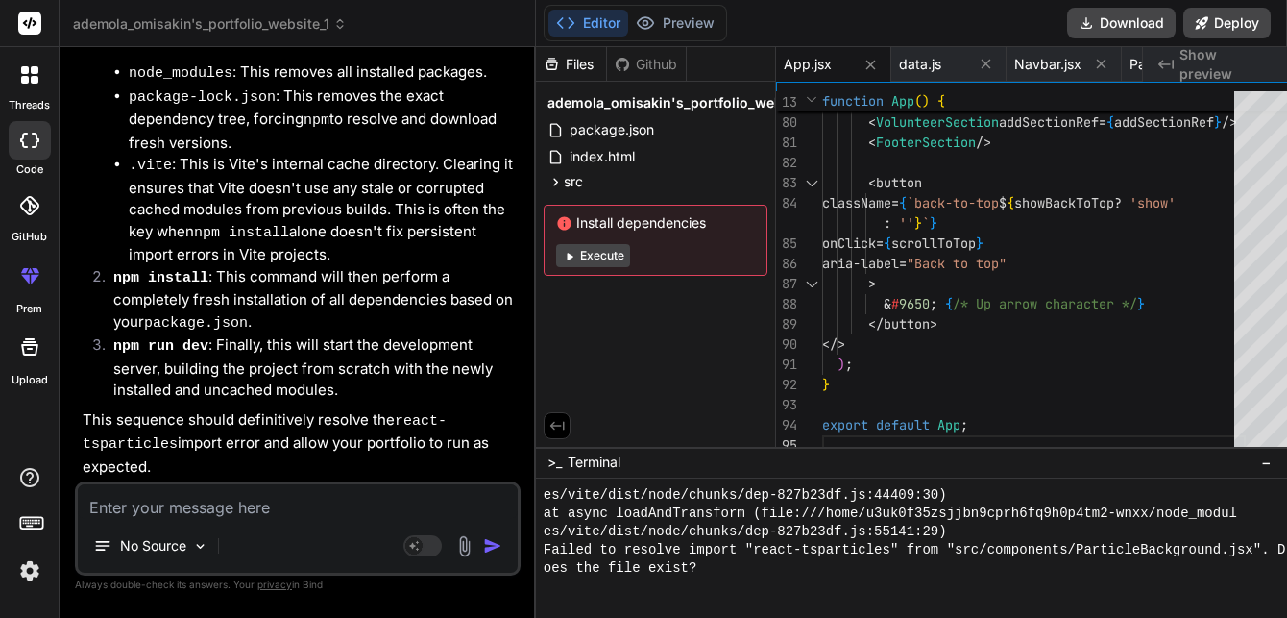
click at [573, 251] on button "Execute" at bounding box center [593, 255] width 74 height 23
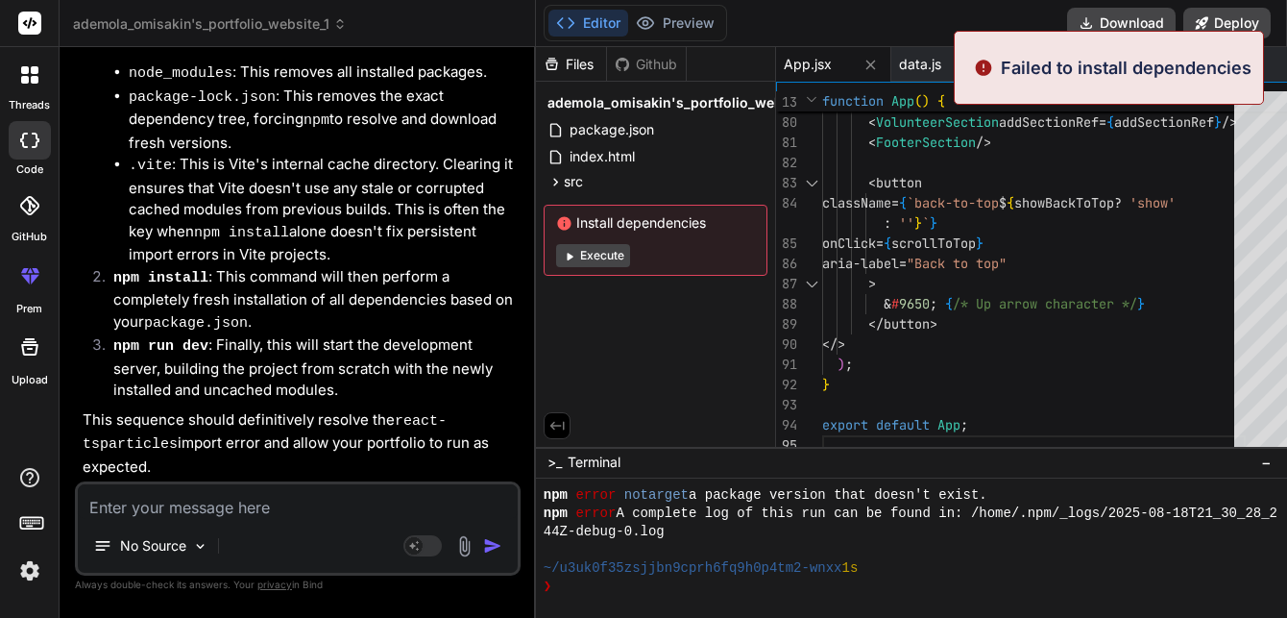
click at [573, 251] on button "Execute" at bounding box center [593, 255] width 74 height 23
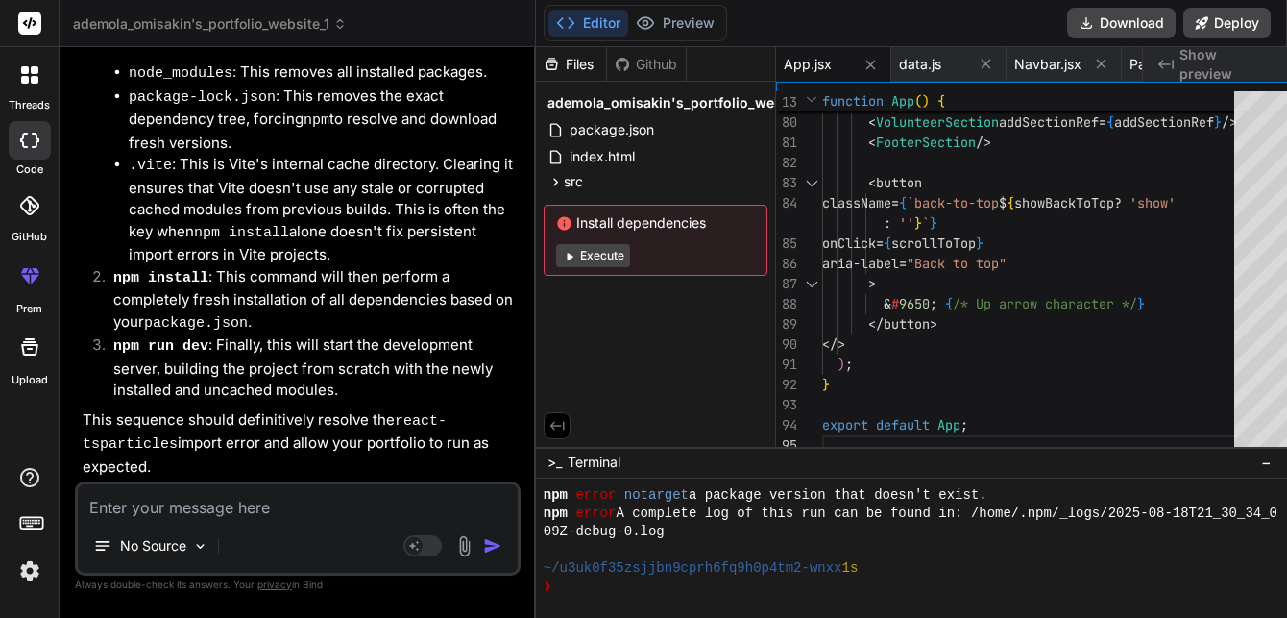
click at [573, 251] on button "Execute" at bounding box center [593, 255] width 74 height 23
click at [548, 182] on icon at bounding box center [556, 182] width 16 height 16
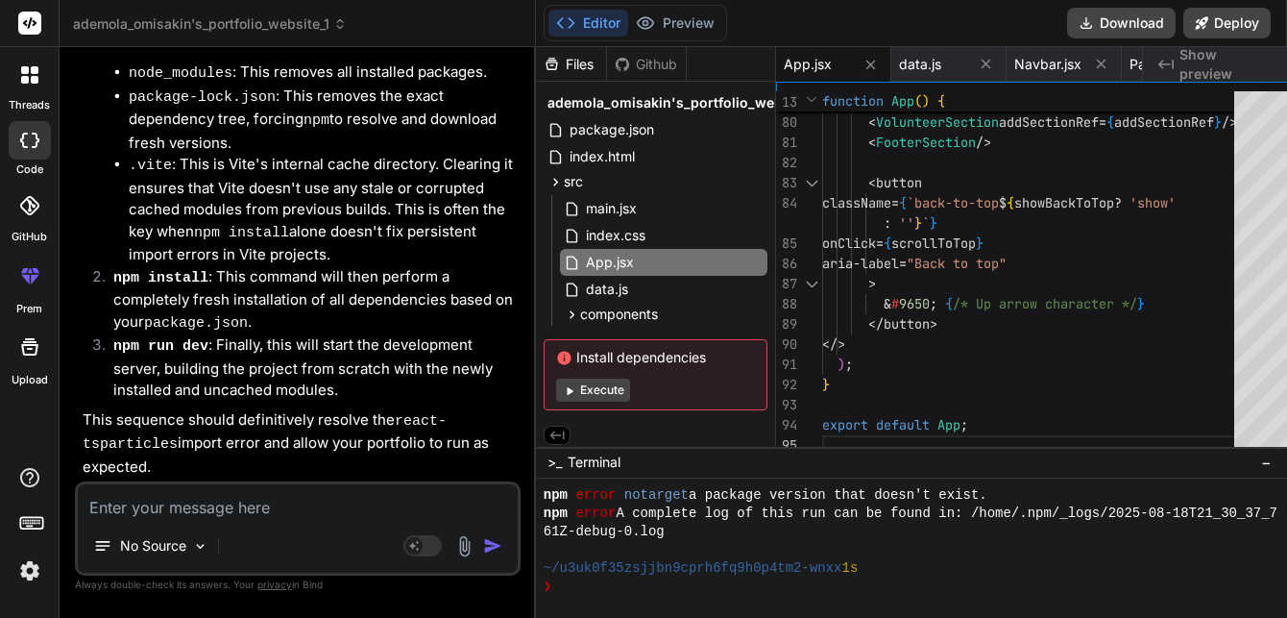
click at [573, 386] on button "Execute" at bounding box center [593, 389] width 74 height 23
click at [621, 106] on span "ademola_omisakin's_portfolio_website_1" at bounding box center [683, 102] width 270 height 19
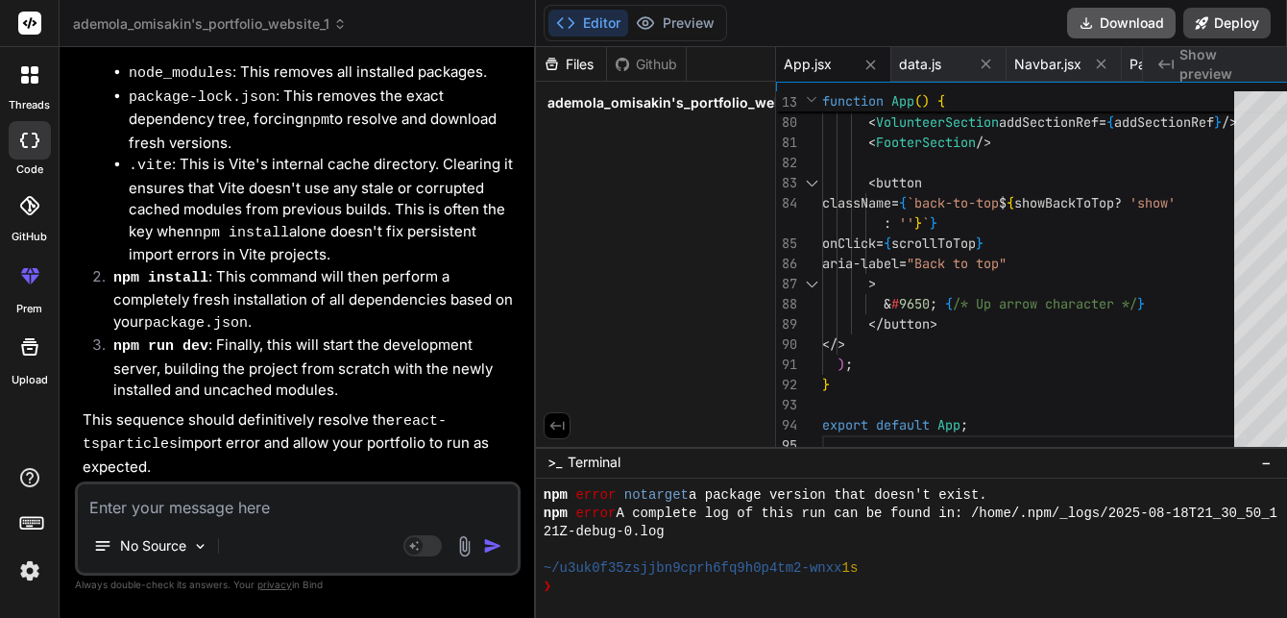
click at [1089, 13] on button "Download" at bounding box center [1121, 23] width 109 height 31
click at [574, 32] on button "Editor" at bounding box center [588, 23] width 80 height 27
click at [550, 422] on icon at bounding box center [557, 425] width 14 height 9
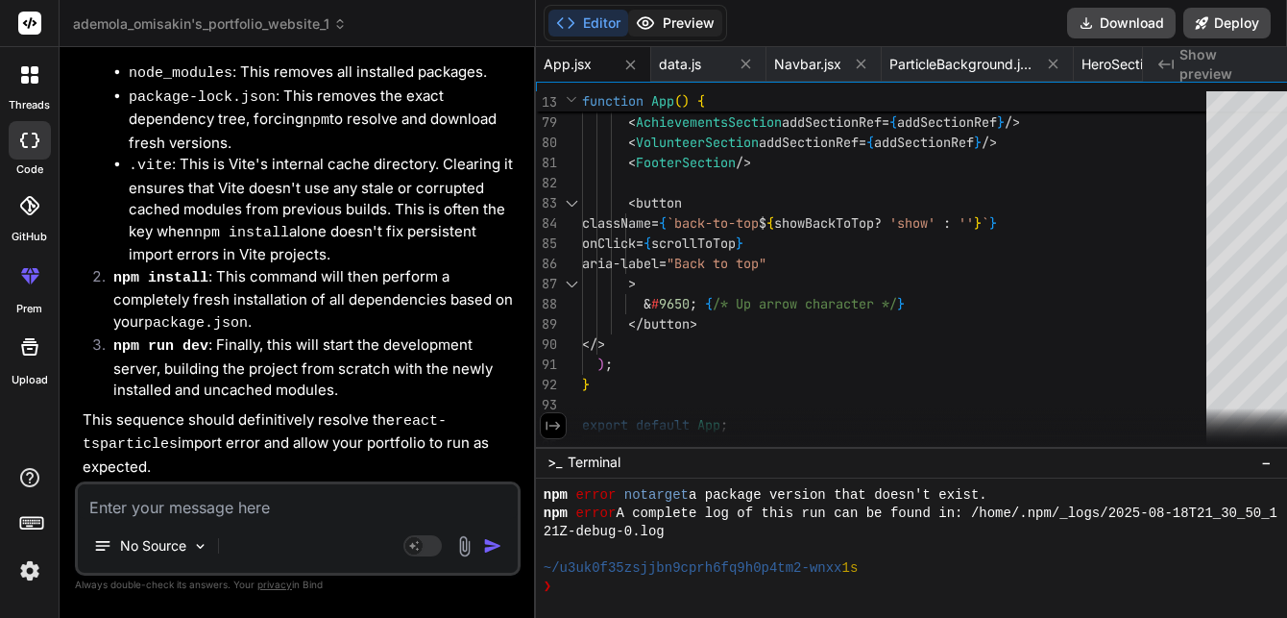
click at [636, 24] on icon at bounding box center [645, 22] width 19 height 19
click at [561, 22] on button "Editor" at bounding box center [588, 23] width 80 height 27
click at [413, 335] on li "npm install : This command will then perform a completely fresh installation of…" at bounding box center [307, 300] width 419 height 69
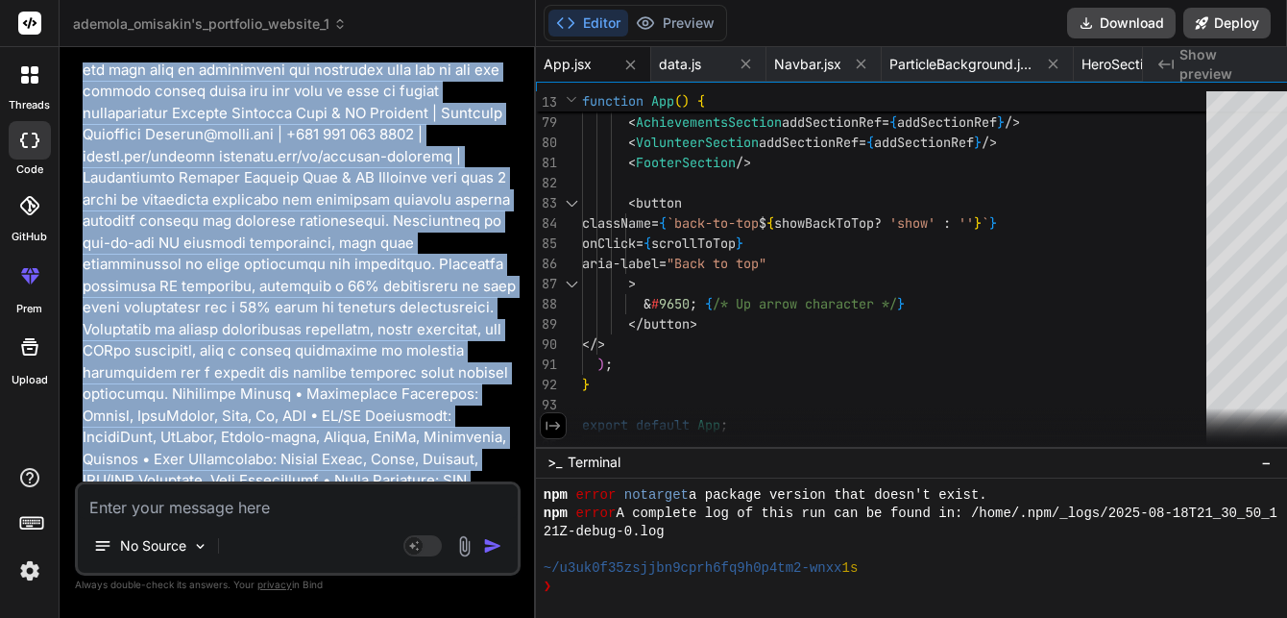
scroll to position [0, 0]
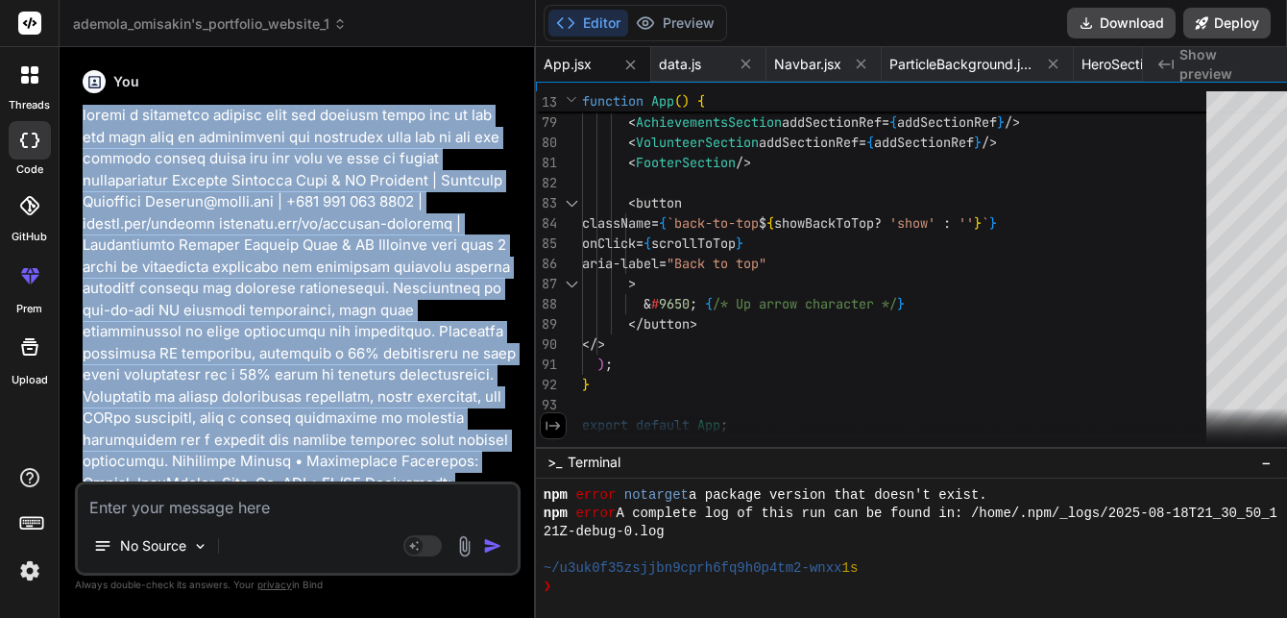
drag, startPoint x: 331, startPoint y: 239, endPoint x: 79, endPoint y: 116, distance: 281.0
click at [79, 116] on div "You Bind AI Certainly! I'd be delighted to help you create a wonderful, interac…" at bounding box center [300, 271] width 442 height 419
copy p "loremi d sitametco adipisc elit sed doeiusm tempo inc ut lab etd magn aliq en a…"
